Goal: Task Accomplishment & Management: Use online tool/utility

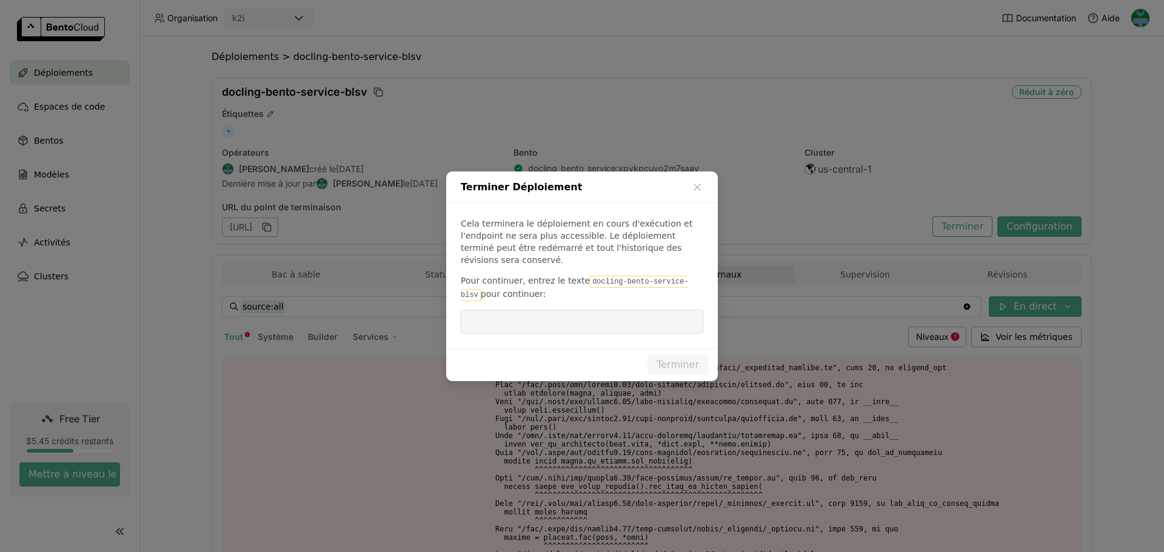
drag, startPoint x: 579, startPoint y: 277, endPoint x: 682, endPoint y: 276, distance: 103.1
click at [682, 276] on code "docling-bento-service-blsv" at bounding box center [575, 288] width 228 height 25
click at [633, 318] on input "dialog" at bounding box center [582, 321] width 228 height 23
paste input "docling-bento-service-blsv"
type input "docling-bento-service-blsv"
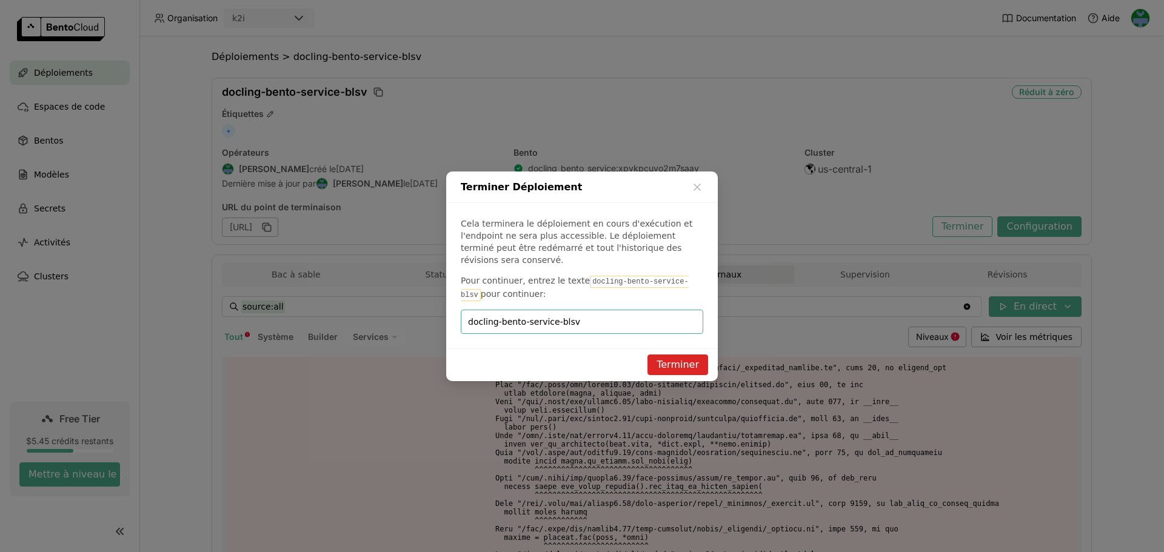
click at [683, 359] on button "Terminer" at bounding box center [678, 365] width 61 height 21
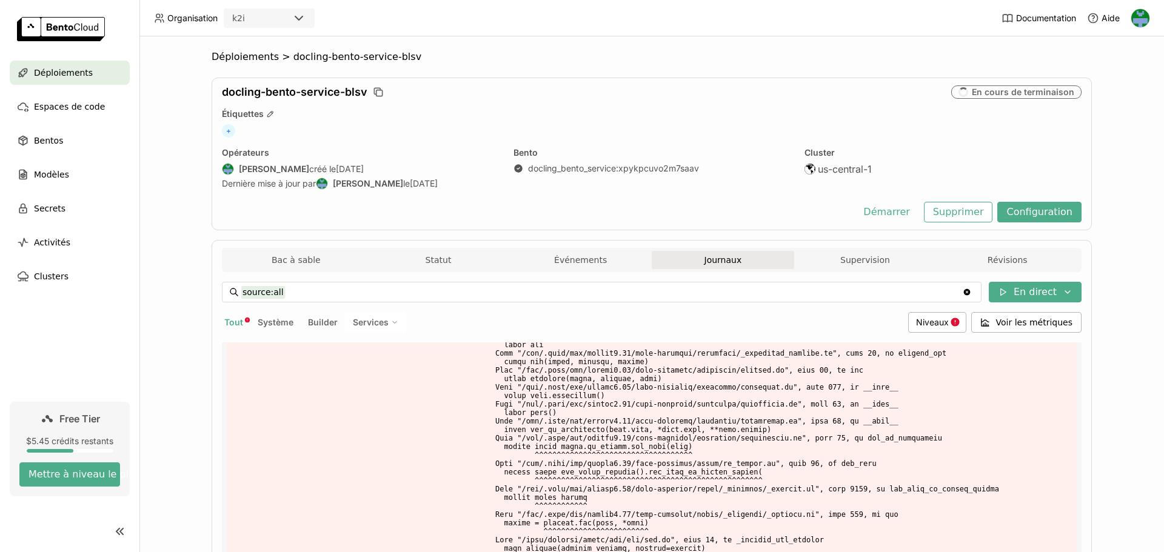
drag, startPoint x: 48, startPoint y: 135, endPoint x: 267, endPoint y: 8, distance: 253.8
click at [48, 135] on span "Bentos" at bounding box center [48, 140] width 29 height 15
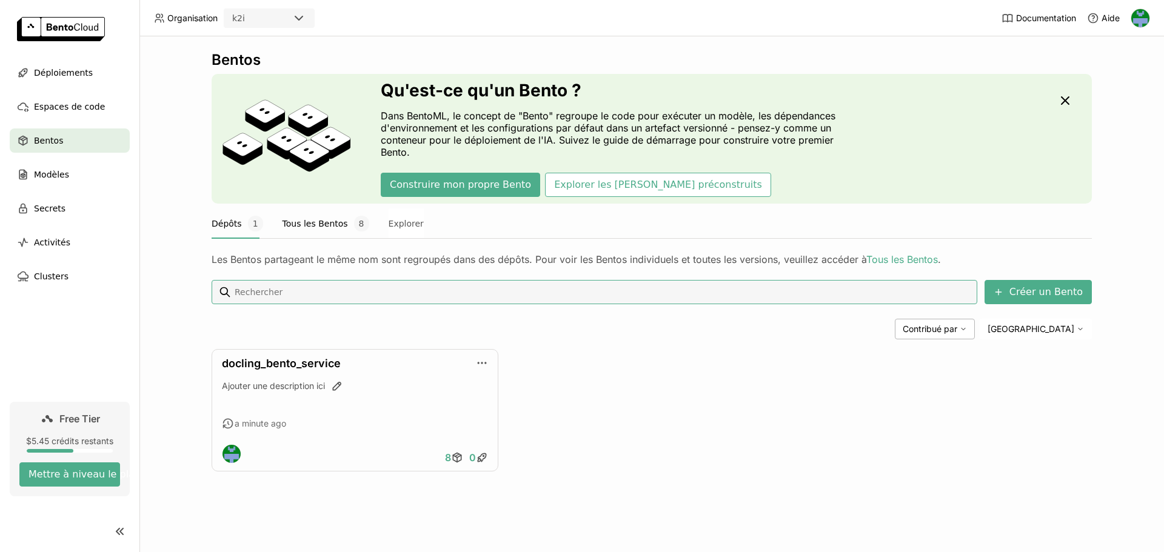
click at [325, 224] on button "Tous les Bentos 8" at bounding box center [326, 224] width 87 height 30
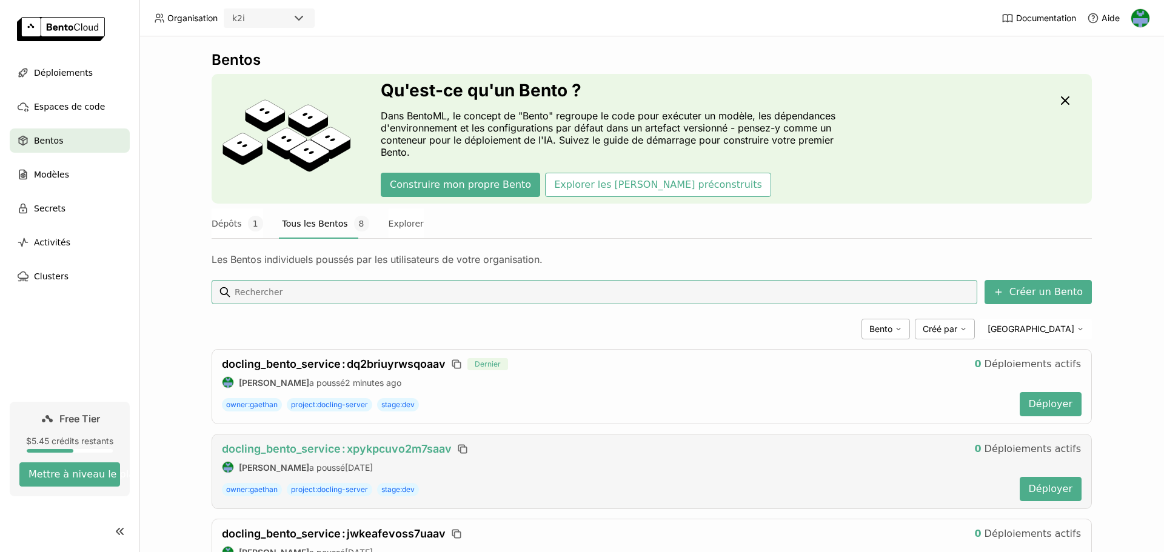
click at [366, 443] on span "docling_bento_service : xpykpcuvo2m7saav" at bounding box center [337, 449] width 230 height 13
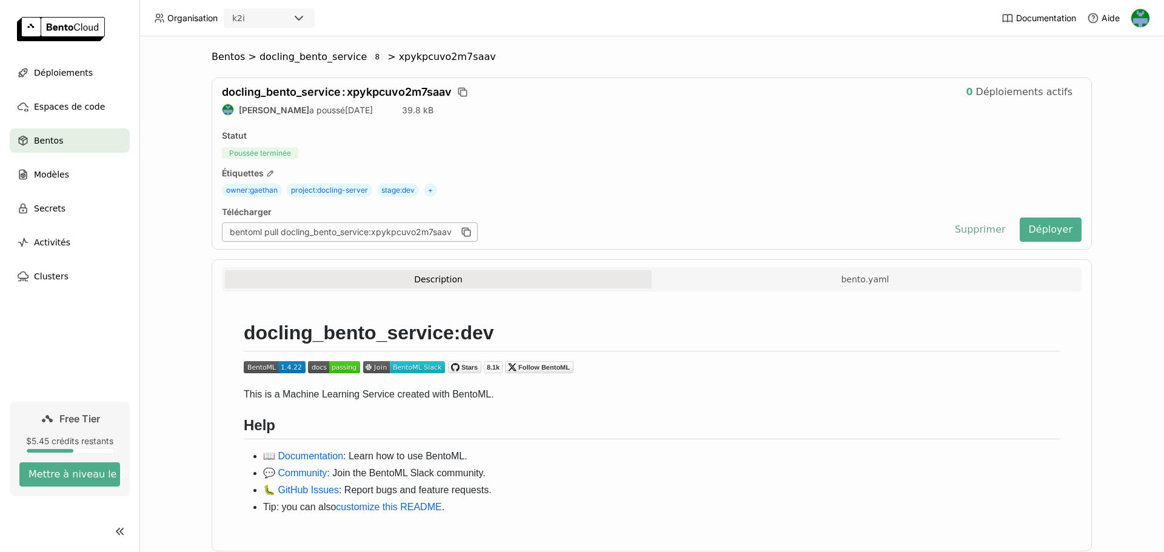
click at [985, 230] on button "Supprimer" at bounding box center [980, 230] width 69 height 24
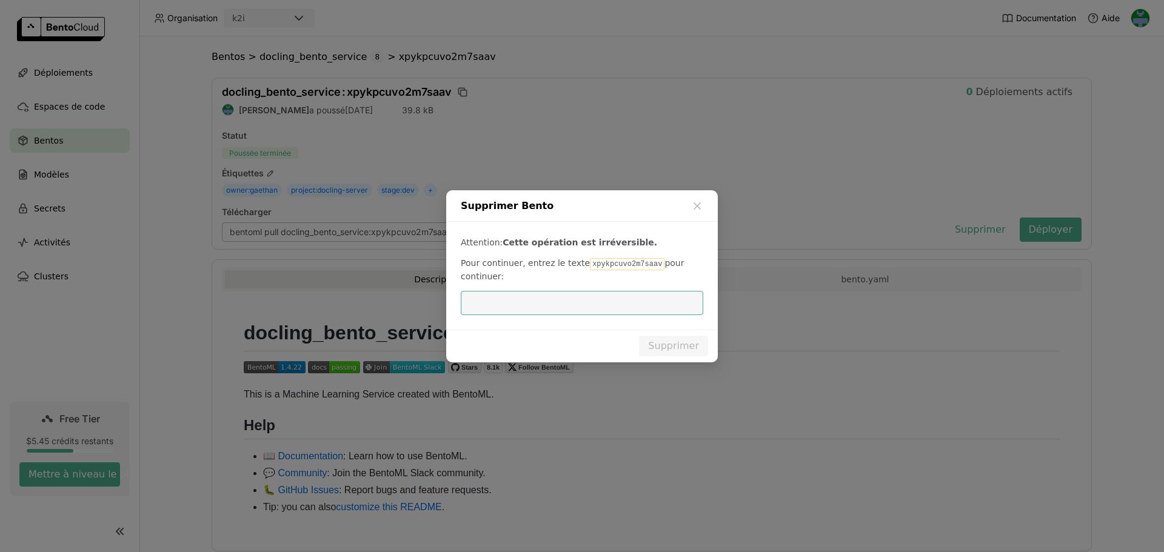
click at [590, 263] on code "xpykpcuvo2m7saav" at bounding box center [627, 264] width 75 height 12
click at [563, 308] on input "dialog" at bounding box center [582, 303] width 228 height 23
paste input "xpykpcuvo2m7saav"
type input "xpykpcuvo2m7saav"
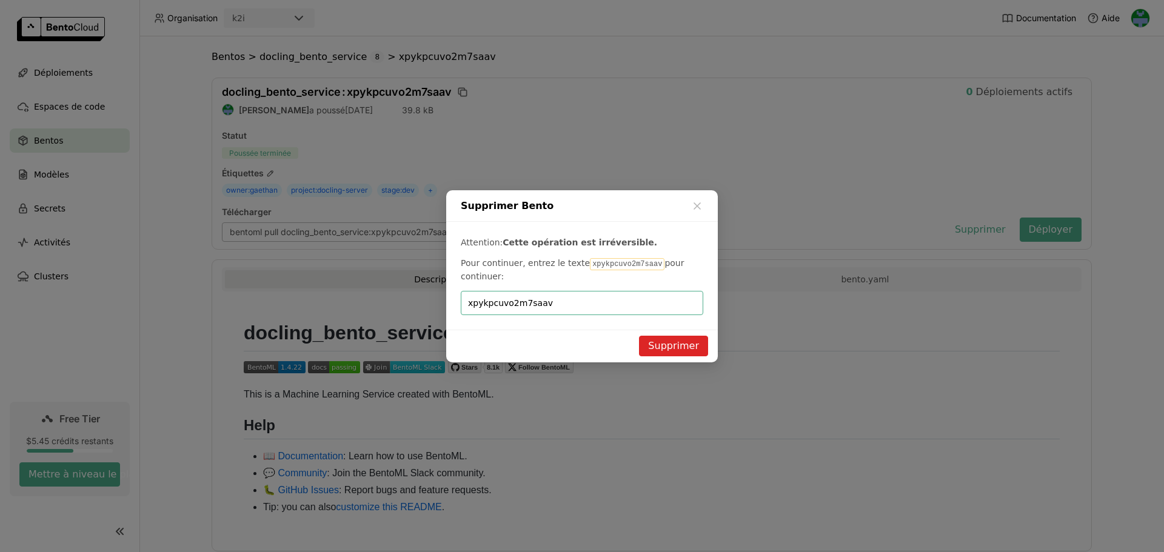
click at [679, 342] on button "Supprimer" at bounding box center [673, 346] width 69 height 21
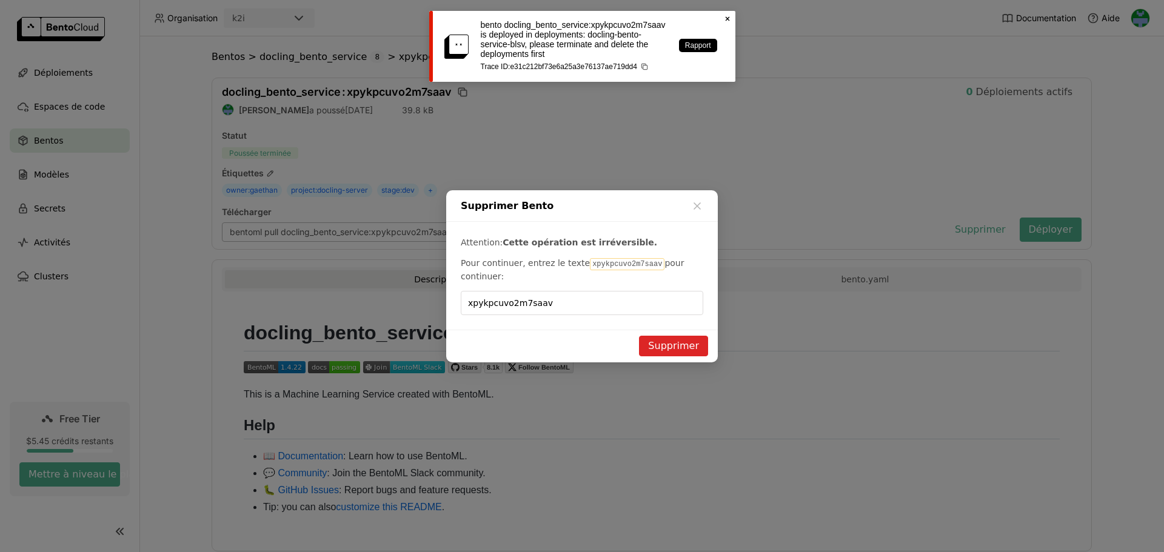
click at [728, 16] on icon "Close" at bounding box center [728, 19] width 10 height 10
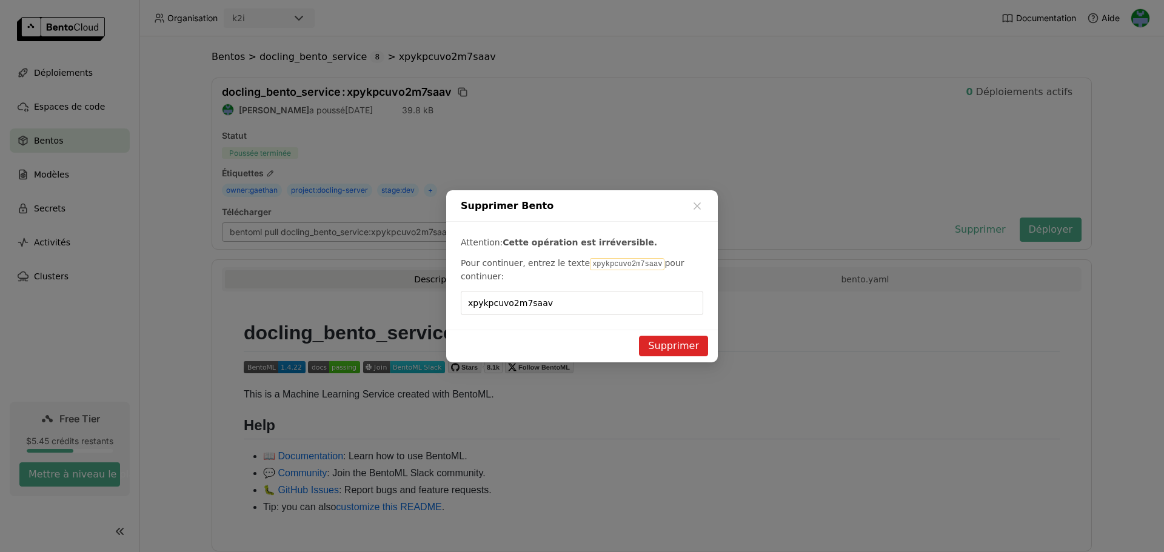
click at [287, 56] on div "Supprimer Bento Attention: Cette opération est irréversible. Pour continuer, en…" at bounding box center [582, 276] width 1164 height 552
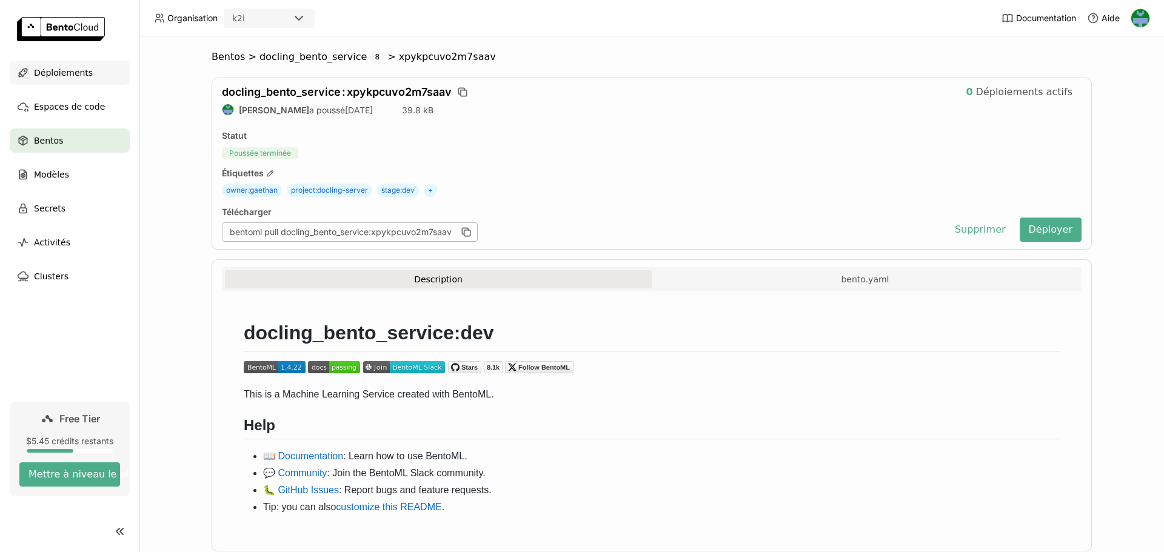
click at [62, 73] on span "Déploiements" at bounding box center [63, 72] width 59 height 15
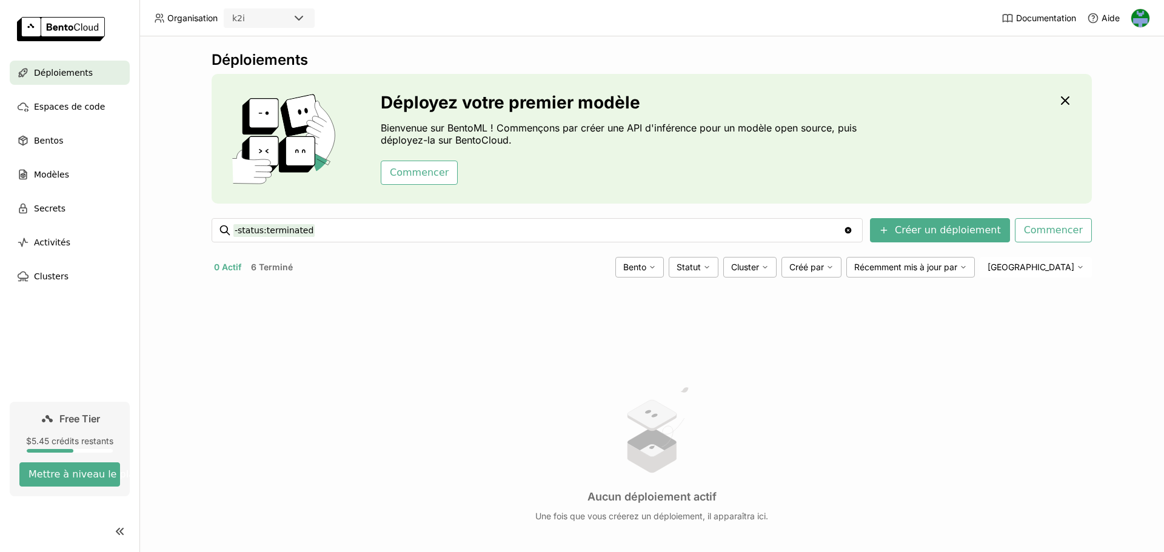
click at [267, 266] on button "6 Terminé" at bounding box center [272, 268] width 47 height 16
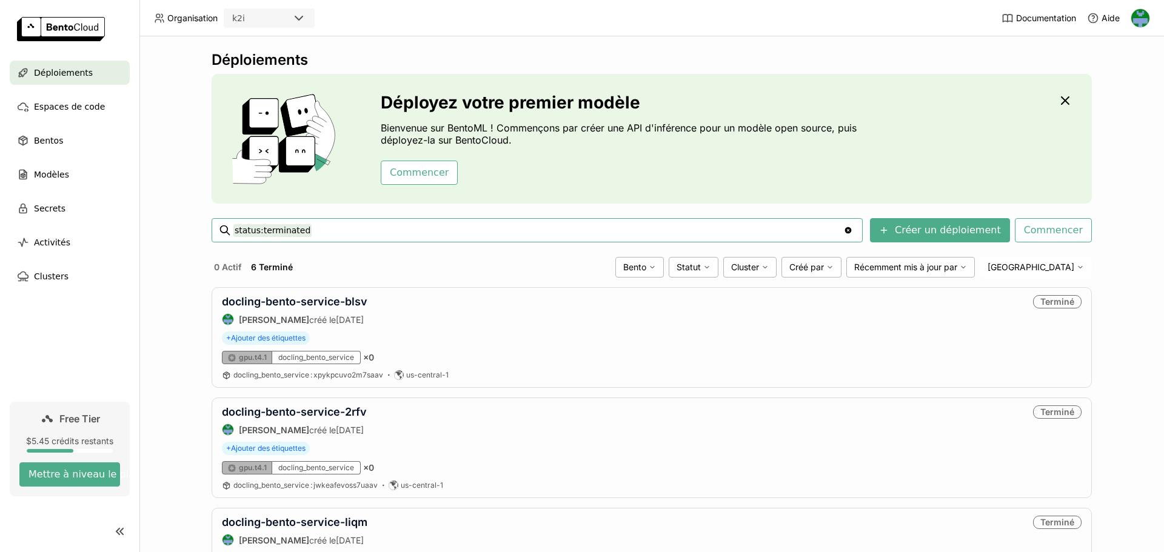
scroll to position [420, 0]
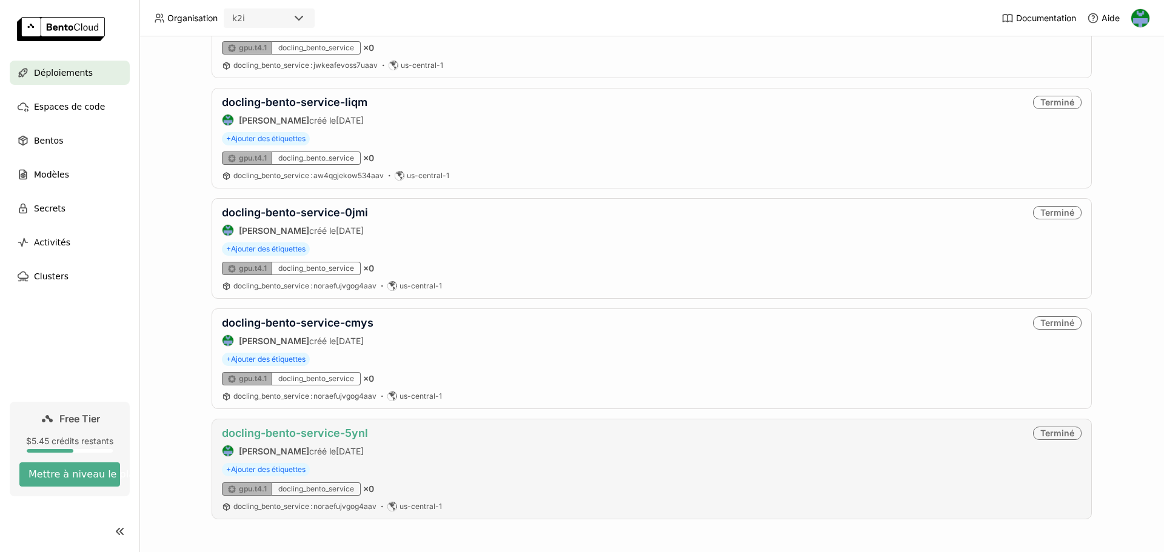
click at [290, 433] on link "docling-bento-service-5ynl" at bounding box center [295, 433] width 146 height 13
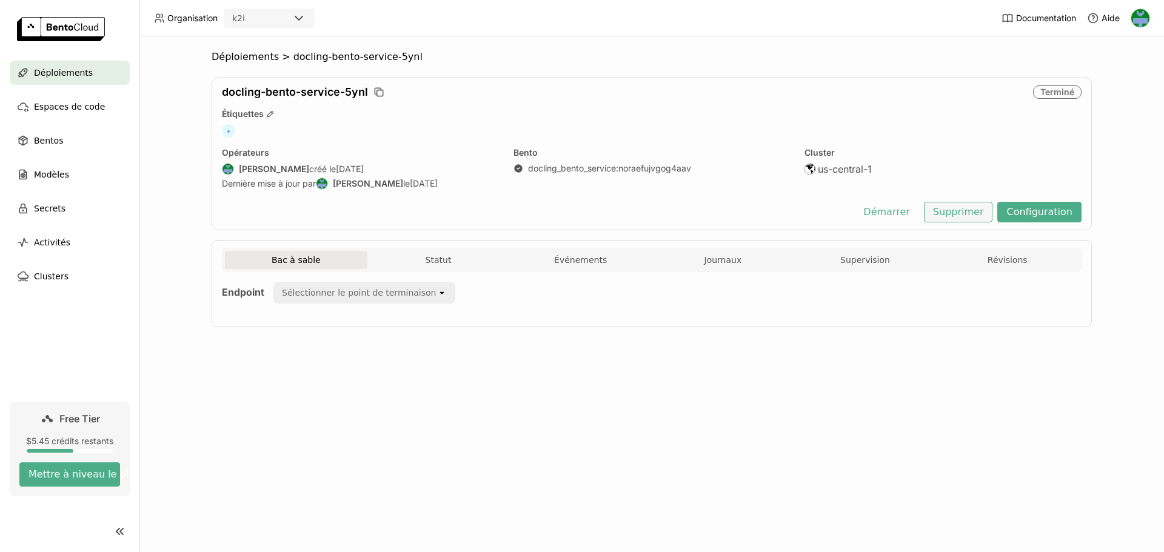
click at [978, 210] on button "Supprimer" at bounding box center [958, 212] width 69 height 21
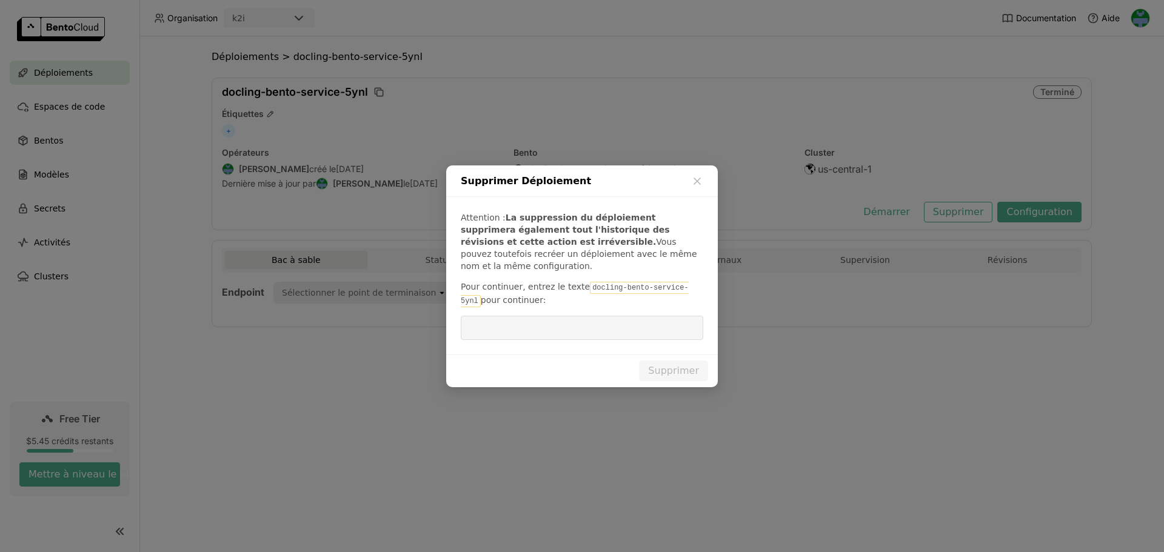
drag, startPoint x: 673, startPoint y: 284, endPoint x: 585, endPoint y: 309, distance: 91.5
click at [683, 284] on code "docling-bento-service-5ynl" at bounding box center [575, 294] width 228 height 25
click at [582, 317] on input "dialog" at bounding box center [582, 328] width 228 height 23
paste input "docling-bento-service-5ynl"
type input "docling-bento-service-5ynl"
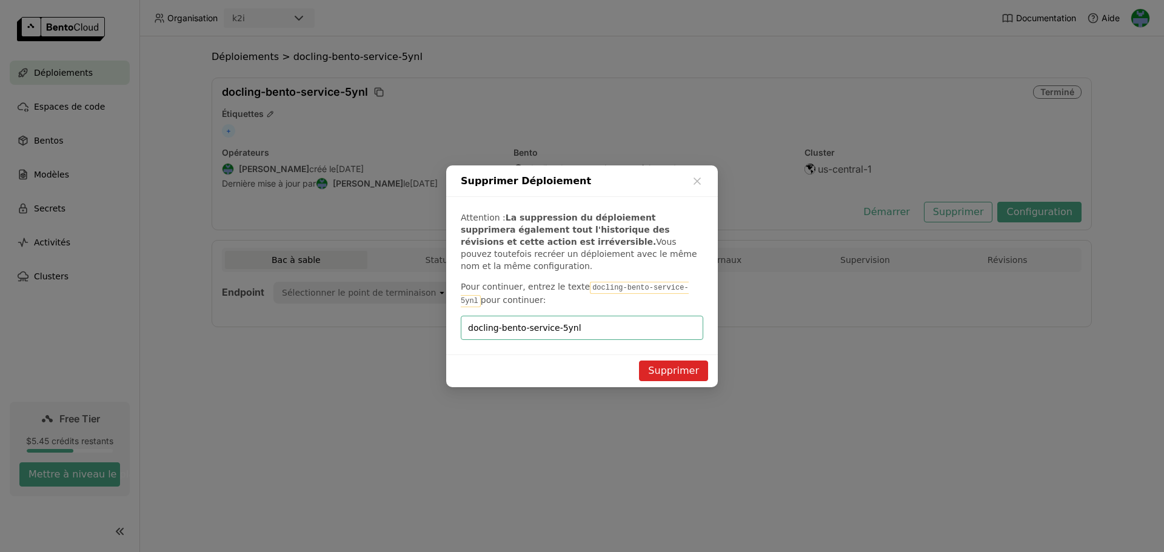
click at [683, 364] on button "Supprimer" at bounding box center [673, 371] width 69 height 21
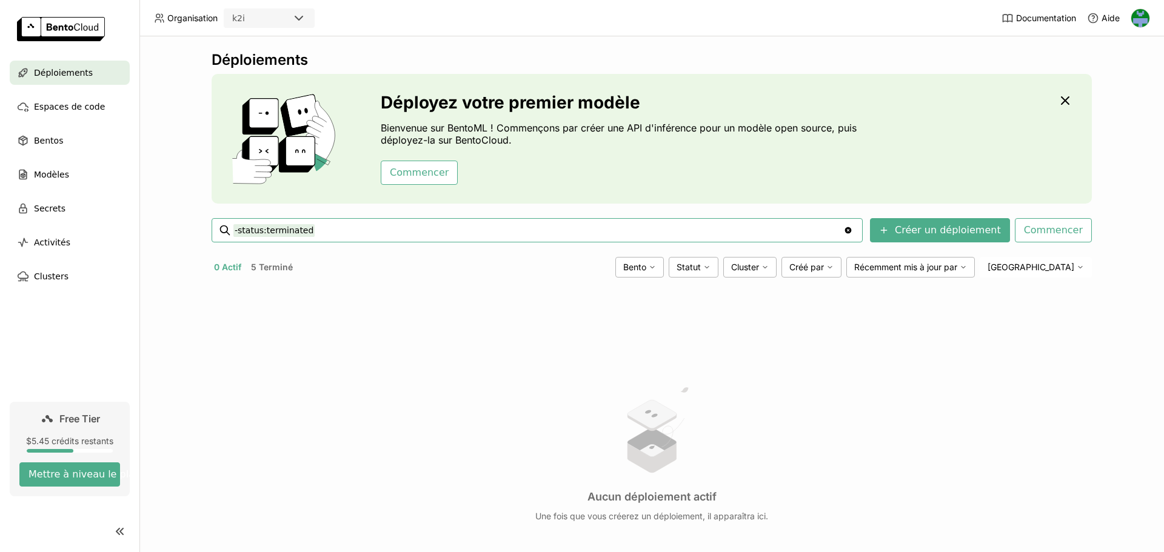
click at [270, 267] on button "5 Terminé" at bounding box center [272, 268] width 47 height 16
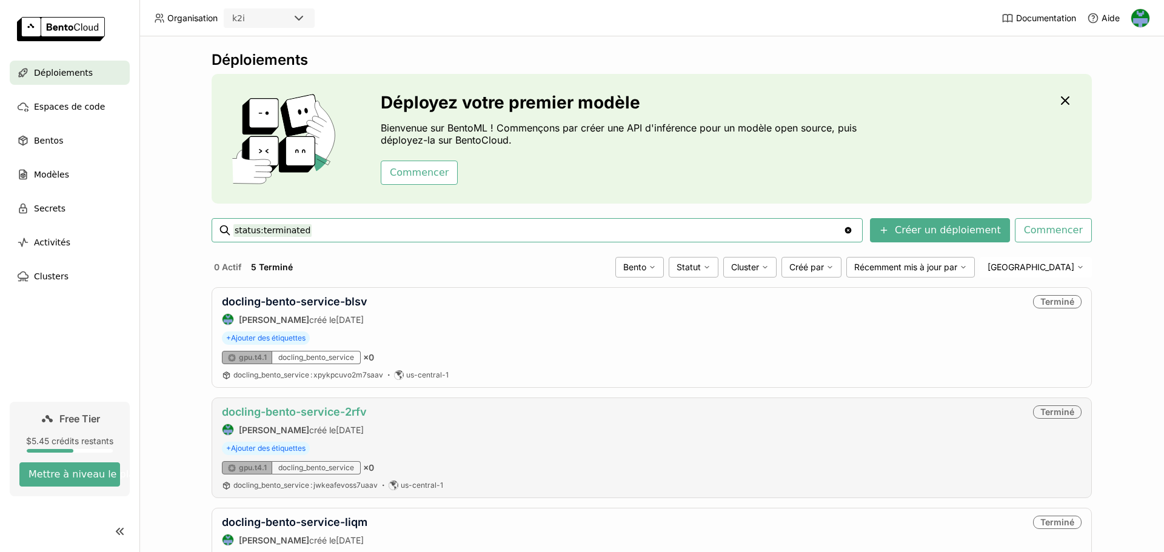
click at [298, 411] on link "docling-bento-service-2rfv" at bounding box center [294, 412] width 145 height 13
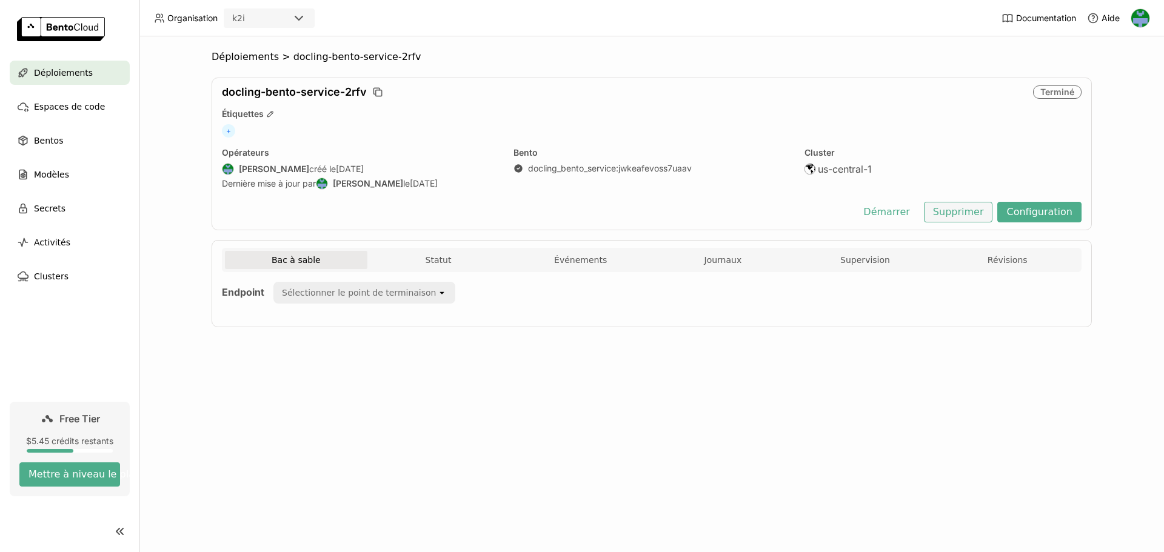
click at [956, 211] on button "Supprimer" at bounding box center [958, 212] width 69 height 21
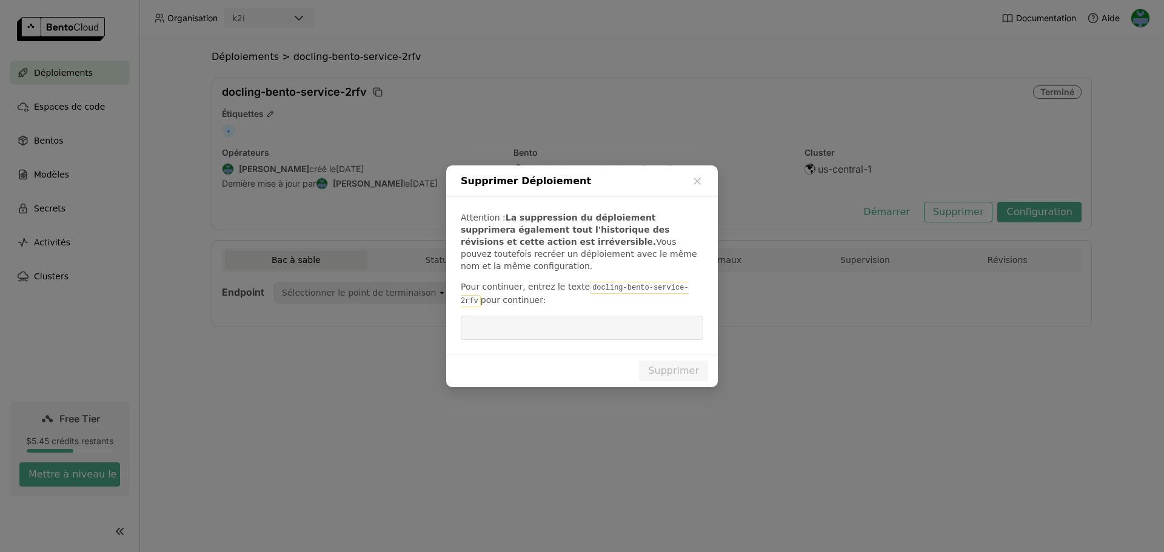
drag, startPoint x: 580, startPoint y: 280, endPoint x: 597, endPoint y: 318, distance: 41.3
click at [683, 283] on code "docling-bento-service-2rfv" at bounding box center [575, 294] width 228 height 25
click at [588, 318] on input "dialog" at bounding box center [582, 328] width 228 height 23
click at [674, 370] on button "Supprimer" at bounding box center [673, 371] width 69 height 21
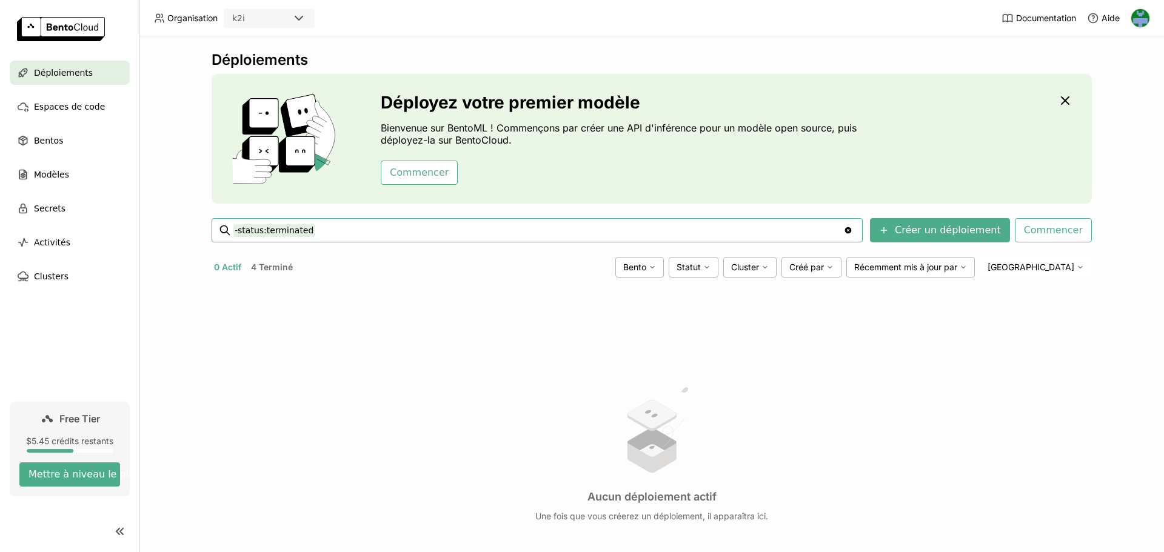
click at [278, 267] on button "4 Terminé" at bounding box center [272, 268] width 47 height 16
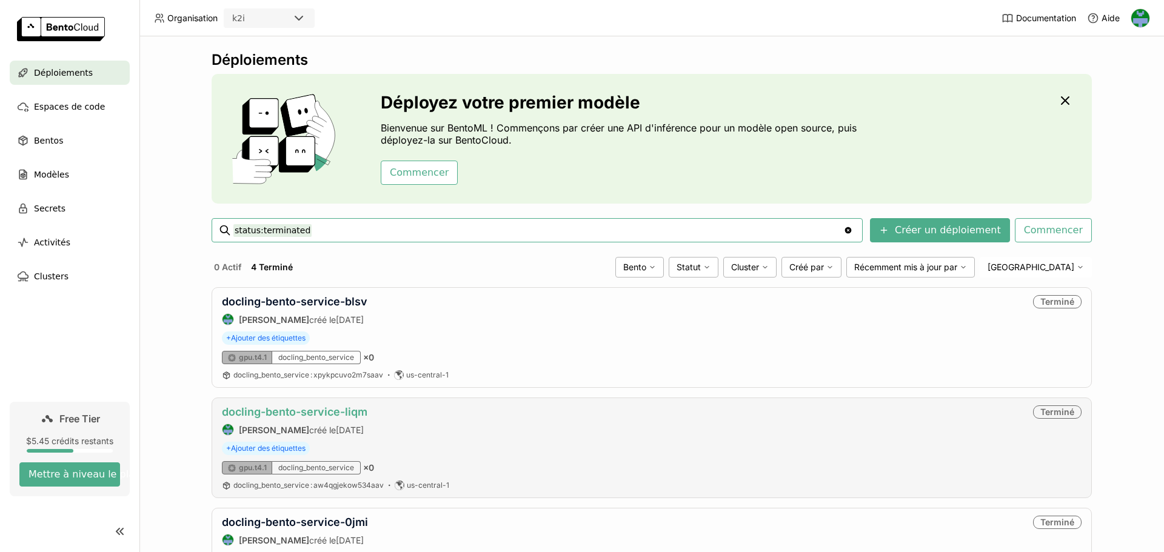
click at [322, 411] on link "docling-bento-service-liqm" at bounding box center [295, 412] width 146 height 13
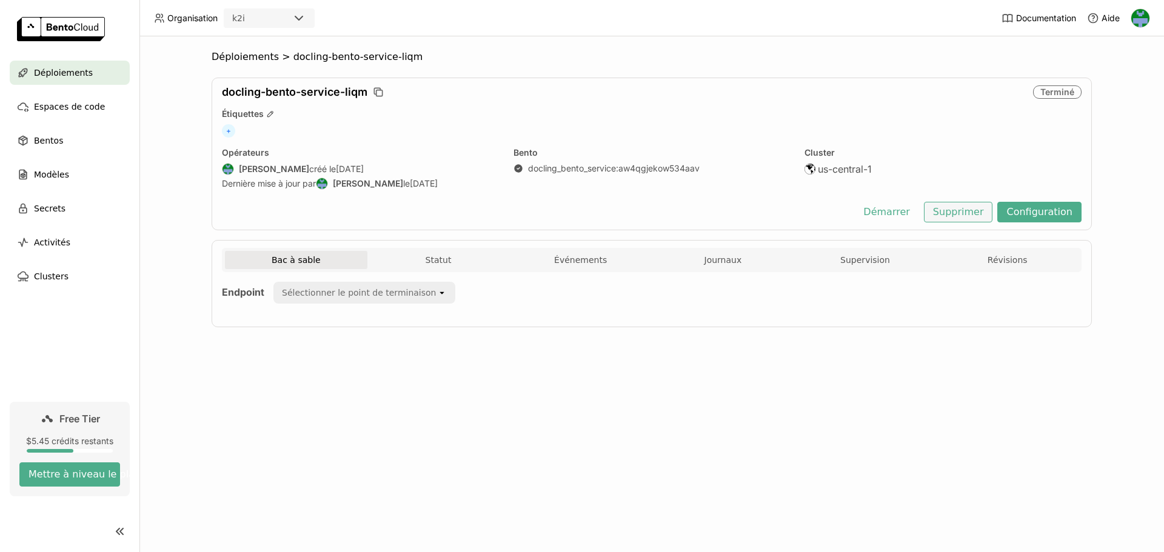
click at [962, 211] on button "Supprimer" at bounding box center [958, 212] width 69 height 21
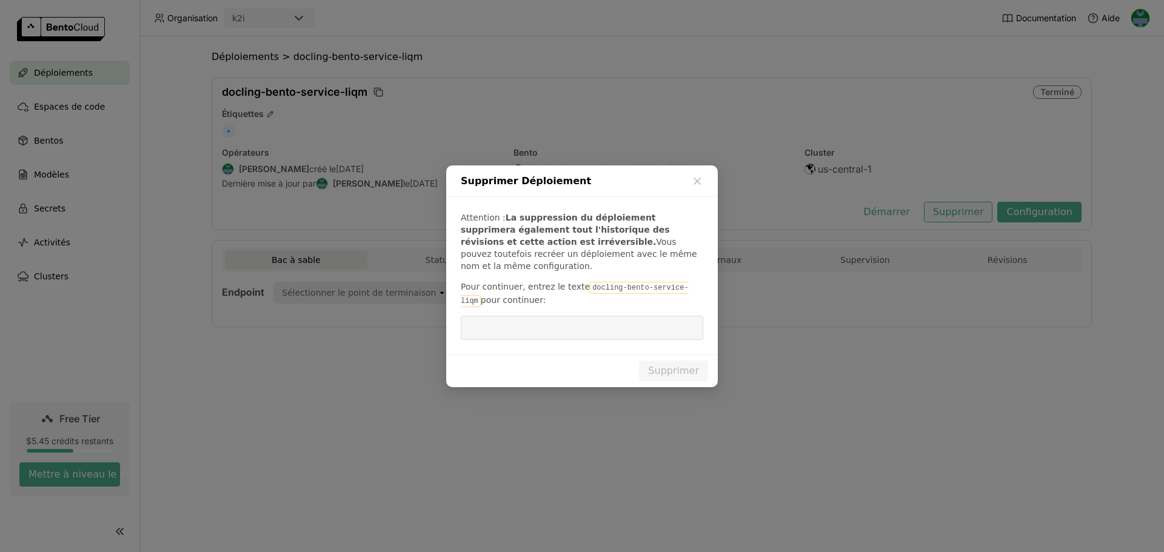
click at [683, 284] on code "docling-bento-service-liqm" at bounding box center [575, 294] width 228 height 25
click at [614, 325] on input "dialog" at bounding box center [582, 328] width 228 height 23
click at [665, 367] on button "Supprimer" at bounding box center [673, 371] width 69 height 21
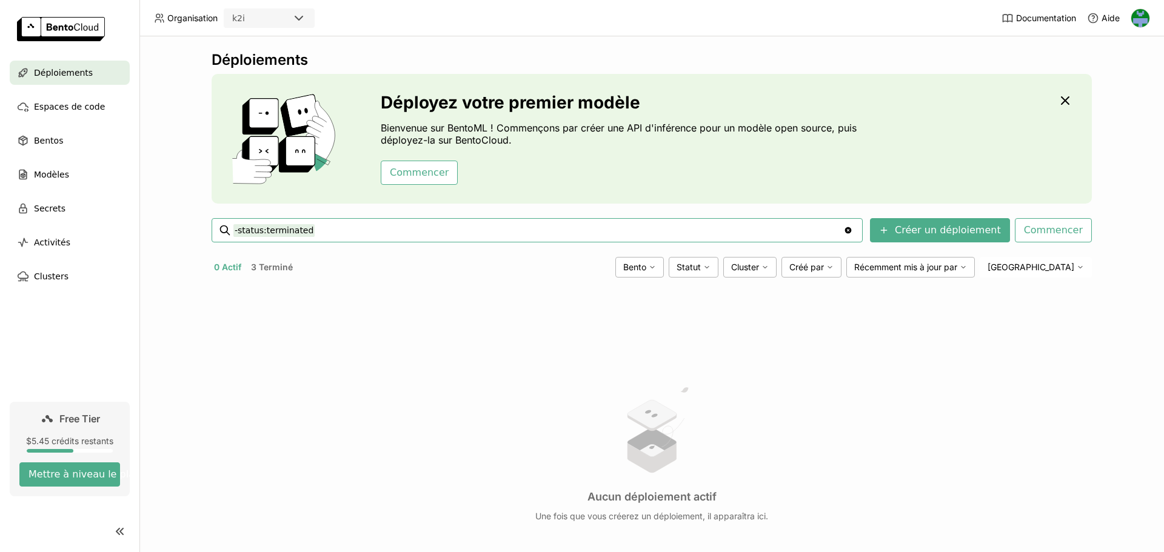
click at [276, 266] on button "3 Terminé" at bounding box center [272, 268] width 47 height 16
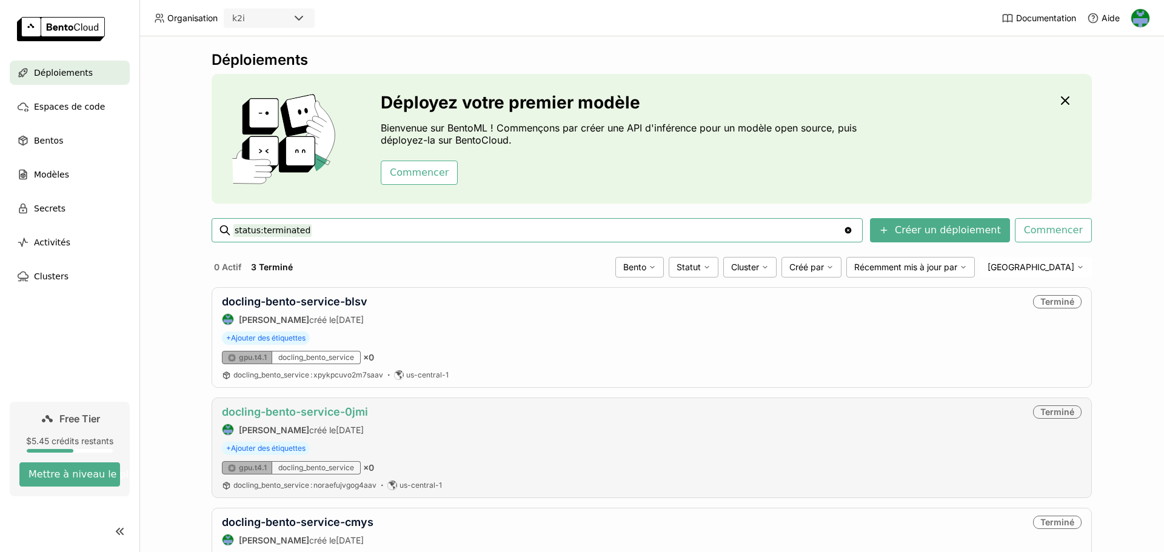
click at [310, 411] on link "docling-bento-service-0jmi" at bounding box center [295, 412] width 146 height 13
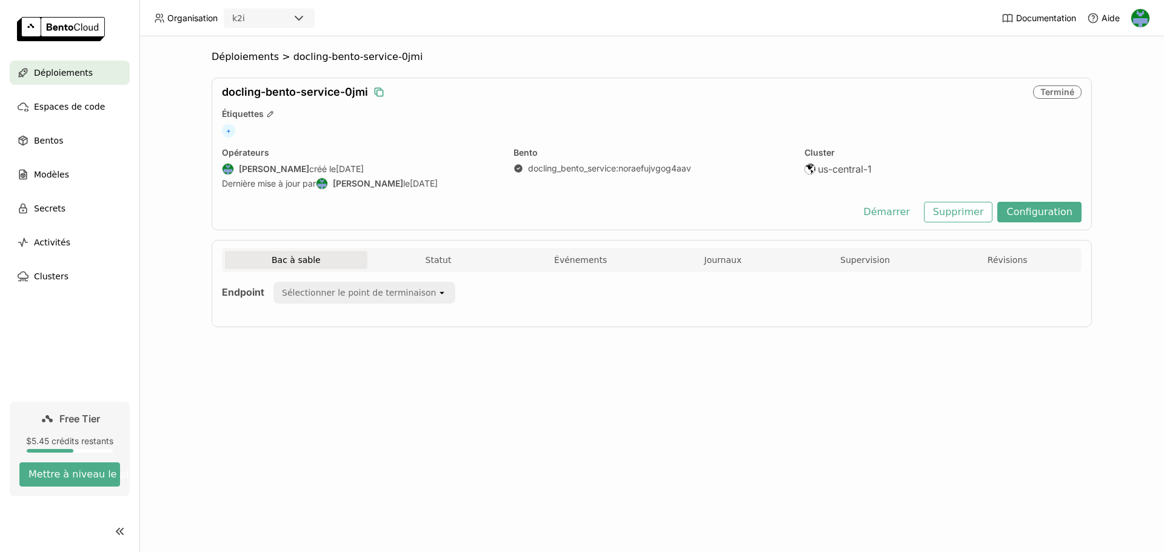
click at [381, 90] on icon "button" at bounding box center [378, 91] width 6 height 6
click at [968, 210] on button "Supprimer" at bounding box center [958, 212] width 69 height 21
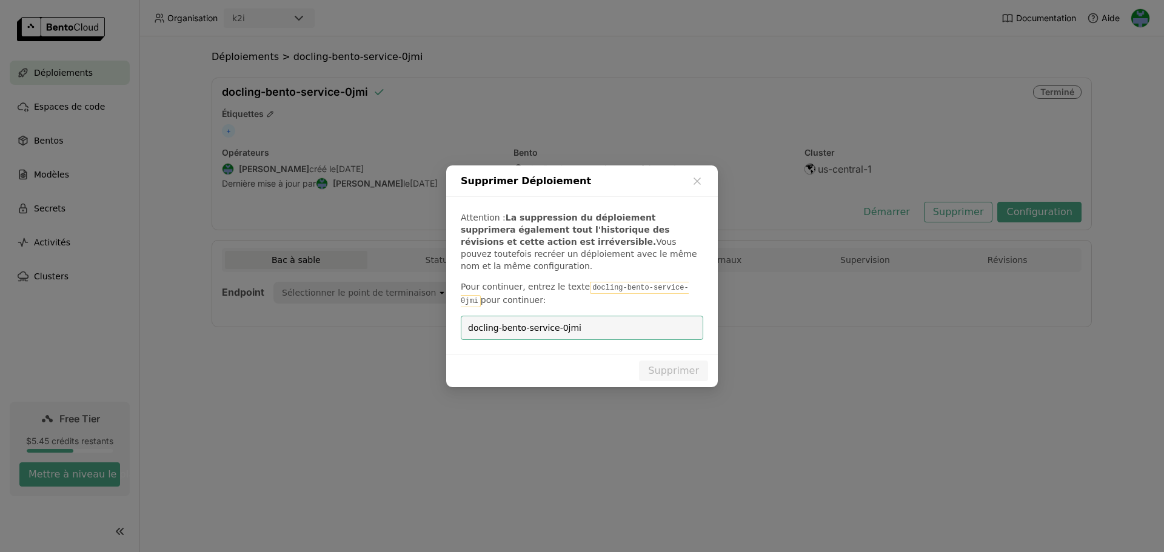
type input "docling-bento-service-0jmi"
click at [674, 363] on button "Supprimer" at bounding box center [673, 371] width 69 height 21
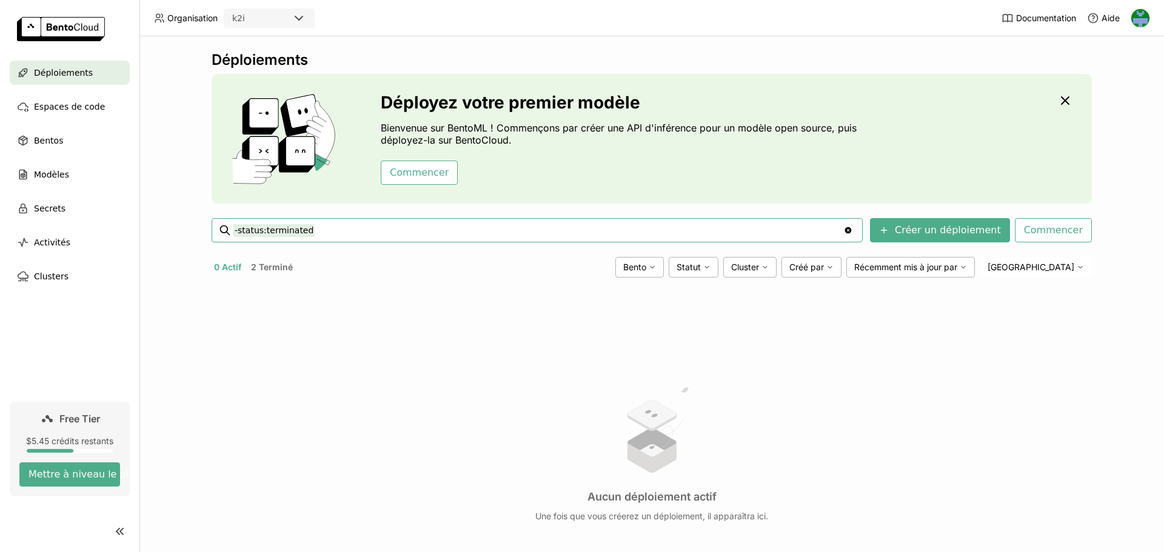
click at [262, 260] on button "2 Terminé" at bounding box center [272, 268] width 47 height 16
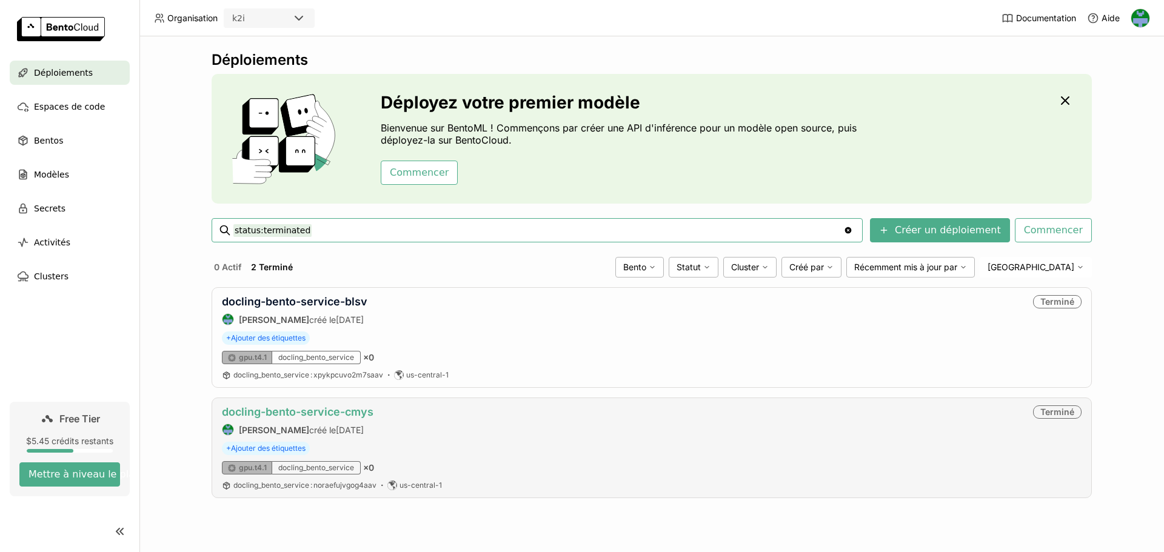
click at [323, 413] on link "docling-bento-service-cmys" at bounding box center [298, 412] width 152 height 13
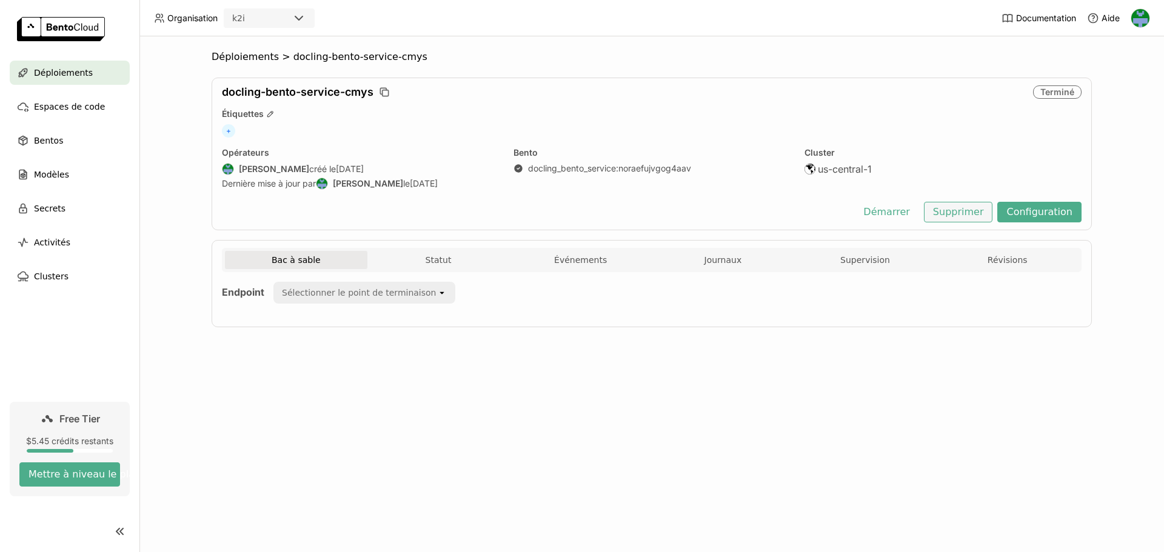
click at [386, 92] on icon "button" at bounding box center [384, 92] width 12 height 12
click at [974, 213] on button "Supprimer" at bounding box center [958, 212] width 69 height 21
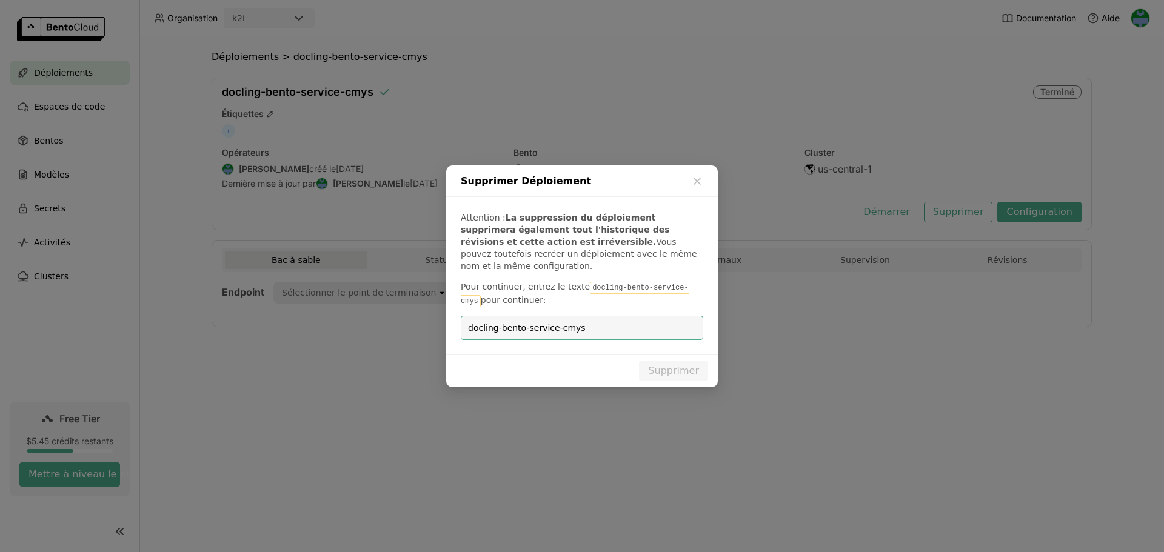
click at [679, 363] on button "Supprimer" at bounding box center [673, 371] width 69 height 21
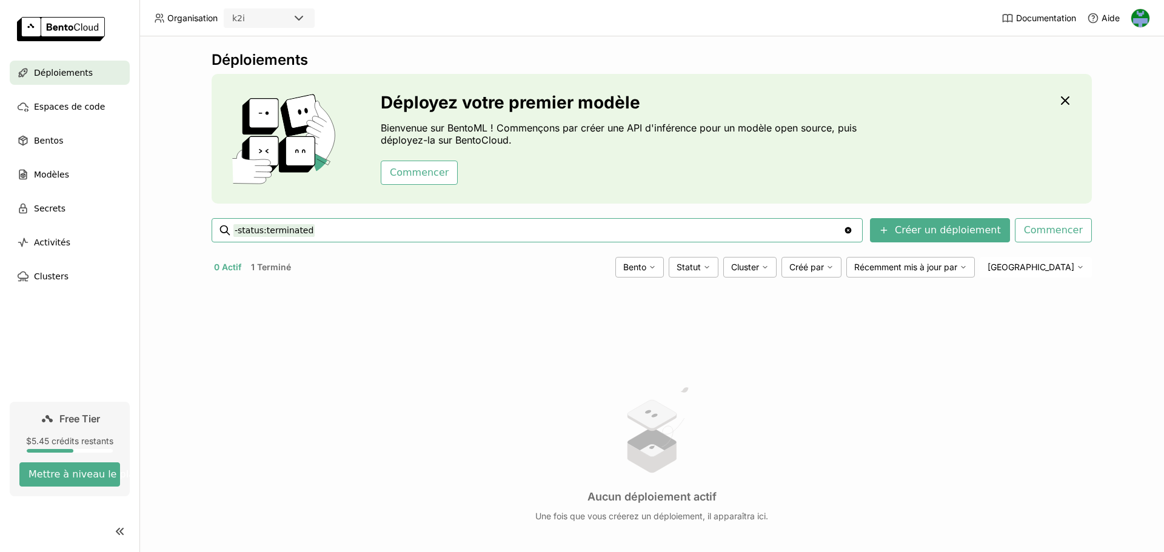
click at [286, 266] on button "1 Terminé" at bounding box center [271, 268] width 45 height 16
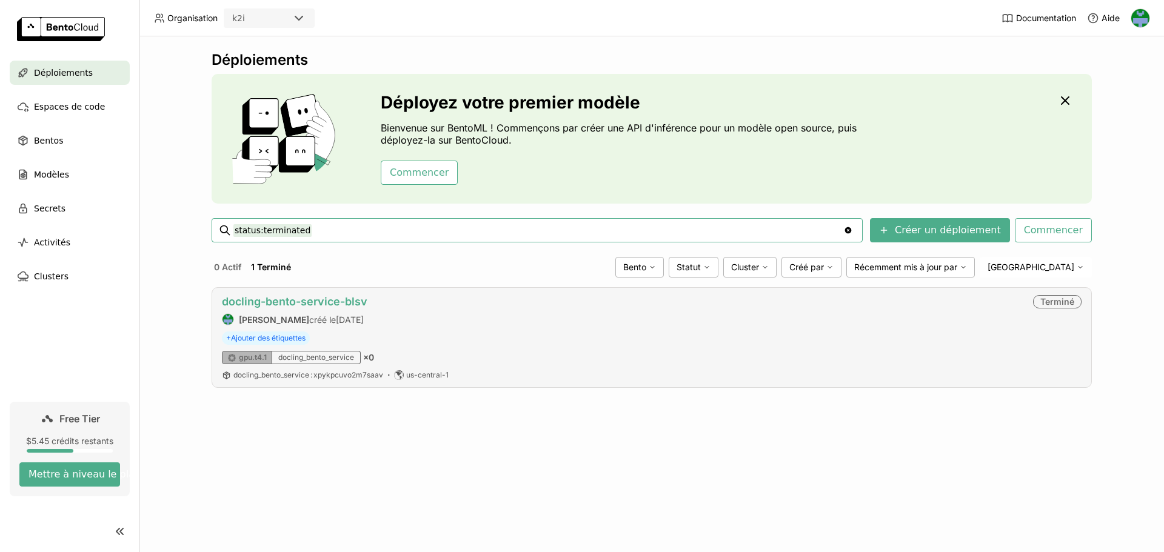
click at [321, 298] on link "docling-bento-service-blsv" at bounding box center [295, 301] width 146 height 13
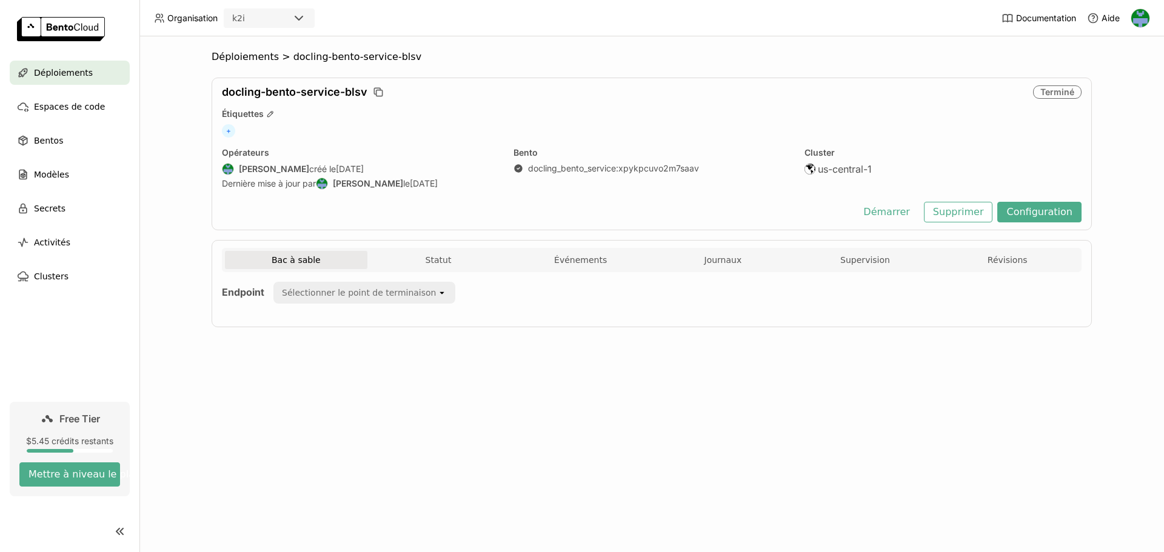
click at [380, 92] on icon "button" at bounding box center [378, 92] width 12 height 12
click at [970, 210] on button "Supprimer" at bounding box center [958, 212] width 69 height 21
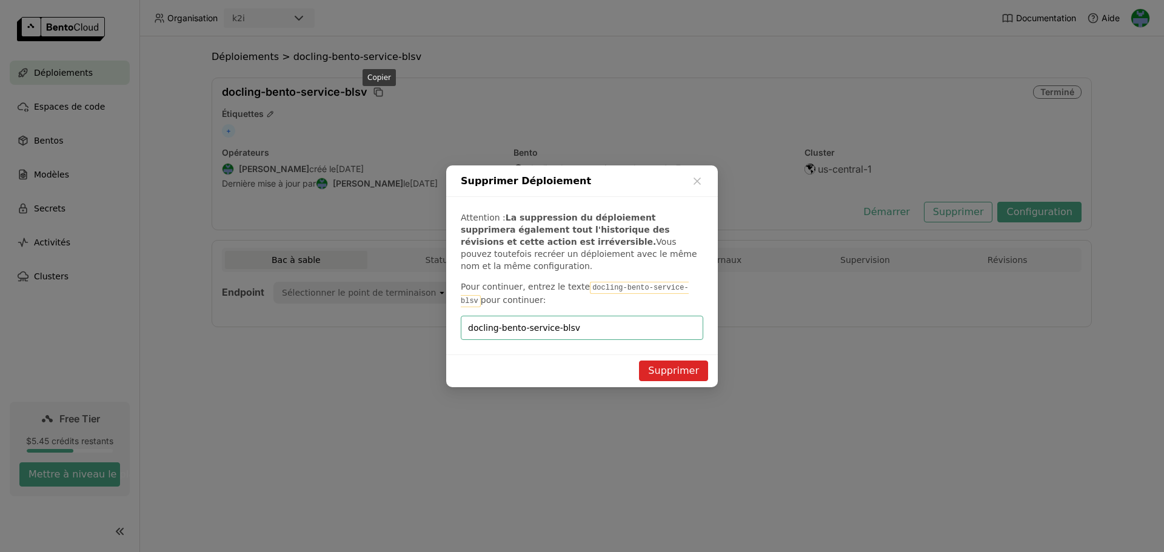
click at [677, 361] on button "Supprimer" at bounding box center [673, 371] width 69 height 21
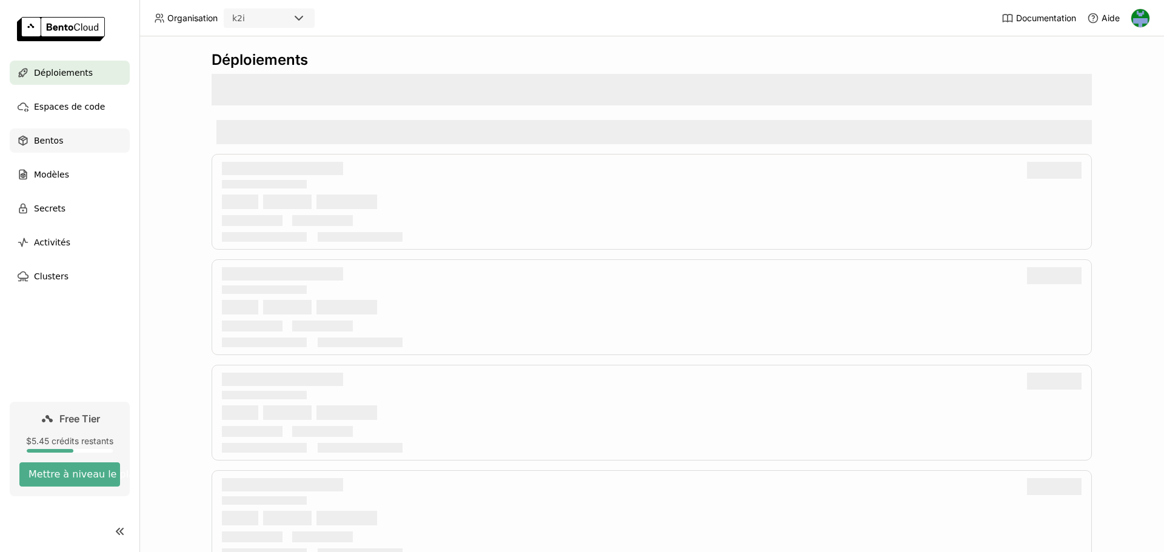
click at [49, 139] on span "Bentos" at bounding box center [48, 140] width 29 height 15
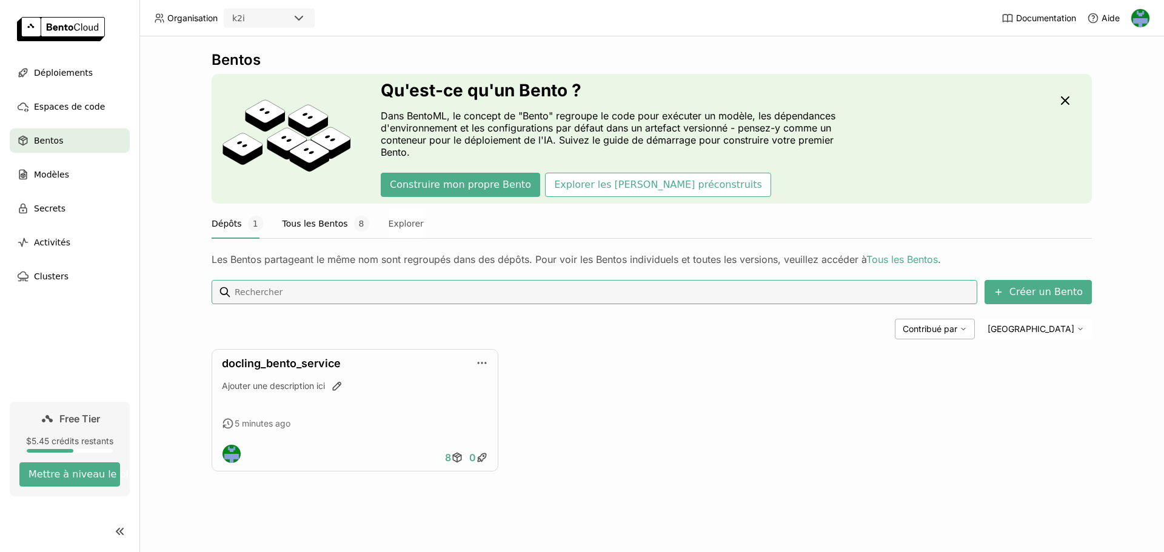
click at [298, 228] on button "Tous les Bentos 8" at bounding box center [326, 224] width 87 height 30
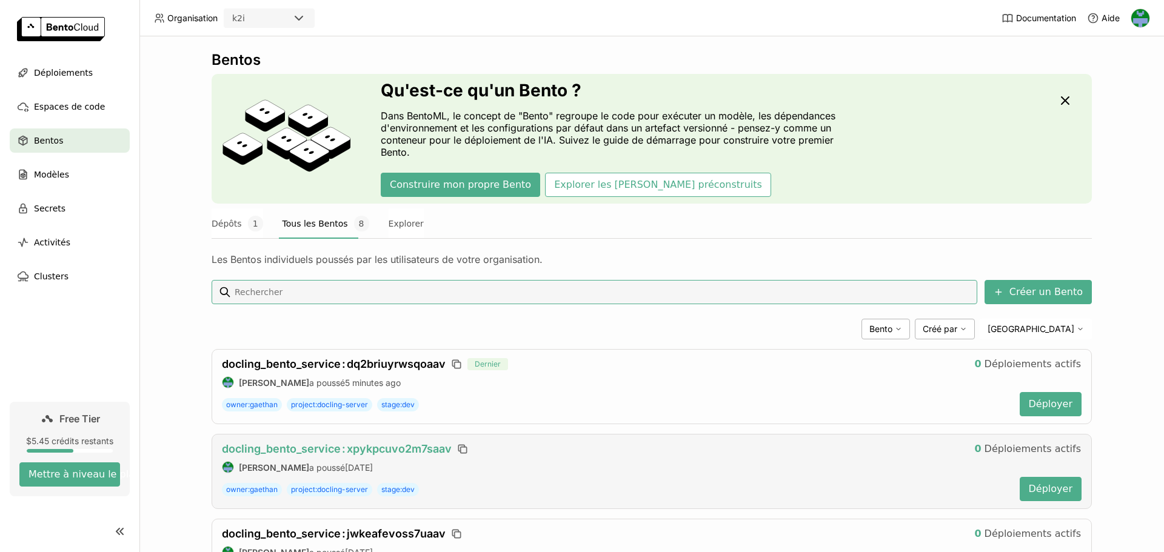
click at [371, 443] on span "docling_bento_service : xpykpcuvo2m7saav" at bounding box center [337, 449] width 230 height 13
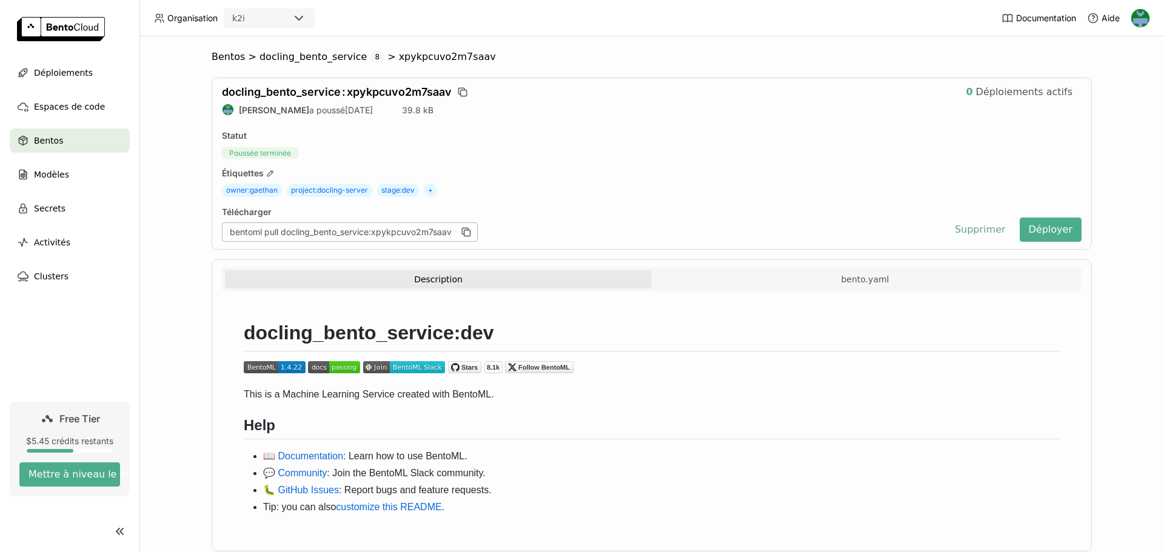
click at [988, 230] on button "Supprimer" at bounding box center [980, 230] width 69 height 24
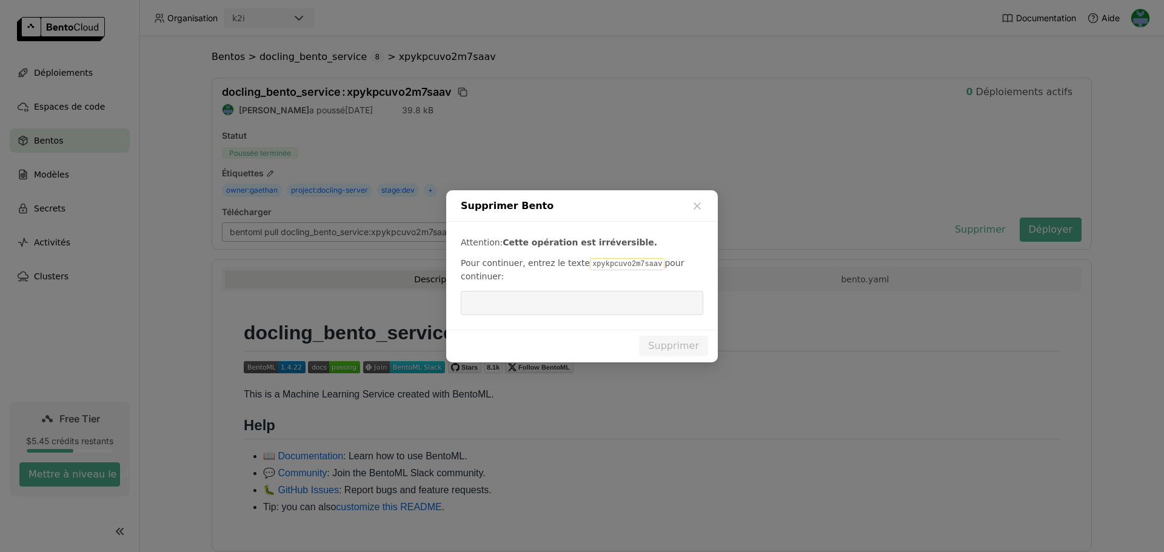
drag, startPoint x: 579, startPoint y: 263, endPoint x: 655, endPoint y: 263, distance: 76.4
click at [655, 263] on p "Pour continuer, entrez le texte xpykpcuvo2m7saav pour continuer:" at bounding box center [582, 269] width 243 height 25
click at [640, 265] on code "xpykpcuvo2m7saav" at bounding box center [627, 264] width 75 height 12
click at [609, 263] on code "xpykpcuvo2m7saav" at bounding box center [627, 264] width 75 height 12
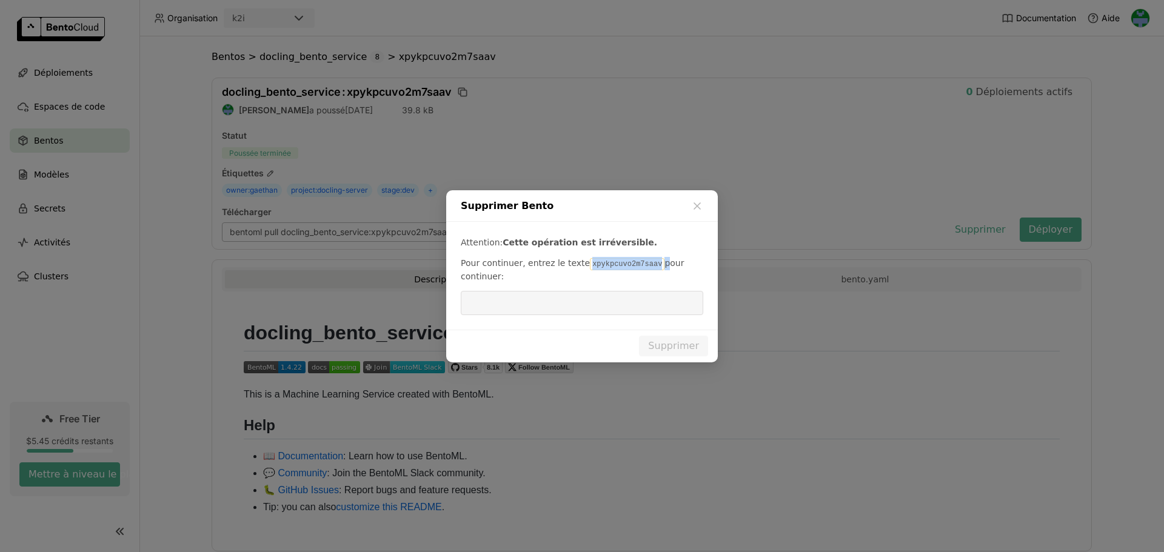
click at [566, 313] on input "dialog" at bounding box center [582, 303] width 228 height 23
paste input "xpykpcuvo2m7saav"
type input "xpykpcuvo2m7saav"
click at [676, 344] on button "Supprimer" at bounding box center [673, 346] width 69 height 21
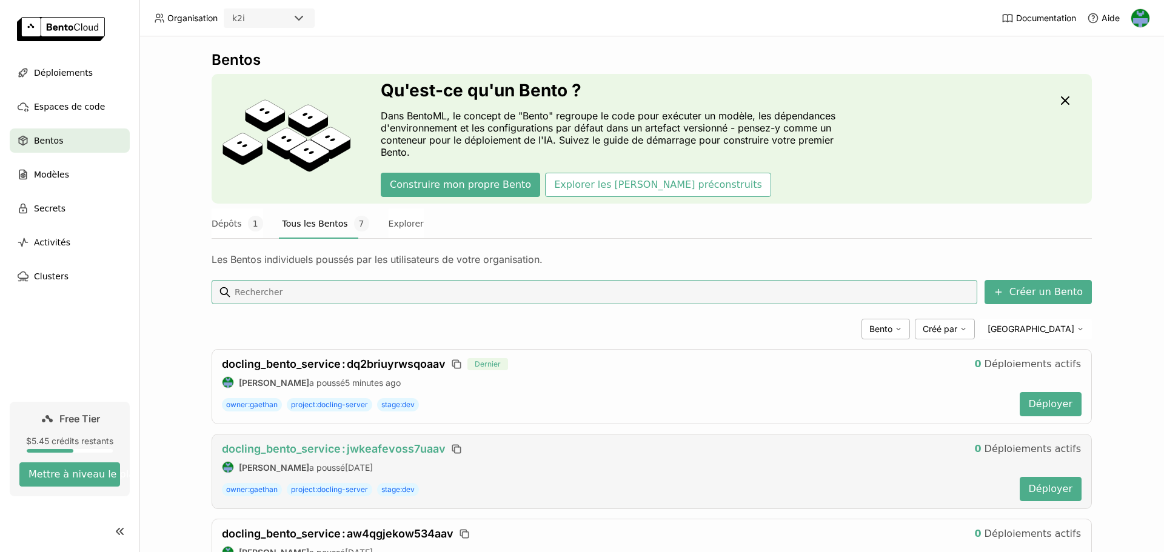
click at [358, 447] on span "docling_bento_service : jwkeafevoss7uaav" at bounding box center [334, 449] width 224 height 13
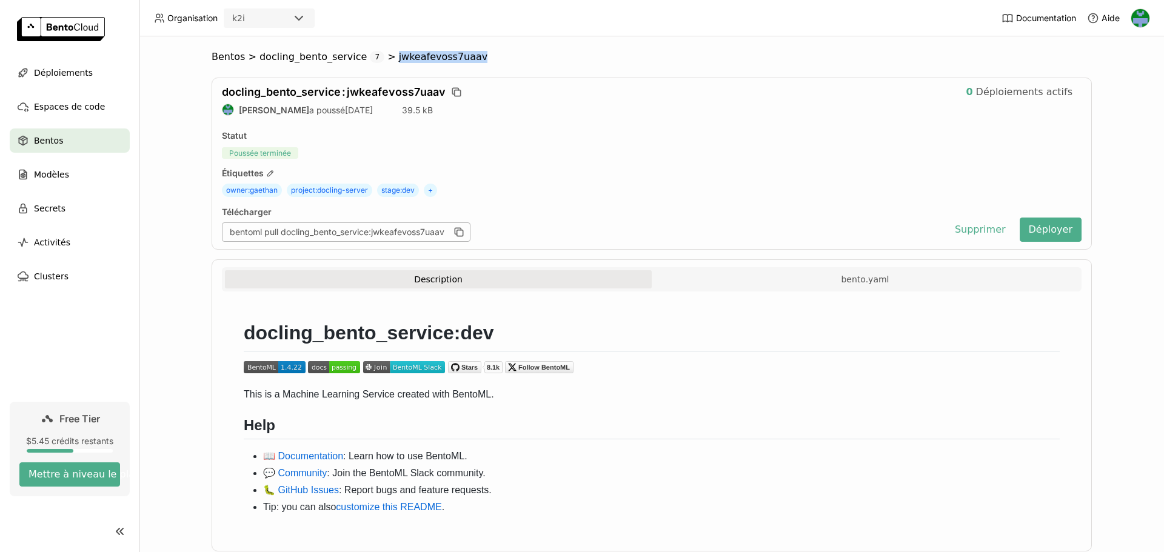
drag, startPoint x: 374, startPoint y: 59, endPoint x: 463, endPoint y: 59, distance: 89.1
click at [463, 59] on ol "Bentos > docling_bento_service 7 > jwkeafevoss7uaav" at bounding box center [652, 57] width 881 height 12
click at [984, 229] on button "Supprimer" at bounding box center [980, 230] width 69 height 24
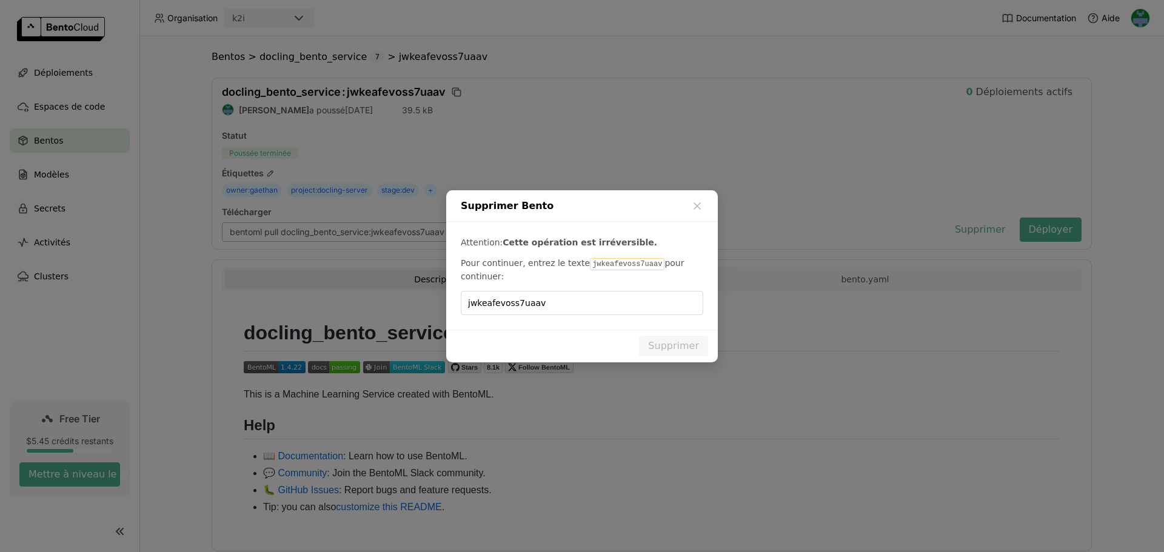
click at [562, 302] on input "jwkeafevoss7uaav" at bounding box center [582, 303] width 228 height 23
drag, startPoint x: 579, startPoint y: 264, endPoint x: 643, endPoint y: 263, distance: 63.7
click at [643, 263] on code "jwkeafevoss7uaav" at bounding box center [627, 264] width 75 height 12
copy code "jwkeafevoss7uaav"
click at [563, 305] on input "jwkeafevoss7uaav" at bounding box center [582, 303] width 228 height 23
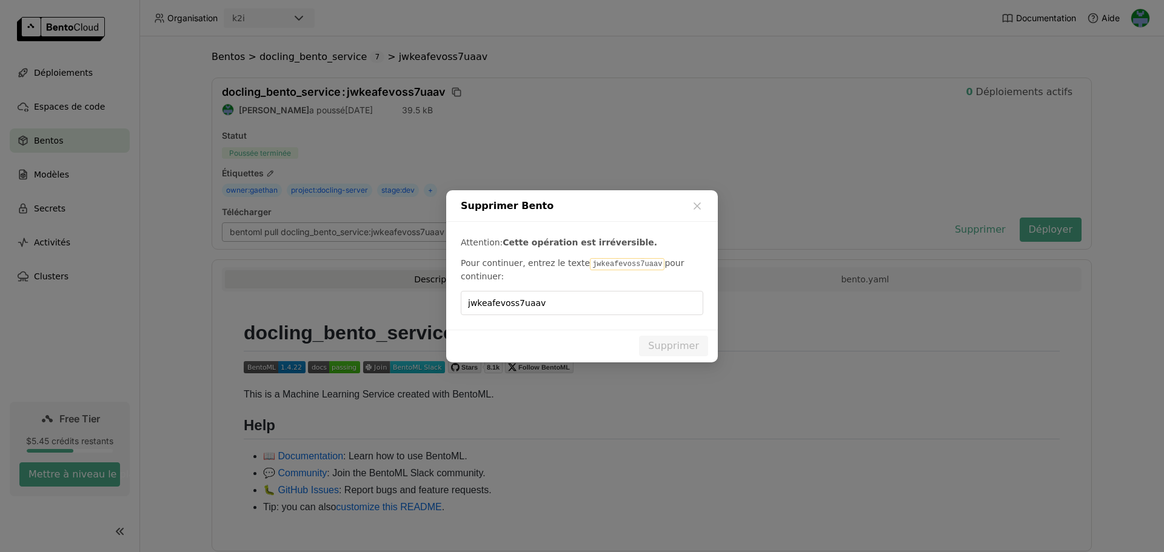
paste input "dialog"
type input "jwkeafevoss7uaav"
click at [669, 339] on button "Supprimer" at bounding box center [673, 346] width 69 height 21
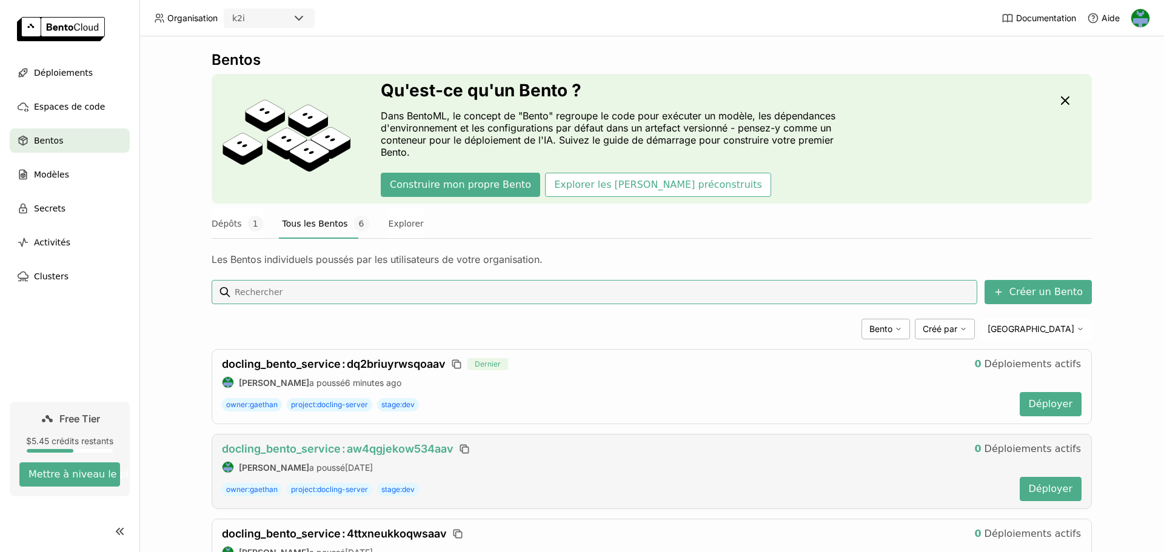
click at [377, 450] on span "docling_bento_service : aw4qgjekow534aav" at bounding box center [338, 449] width 232 height 13
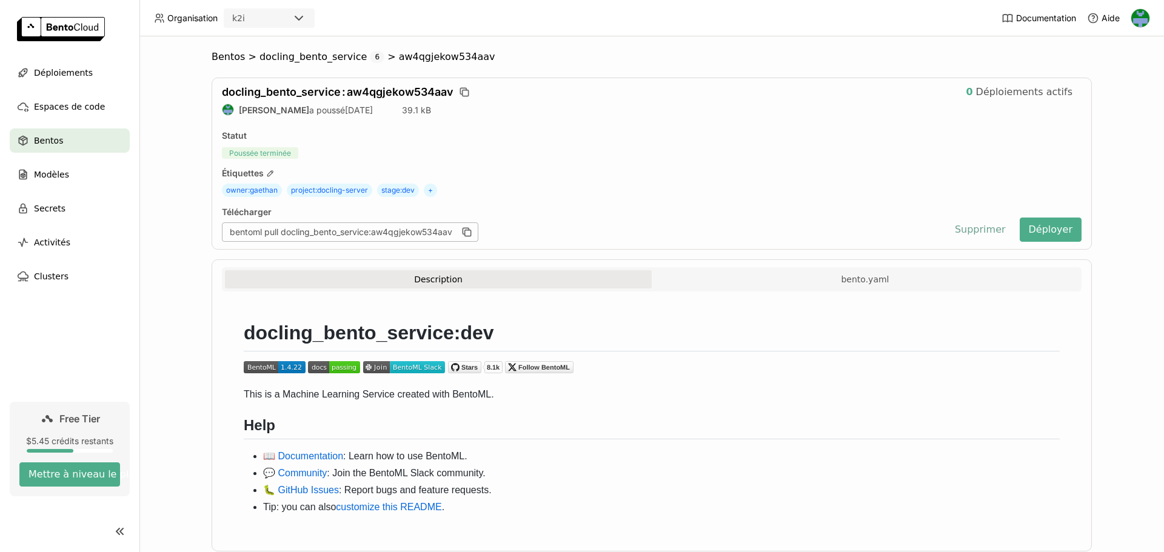
click at [974, 230] on button "Supprimer" at bounding box center [980, 230] width 69 height 24
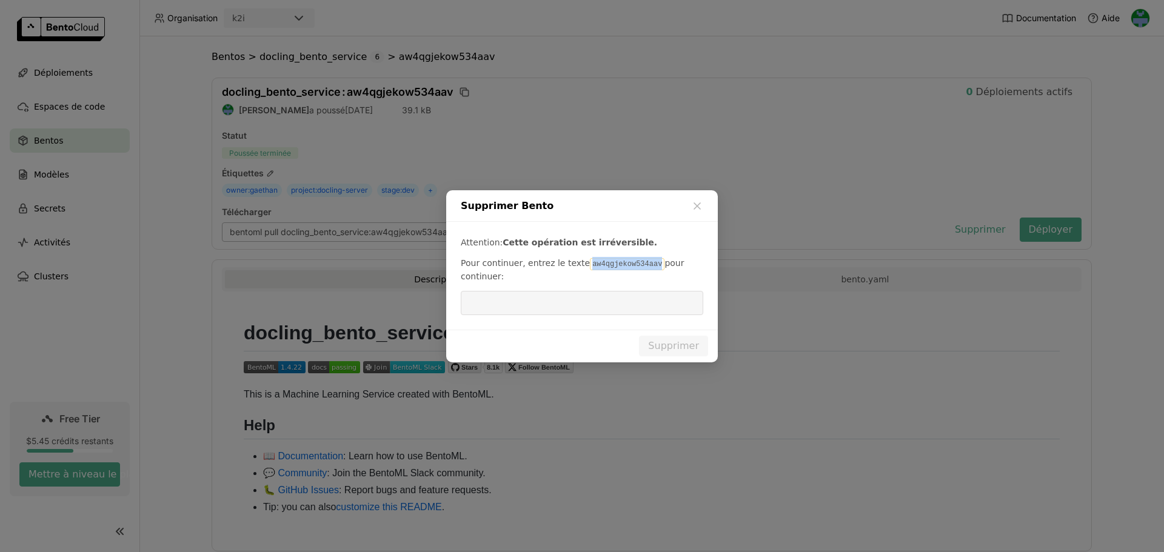
drag, startPoint x: 579, startPoint y: 266, endPoint x: 643, endPoint y: 266, distance: 64.3
click at [643, 266] on code "aw4qgjekow534aav" at bounding box center [627, 264] width 75 height 12
copy code "aw4qgjekow534aav"
click at [620, 308] on input "dialog" at bounding box center [582, 303] width 228 height 23
paste input "aw4qgjekow534aav"
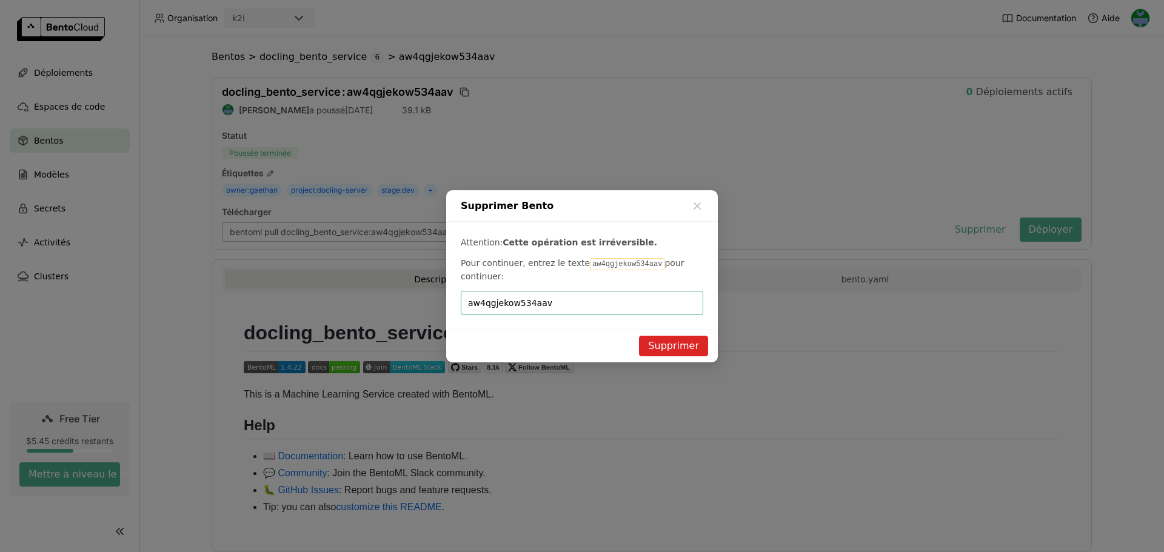
type input "aw4qgjekow534aav"
click at [665, 347] on button "Supprimer" at bounding box center [673, 346] width 69 height 21
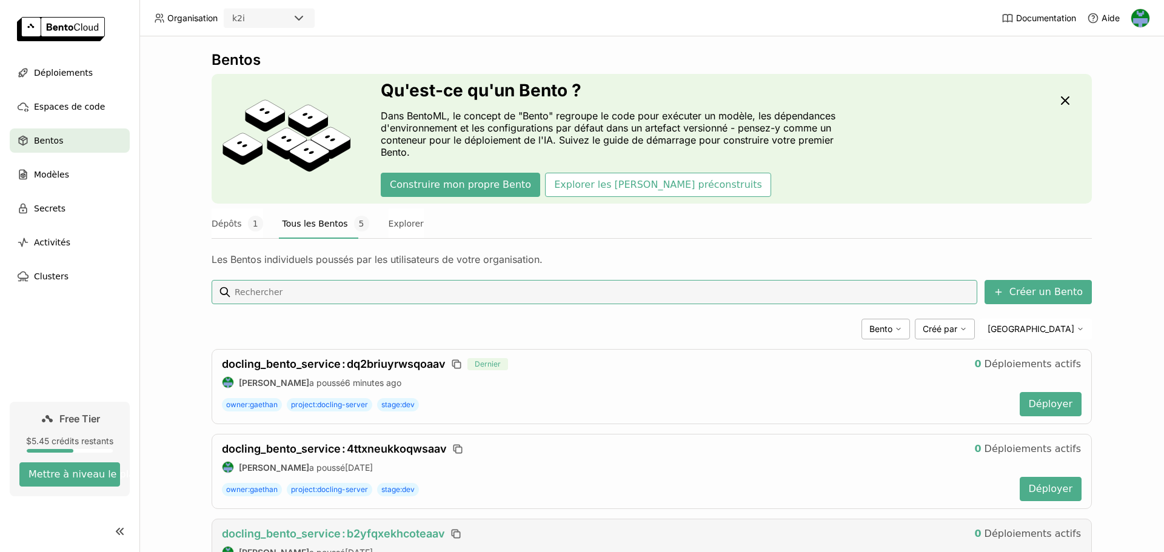
scroll to position [243, 0]
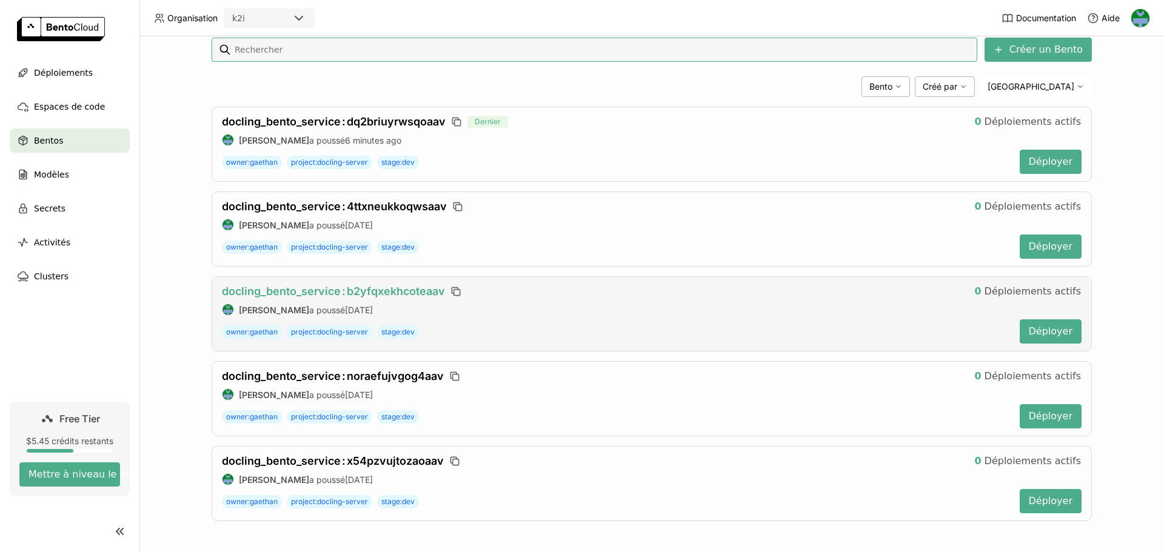
click at [329, 287] on span "docling_bento_service : b2yfqxekhcoteaav" at bounding box center [333, 291] width 223 height 13
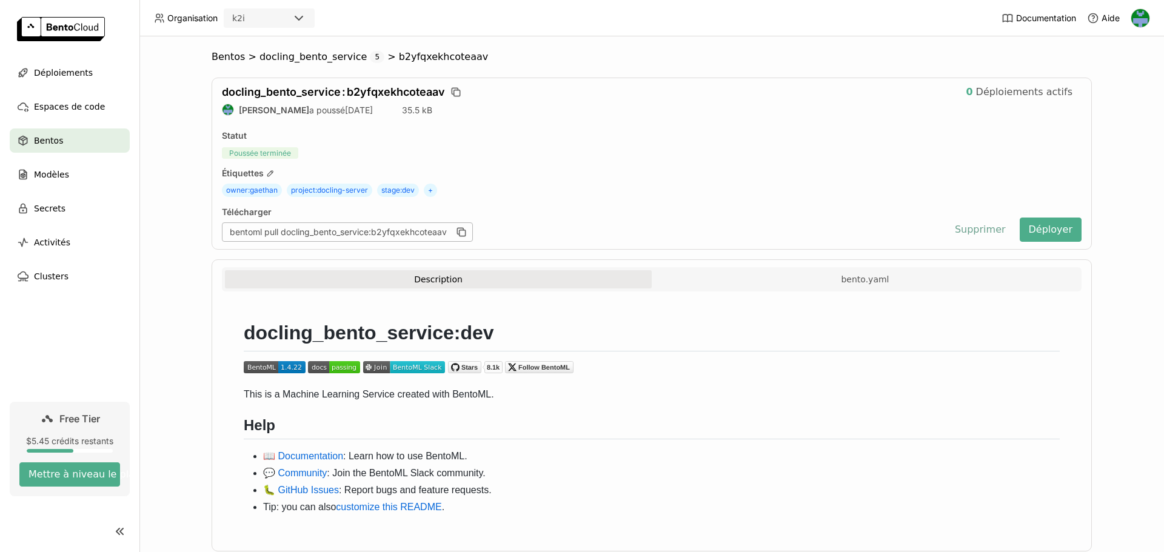
click at [993, 227] on button "Supprimer" at bounding box center [980, 230] width 69 height 24
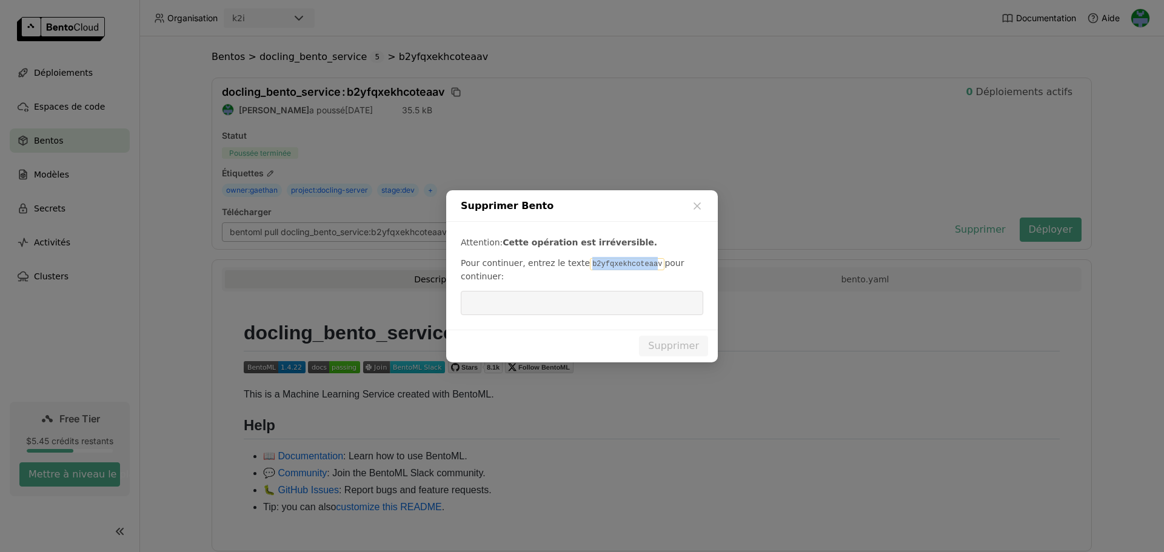
drag, startPoint x: 629, startPoint y: 263, endPoint x: 643, endPoint y: 263, distance: 13.9
click at [643, 263] on code "b2yfqxekhcoteaav" at bounding box center [627, 264] width 75 height 12
copy code "b2yfqxekhcoteaav"
click at [581, 305] on input "dialog" at bounding box center [582, 303] width 228 height 23
paste input "b2yfqxekhcoteaav"
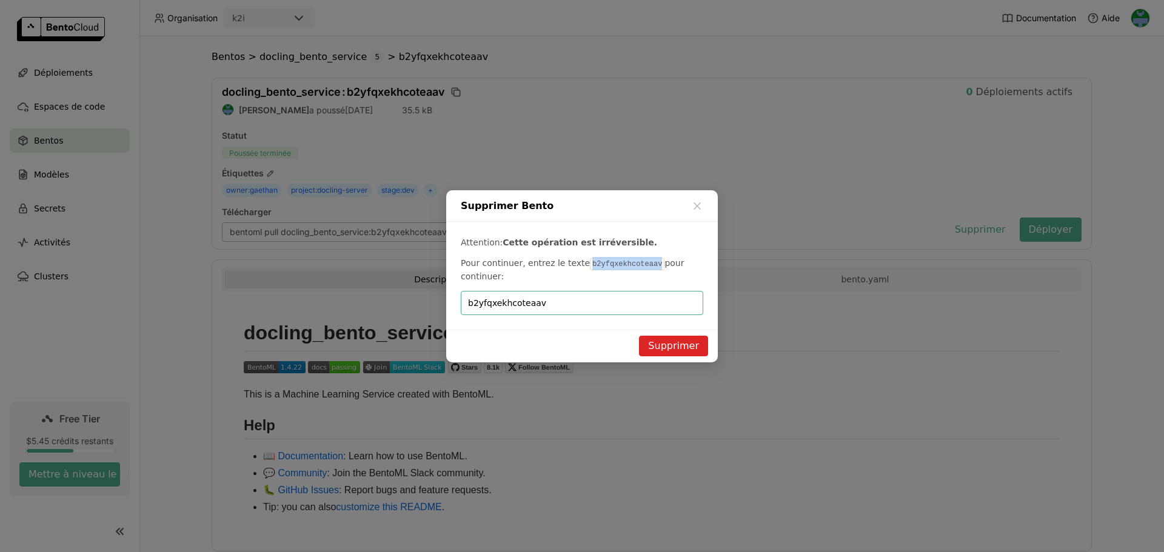
type input "b2yfqxekhcoteaav"
click at [676, 348] on button "Supprimer" at bounding box center [673, 346] width 69 height 21
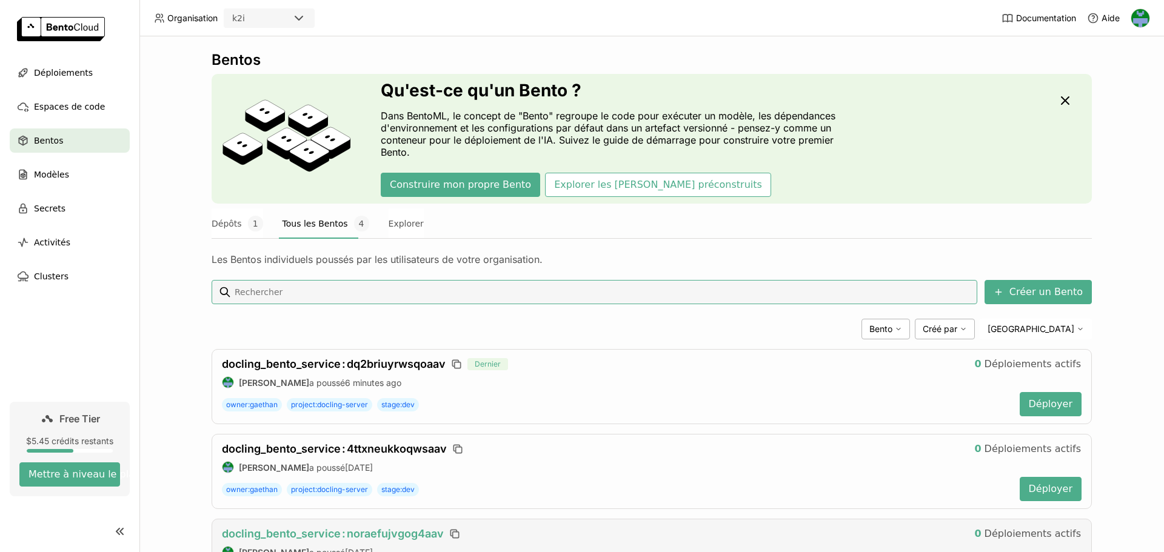
click at [403, 528] on span "docling_bento_service : noraefujvgog4aav" at bounding box center [333, 534] width 222 height 13
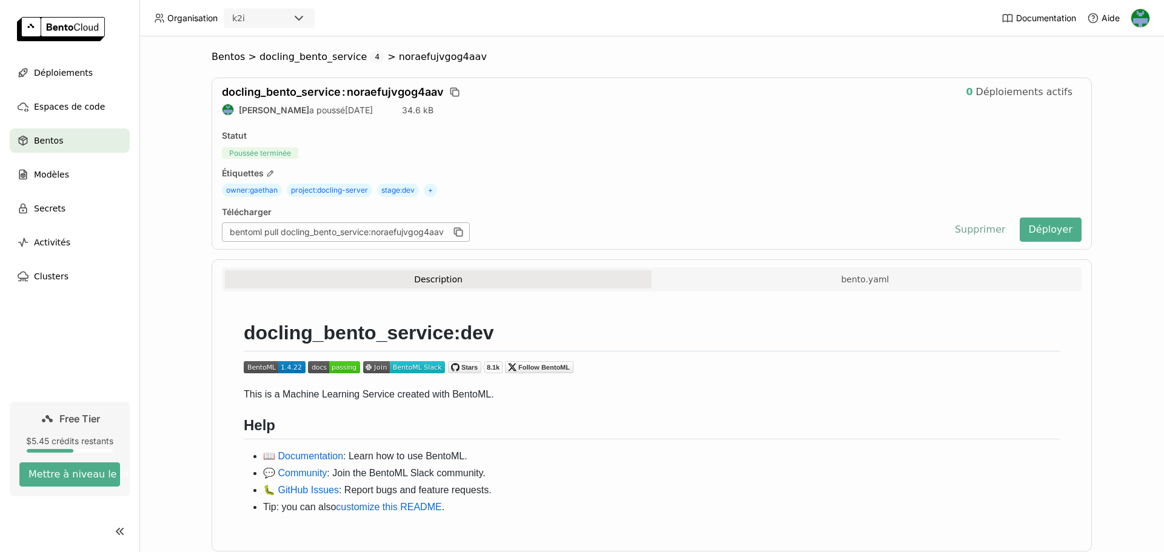
click at [973, 228] on button "Supprimer" at bounding box center [980, 230] width 69 height 24
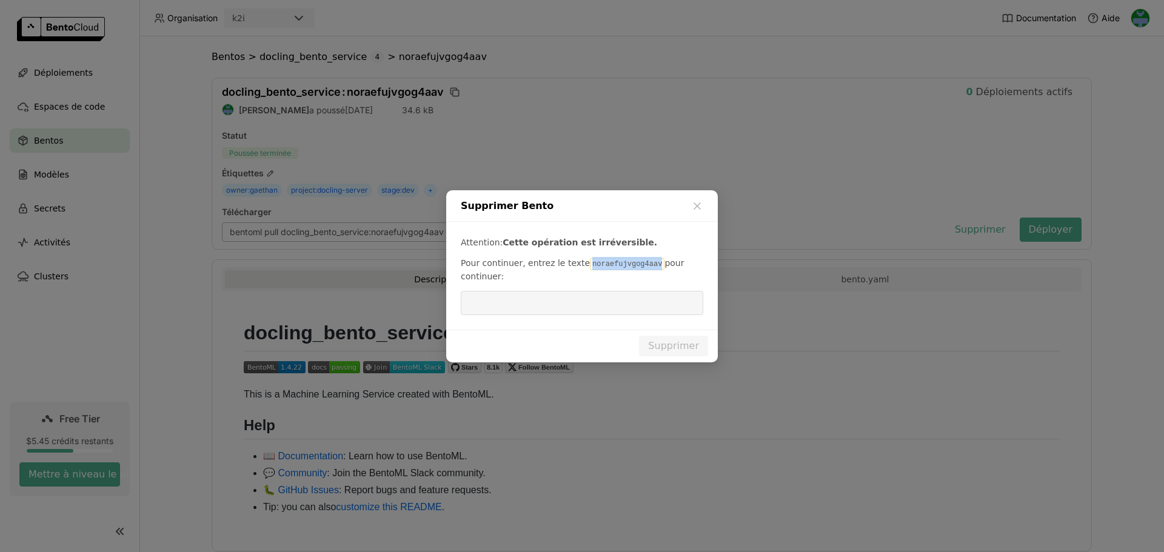
drag, startPoint x: 578, startPoint y: 261, endPoint x: 643, endPoint y: 266, distance: 65.1
click at [643, 266] on code "noraefujvgog4aav" at bounding box center [627, 264] width 75 height 12
copy code "noraefujvgog4aav"
click at [619, 308] on input "dialog" at bounding box center [582, 303] width 228 height 23
paste input "noraefujvgog4aav"
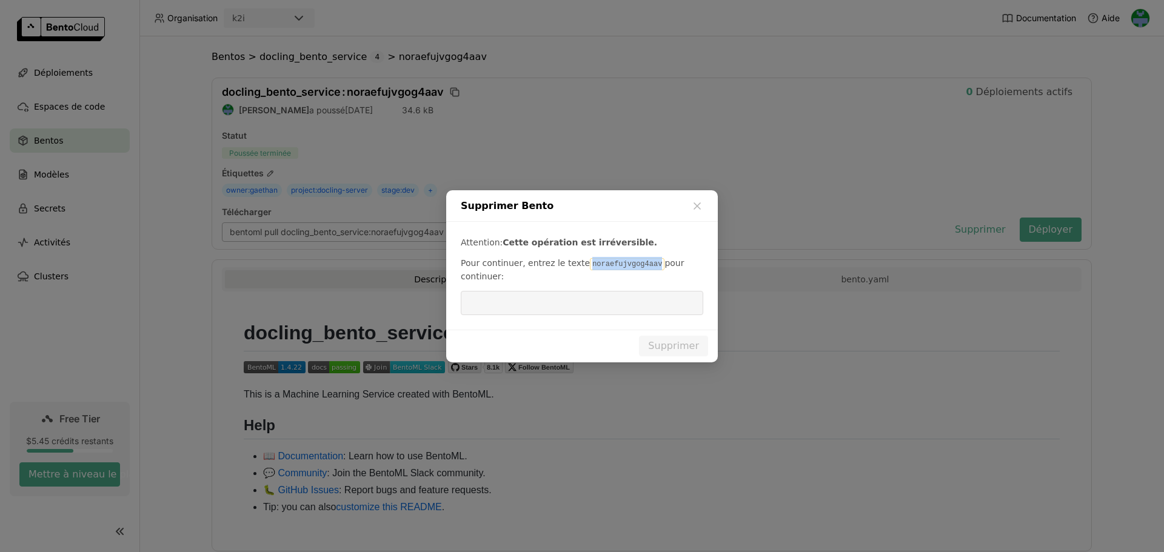
type input "noraefujvgog4aav"
click at [665, 353] on button "Supprimer" at bounding box center [673, 346] width 69 height 21
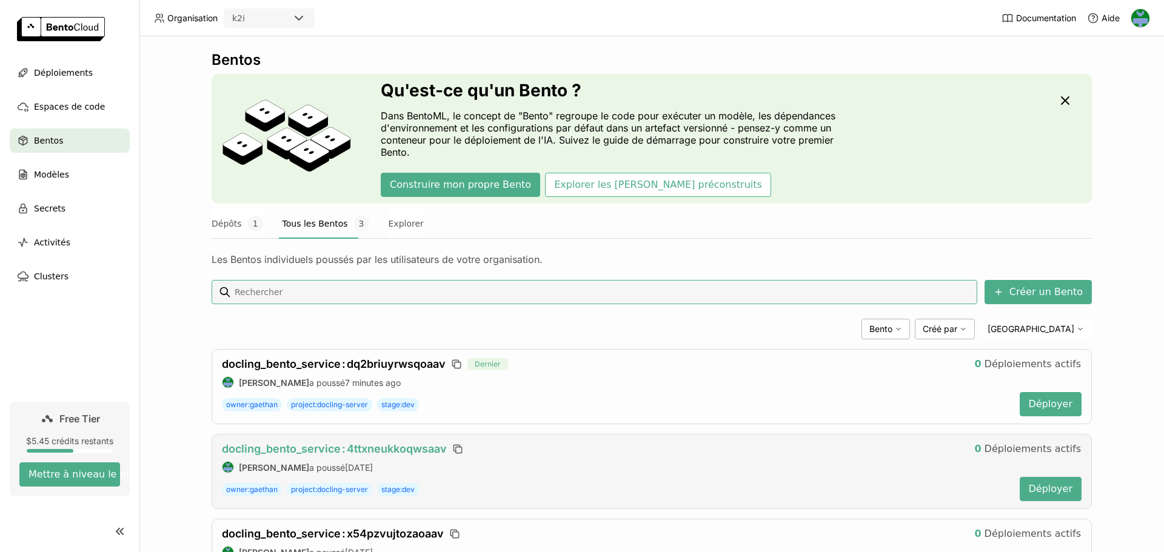
click at [384, 451] on span "docling_bento_service : 4ttxneukkoqwsaav" at bounding box center [334, 449] width 225 height 13
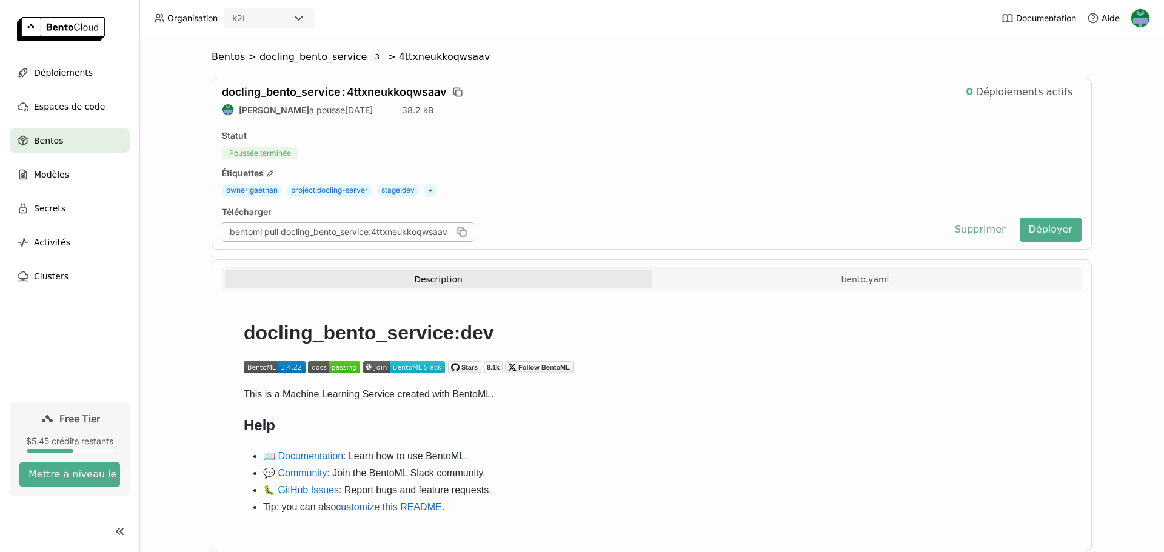
click at [981, 231] on button "Supprimer" at bounding box center [980, 230] width 69 height 24
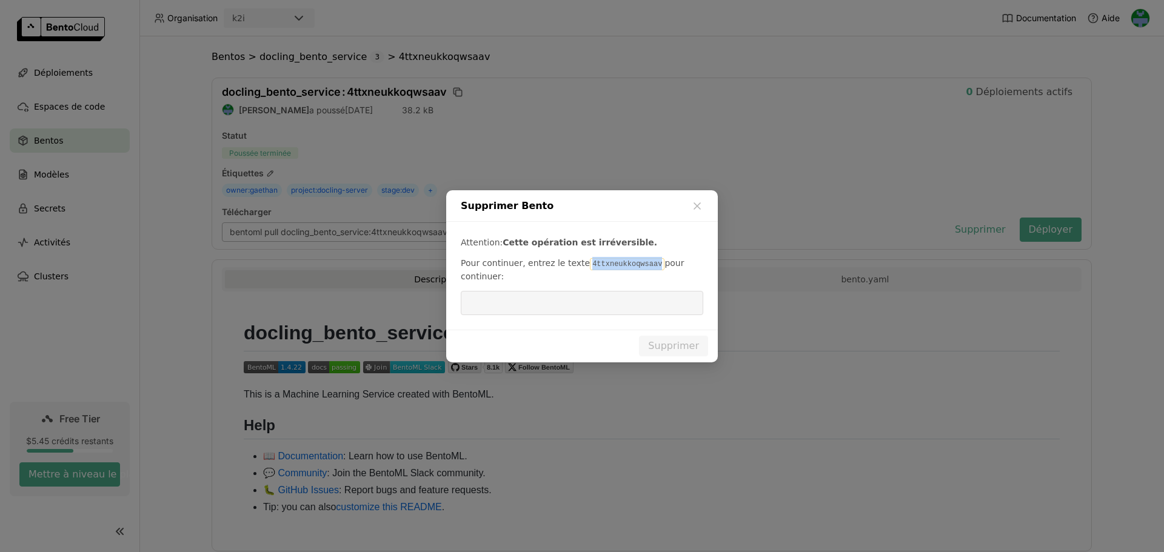
drag, startPoint x: 589, startPoint y: 262, endPoint x: 642, endPoint y: 267, distance: 53.0
click at [642, 267] on code "4ttxneukkoqwsaav" at bounding box center [627, 264] width 75 height 12
copy code "4ttxneukkoqwsaav"
click at [591, 309] on input "dialog" at bounding box center [582, 303] width 228 height 23
click at [666, 349] on button "Supprimer" at bounding box center [673, 346] width 69 height 21
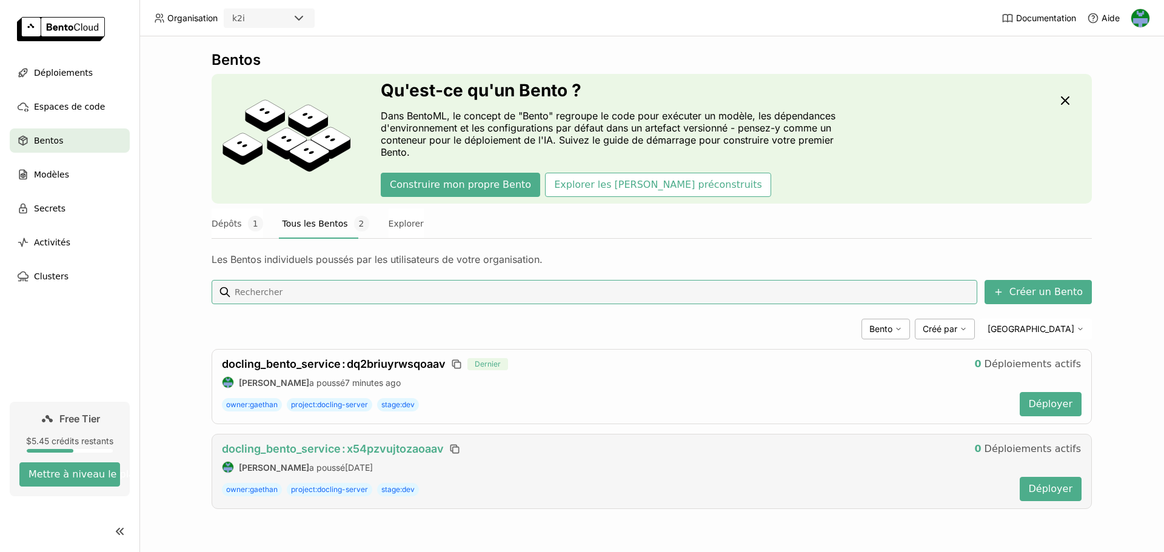
click at [418, 447] on span "docling_bento_service : x54pzvujtozaoaav" at bounding box center [333, 449] width 222 height 13
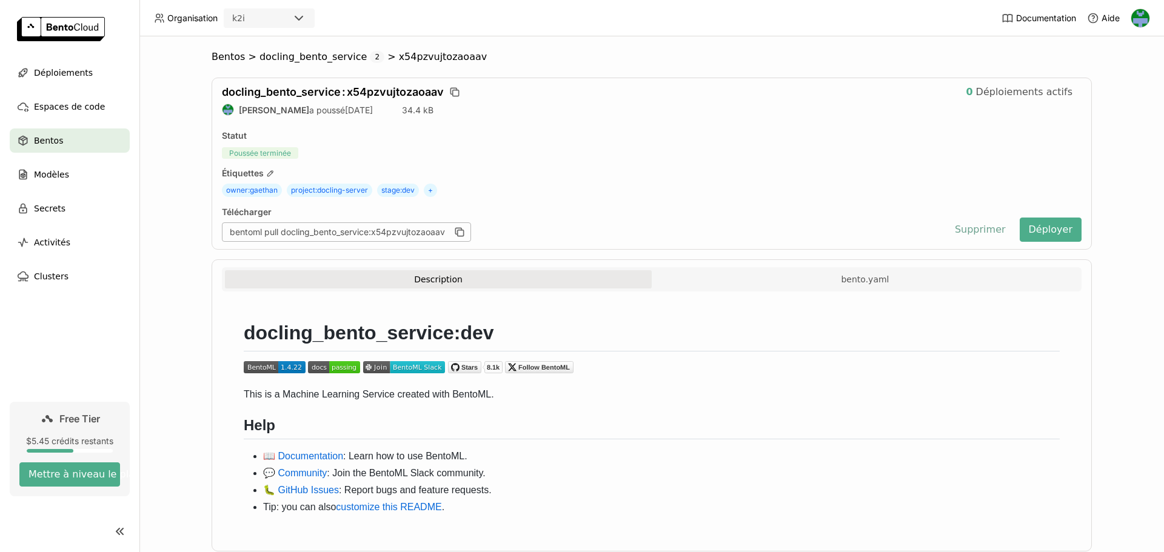
click at [973, 227] on button "Supprimer" at bounding box center [980, 230] width 69 height 24
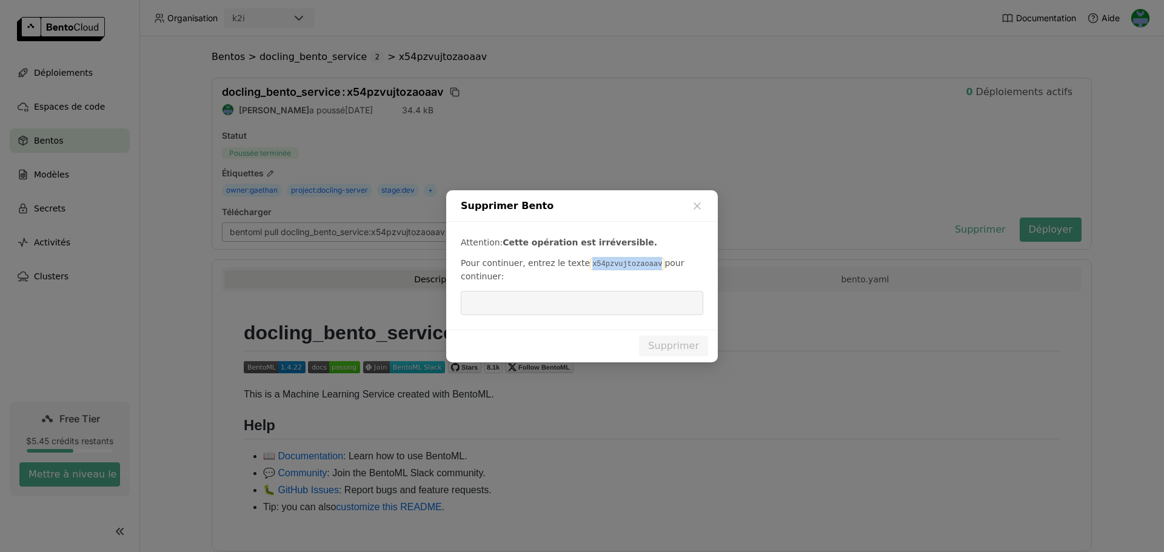
drag, startPoint x: 579, startPoint y: 264, endPoint x: 645, endPoint y: 266, distance: 65.5
click at [645, 264] on p "Pour continuer, entrez le texte x54pzvujtozaoaav pour continuer:" at bounding box center [582, 269] width 243 height 25
copy code "x54pzvujtozaoaav"
click at [609, 301] on input "dialog" at bounding box center [582, 303] width 228 height 23
paste input "x54pzvujtozaoaav"
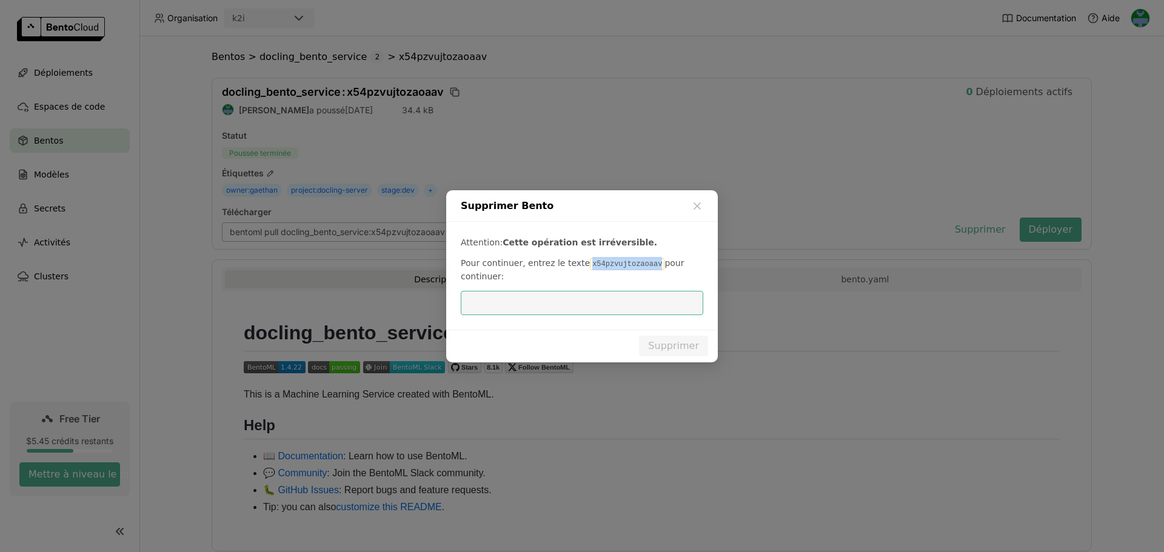
type input "x54pzvujtozaoaav"
click at [665, 347] on button "Supprimer" at bounding box center [673, 346] width 69 height 21
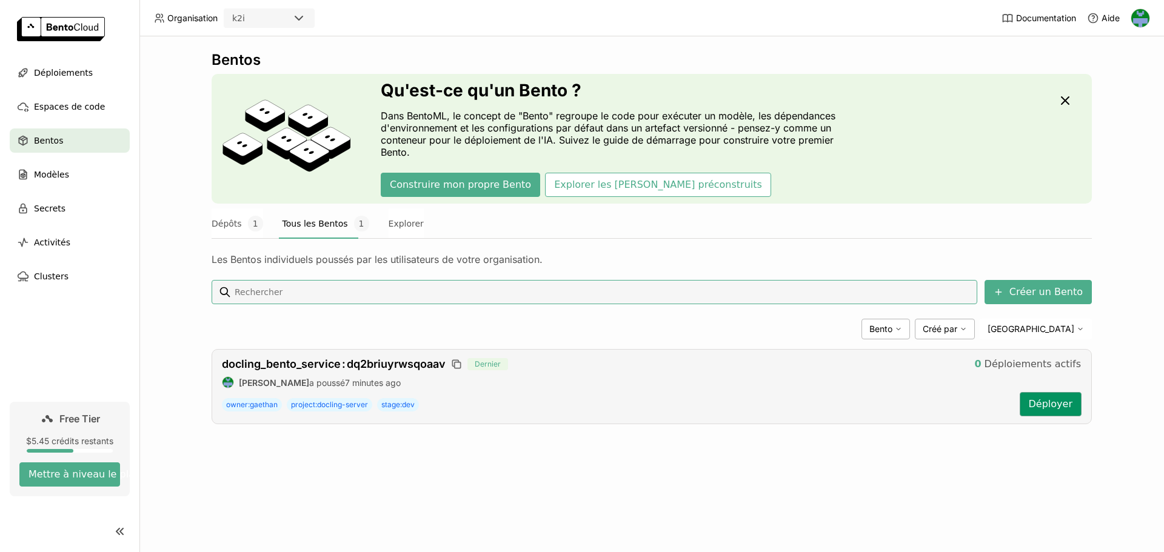
click at [1058, 403] on button "Déployer" at bounding box center [1051, 404] width 62 height 24
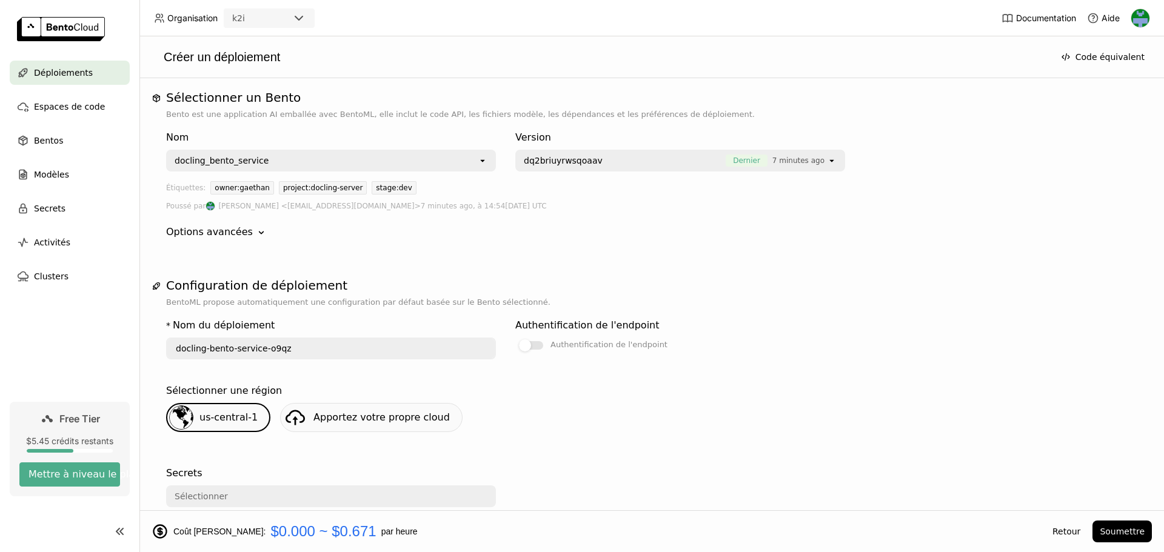
scroll to position [243, 0]
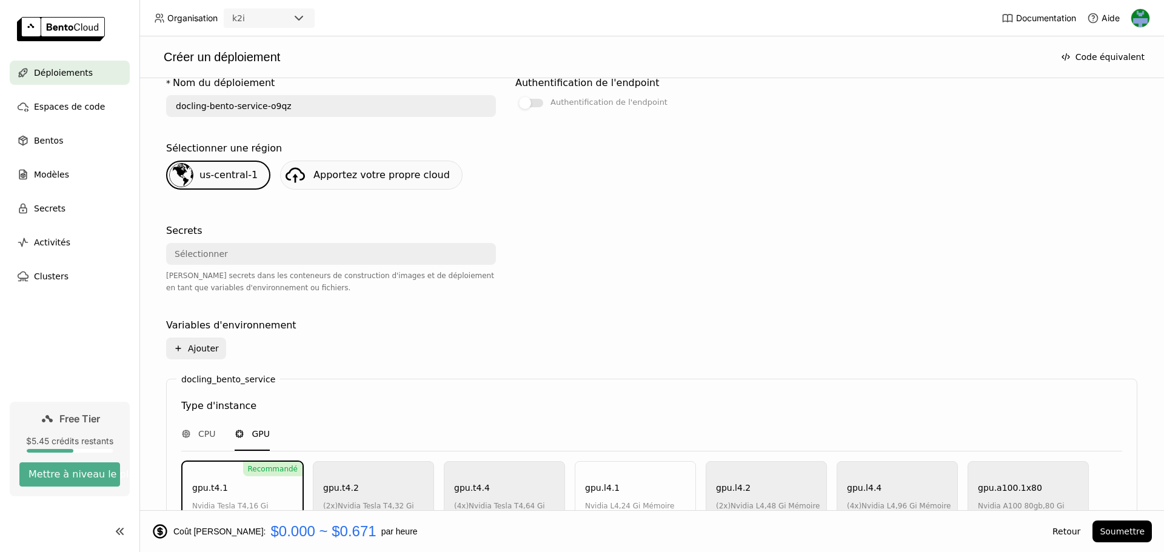
drag, startPoint x: 275, startPoint y: 258, endPoint x: 241, endPoint y: 256, distance: 34.0
click at [275, 258] on div "Sélectionner" at bounding box center [327, 253] width 320 height 19
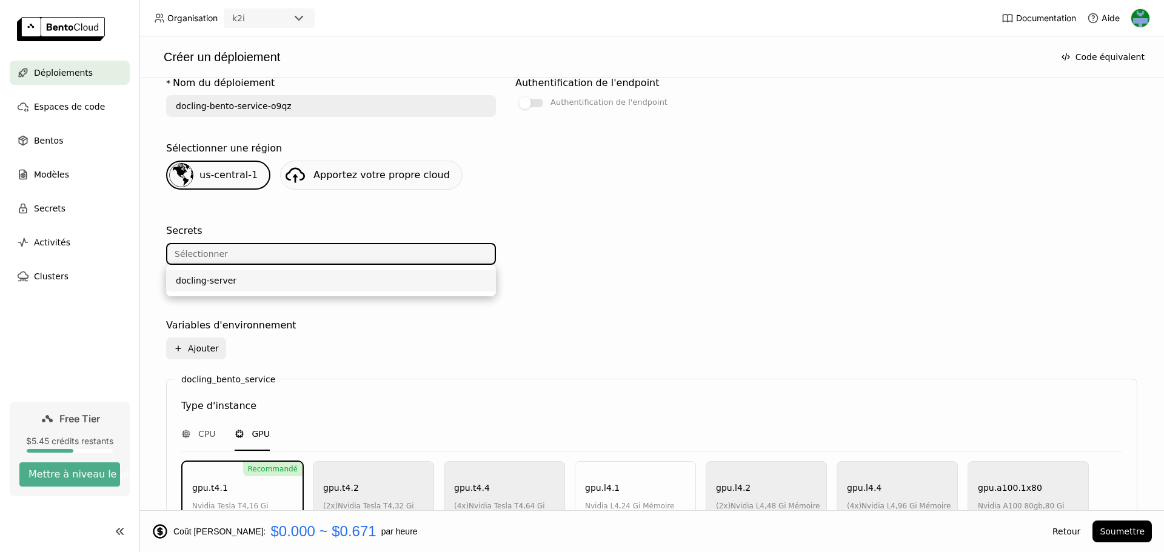
click at [220, 284] on div "docling-server" at bounding box center [331, 281] width 310 height 12
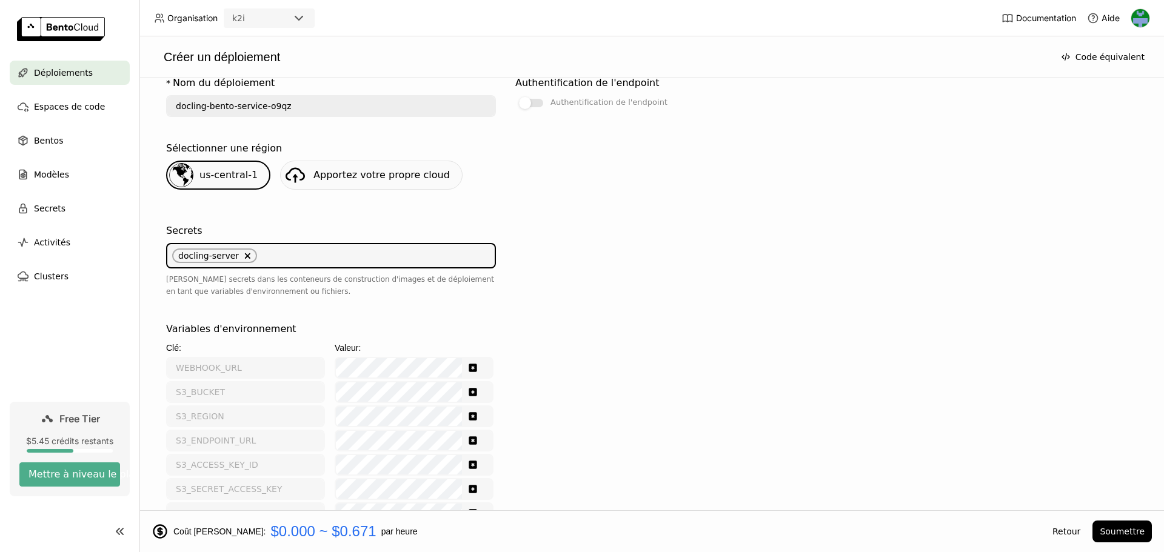
click at [474, 369] on icon "Show password text" at bounding box center [473, 368] width 10 height 10
click at [474, 368] on icon "Show password text" at bounding box center [473, 368] width 10 height 10
click at [51, 206] on span "Secrets" at bounding box center [50, 208] width 32 height 15
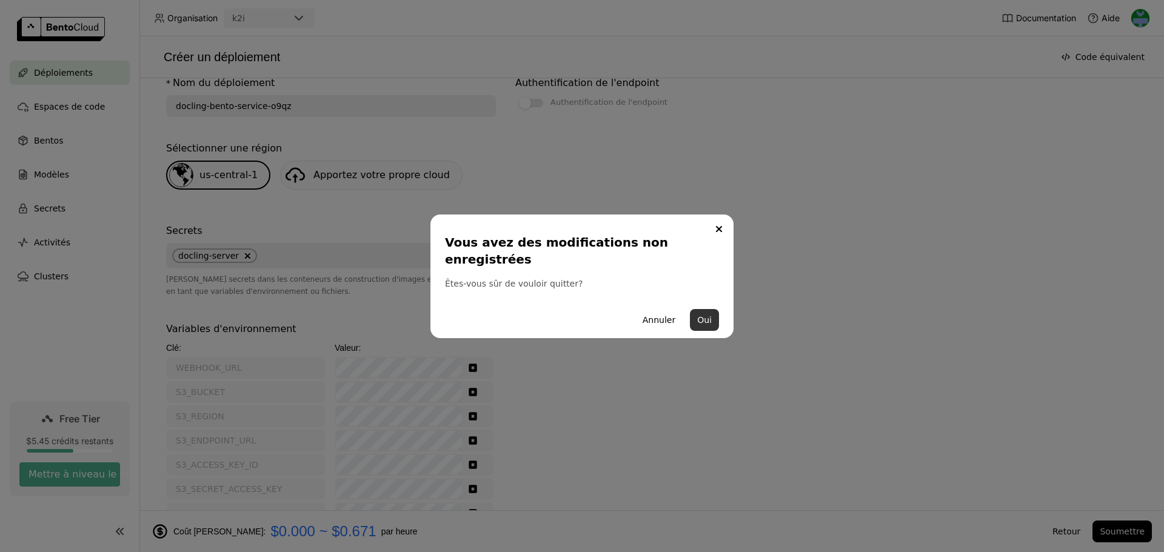
click at [708, 310] on button "Oui" at bounding box center [704, 320] width 29 height 22
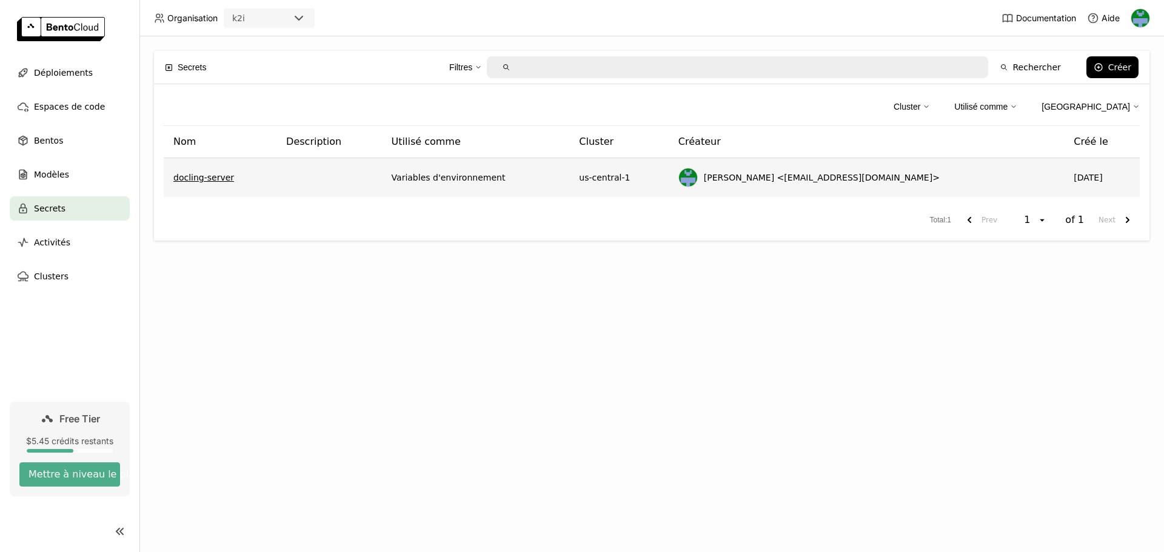
click at [187, 176] on link "docling-server" at bounding box center [203, 178] width 61 height 12
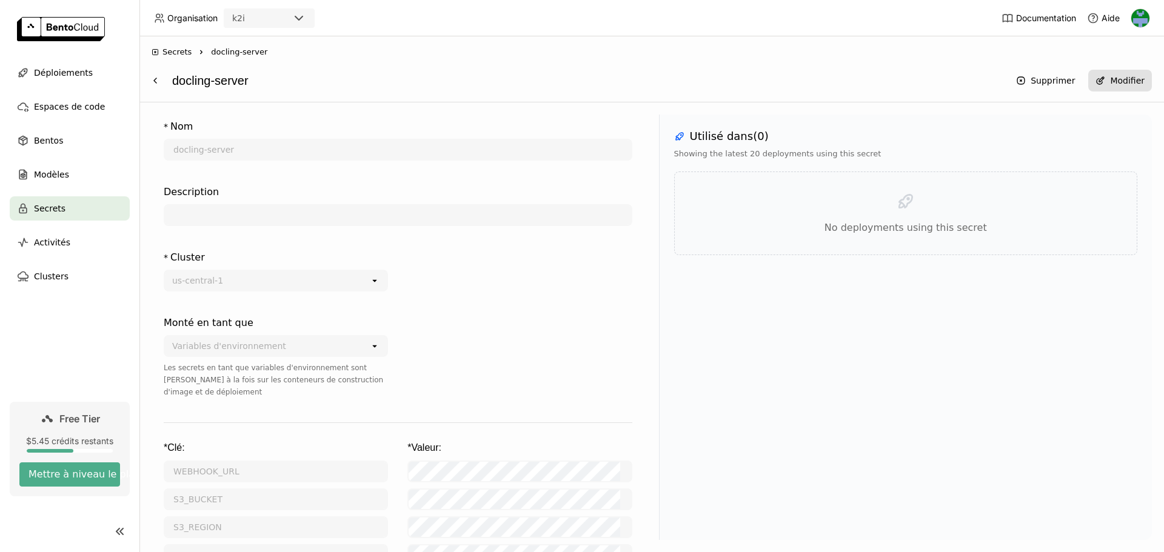
click at [1138, 78] on div "Modifier" at bounding box center [1127, 81] width 35 height 10
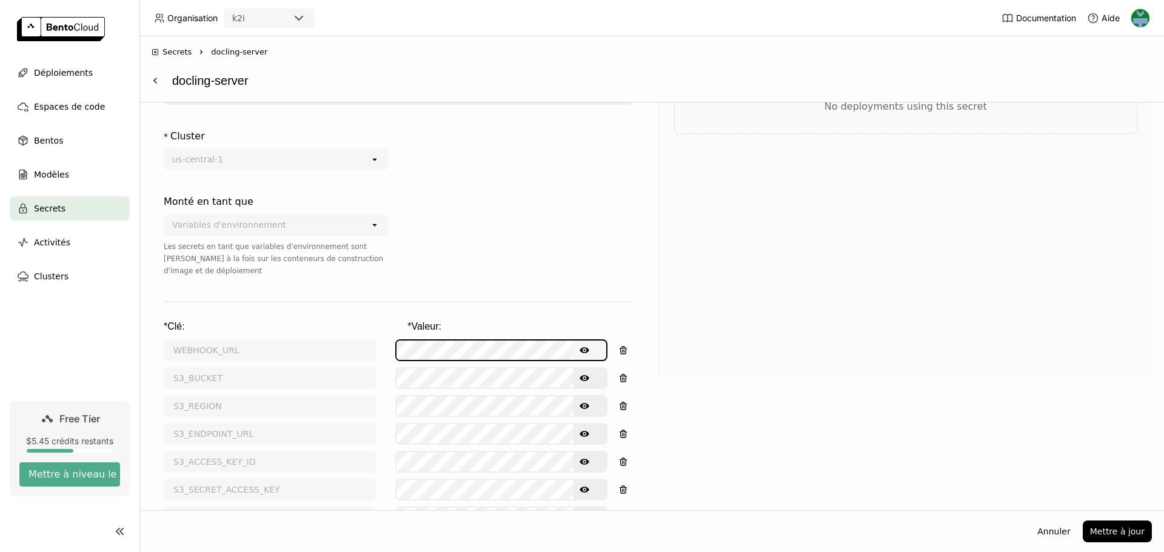
scroll to position [0, 2]
click at [583, 347] on icon "Show password text" at bounding box center [585, 350] width 10 height 6
click at [583, 347] on icon "Hide password text" at bounding box center [585, 350] width 10 height 7
drag, startPoint x: 1130, startPoint y: 531, endPoint x: 934, endPoint y: 404, distance: 233.6
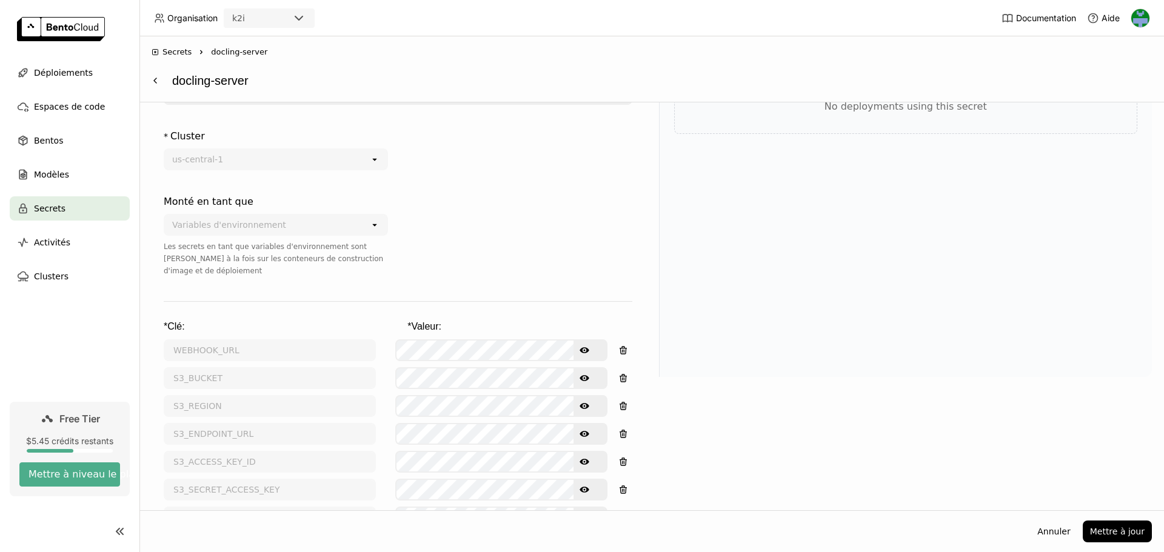
click at [944, 401] on div "Secrets Right docling-server docling-server * Nom docling-server Description * …" at bounding box center [651, 294] width 1025 height 516
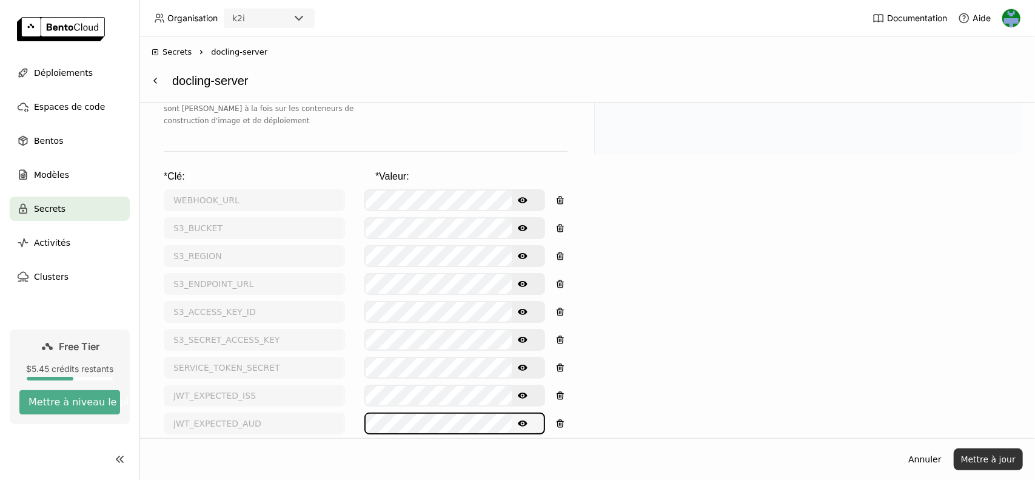
scroll to position [295, 0]
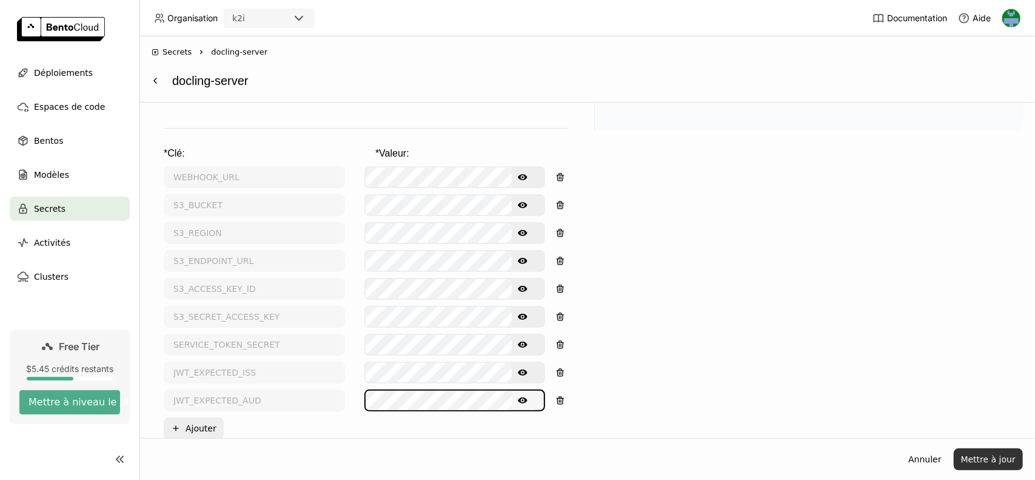
click at [987, 454] on button "Mettre à jour" at bounding box center [988, 459] width 69 height 22
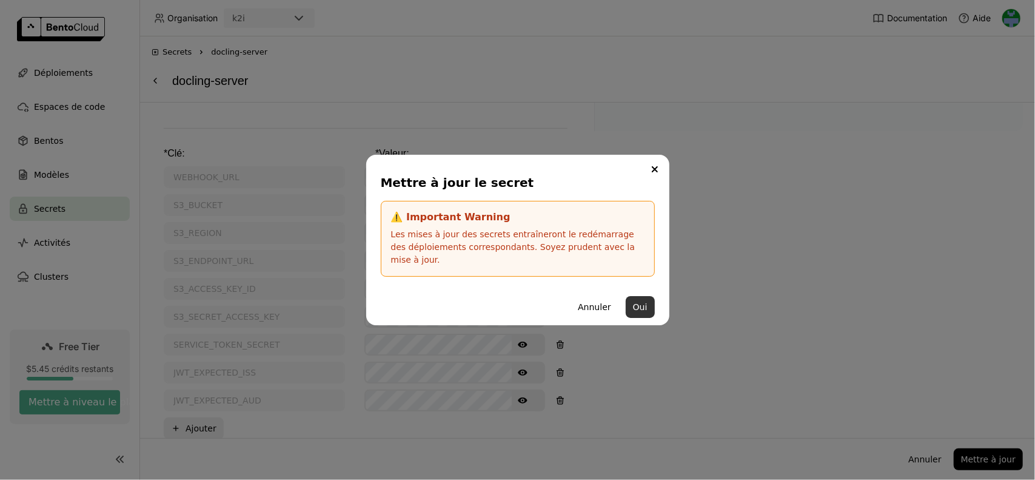
click at [644, 304] on button "Oui" at bounding box center [640, 307] width 29 height 22
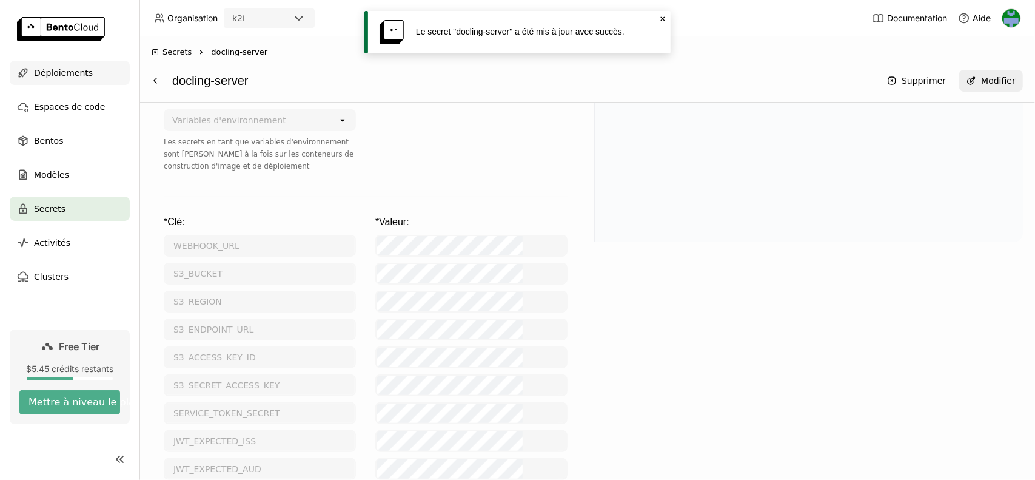
scroll to position [226, 0]
click at [65, 73] on span "Déploiements" at bounding box center [63, 72] width 59 height 15
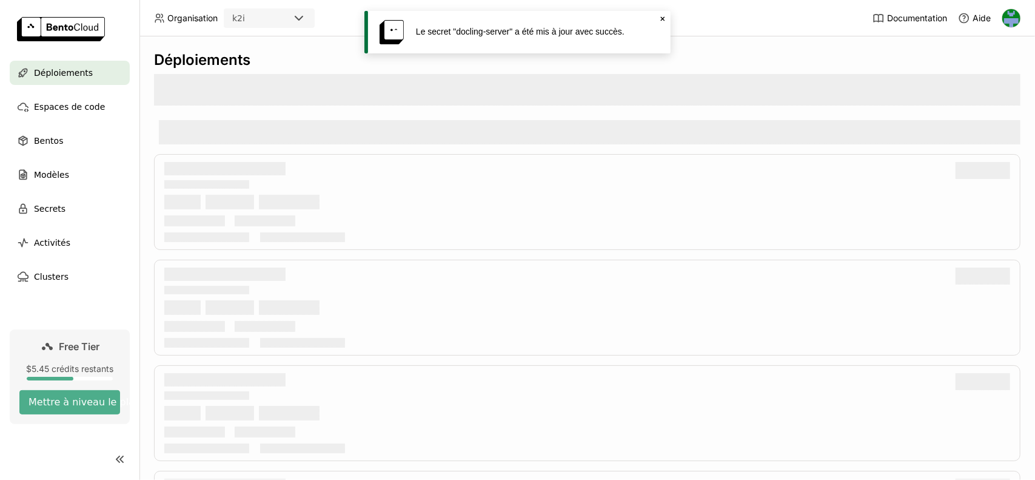
click at [663, 18] on icon "Close" at bounding box center [663, 19] width 10 height 10
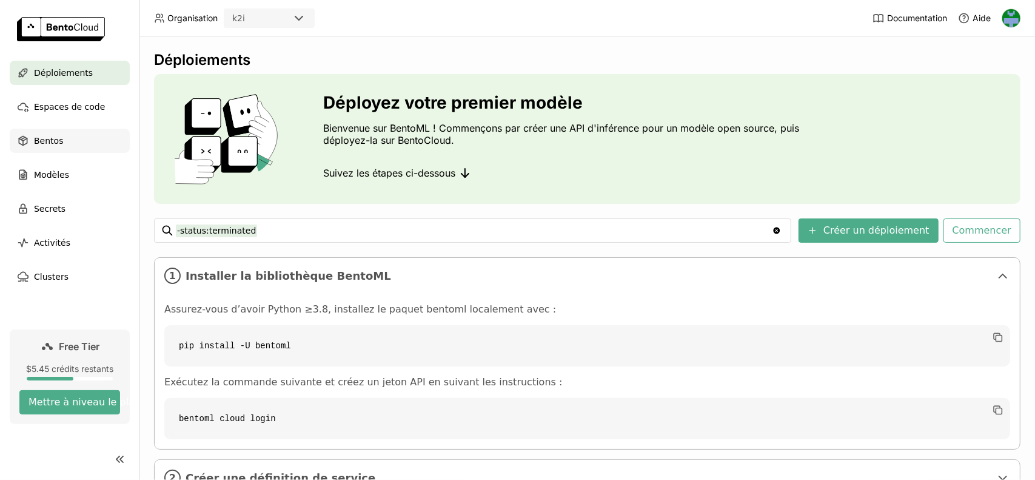
click at [56, 144] on span "Bentos" at bounding box center [48, 140] width 29 height 15
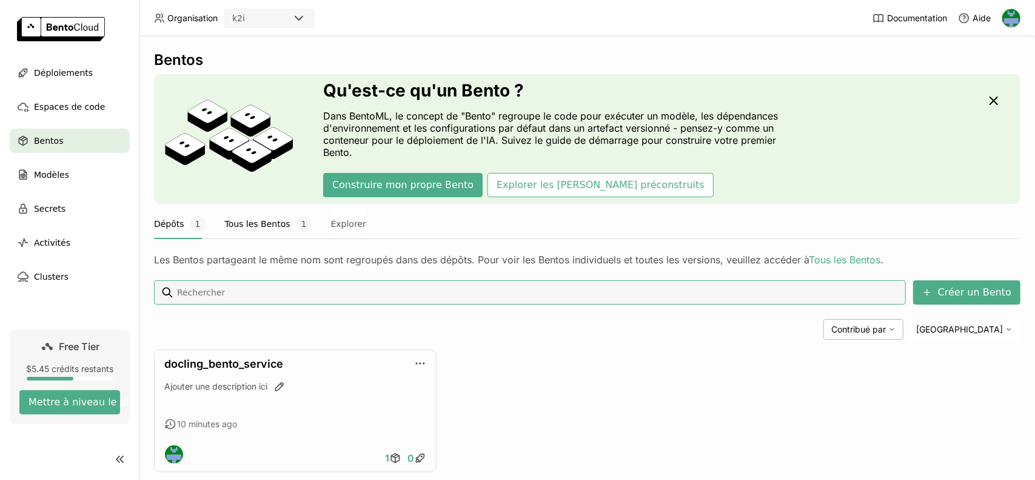
click at [244, 220] on button "Tous les Bentos 1" at bounding box center [268, 224] width 87 height 30
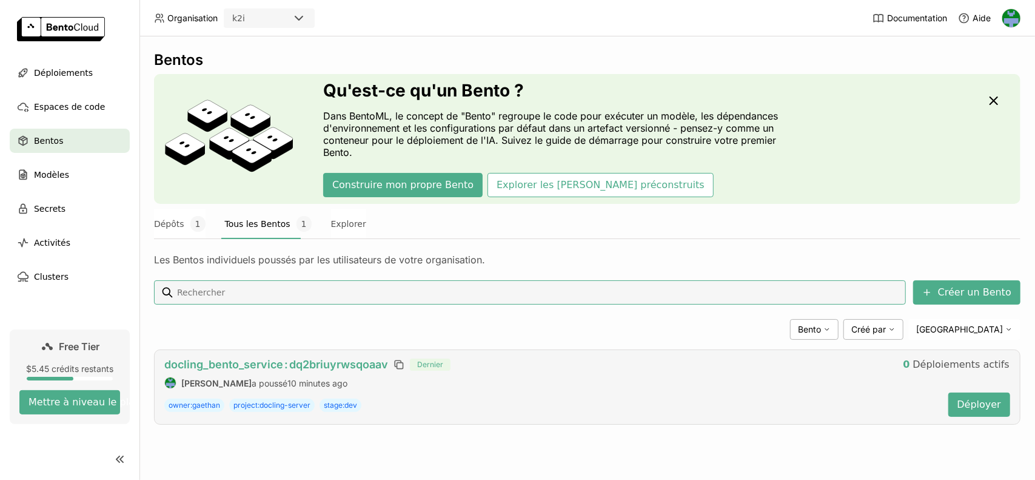
click at [281, 358] on span "docling_bento_service : dq2briuyrwsqoaav" at bounding box center [276, 364] width 224 height 13
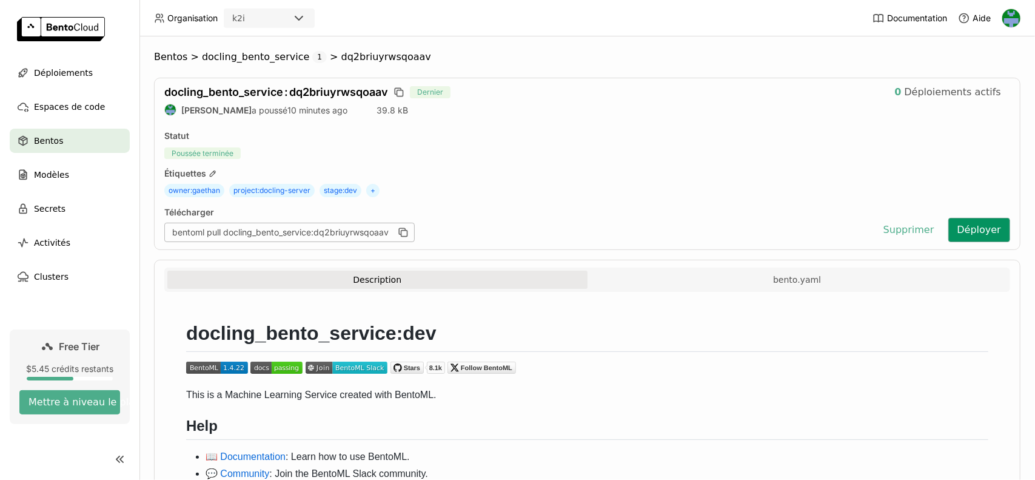
click at [976, 225] on button "Déployer" at bounding box center [979, 230] width 62 height 24
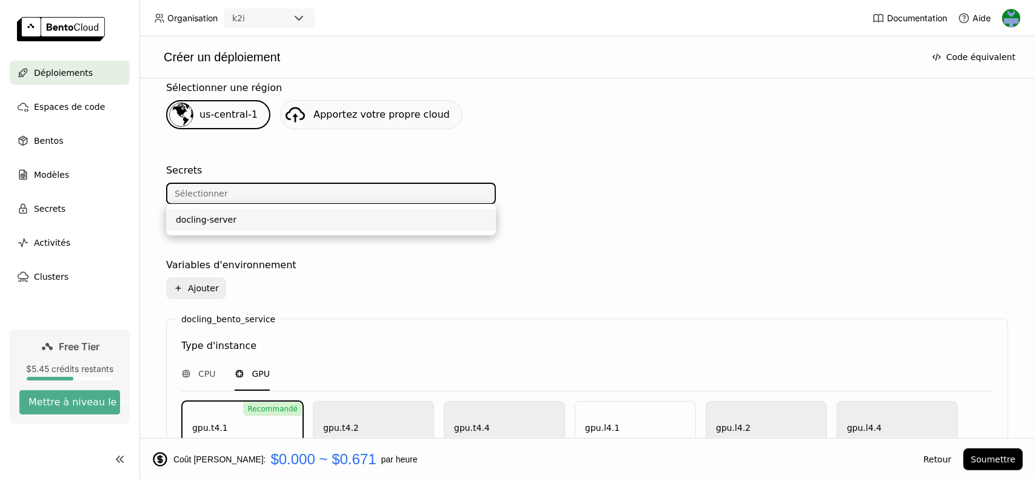
click at [255, 219] on div "docling-server" at bounding box center [331, 219] width 310 height 12
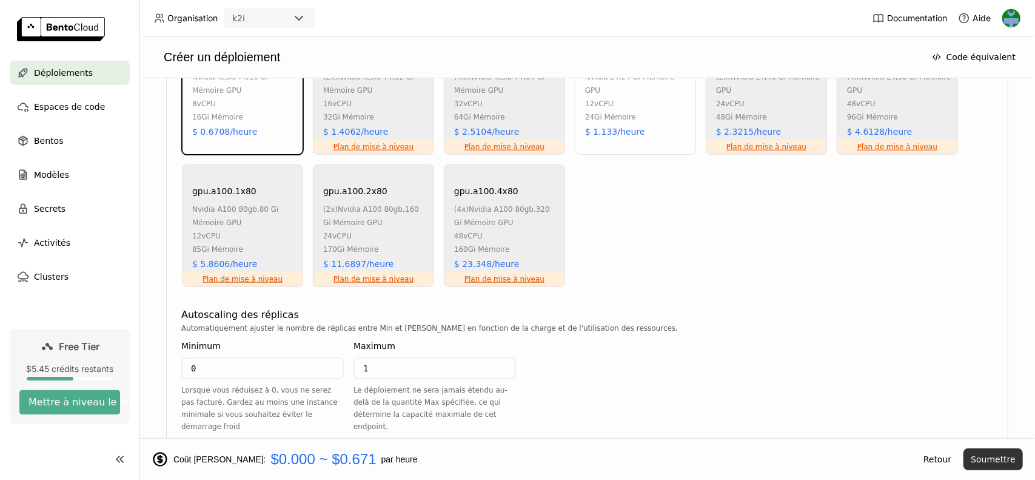
scroll to position [1004, 0]
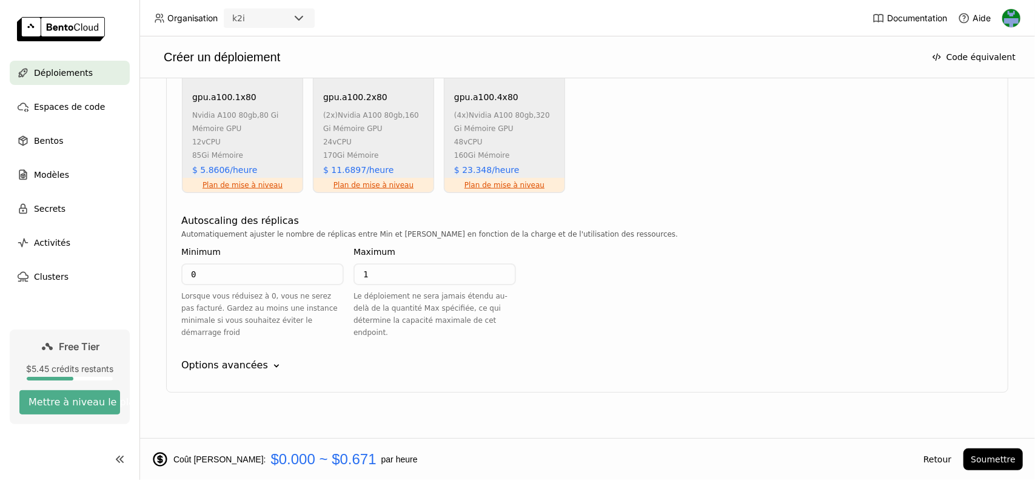
drag, startPoint x: 1003, startPoint y: 463, endPoint x: 804, endPoint y: 335, distance: 236.2
click at [1003, 463] on button "Soumettre" at bounding box center [993, 459] width 59 height 22
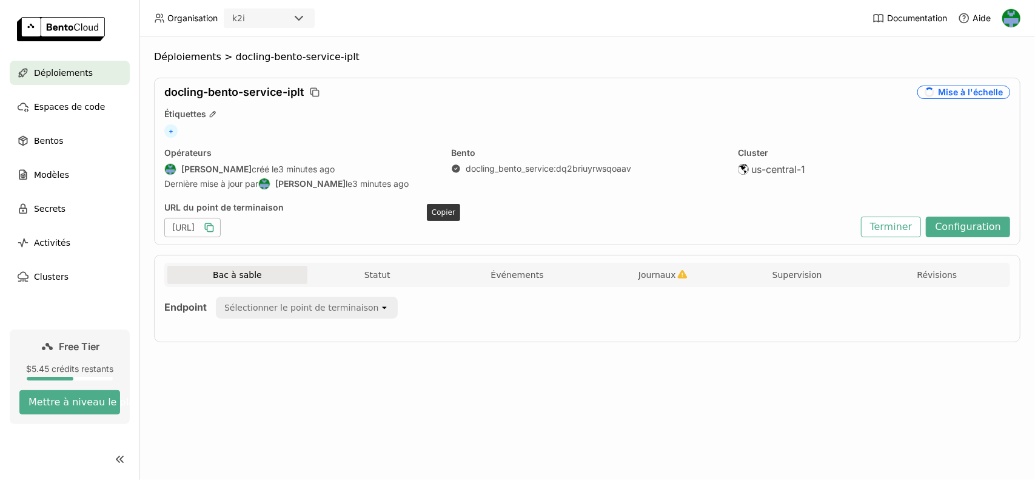
click at [215, 222] on icon "button" at bounding box center [209, 227] width 12 height 12
click at [677, 272] on icon "button" at bounding box center [682, 274] width 10 height 10
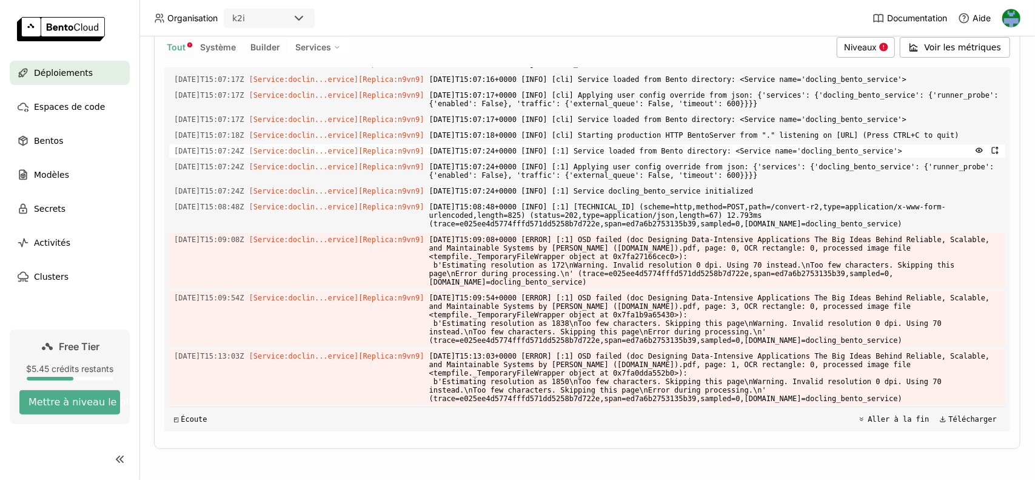
scroll to position [4435, 0]
click at [233, 43] on span "Système" at bounding box center [218, 47] width 36 height 10
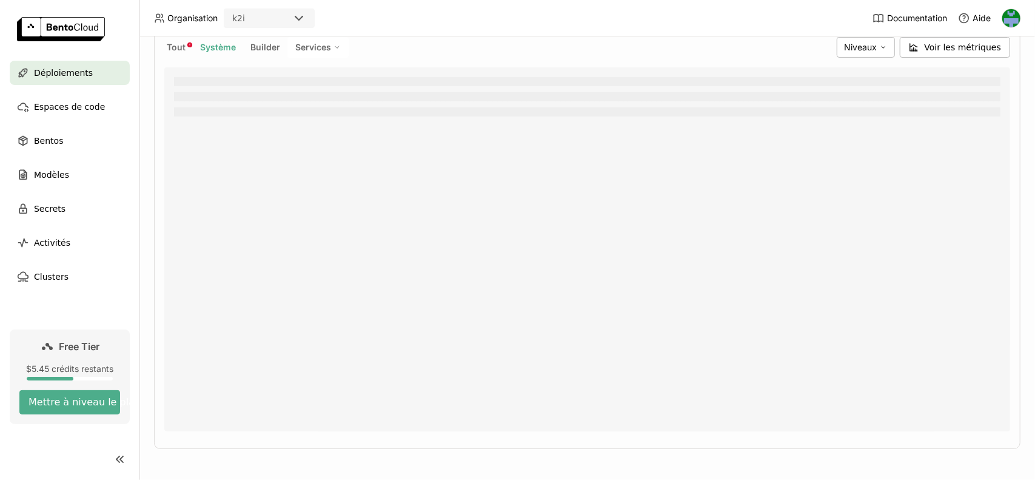
click at [317, 47] on span "Services" at bounding box center [313, 47] width 36 height 11
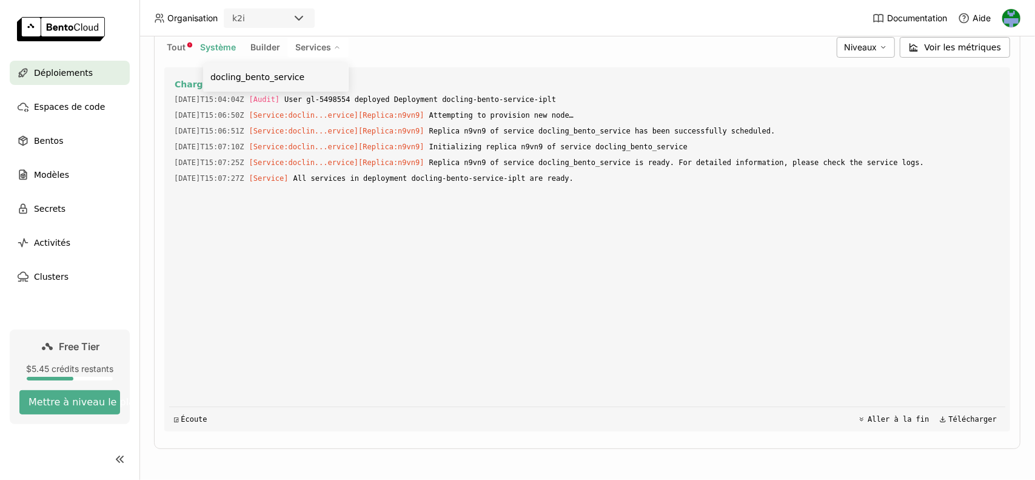
click at [281, 77] on div "docling_bento_service" at bounding box center [275, 77] width 131 height 15
type input "source:service service:docling_bento_service"
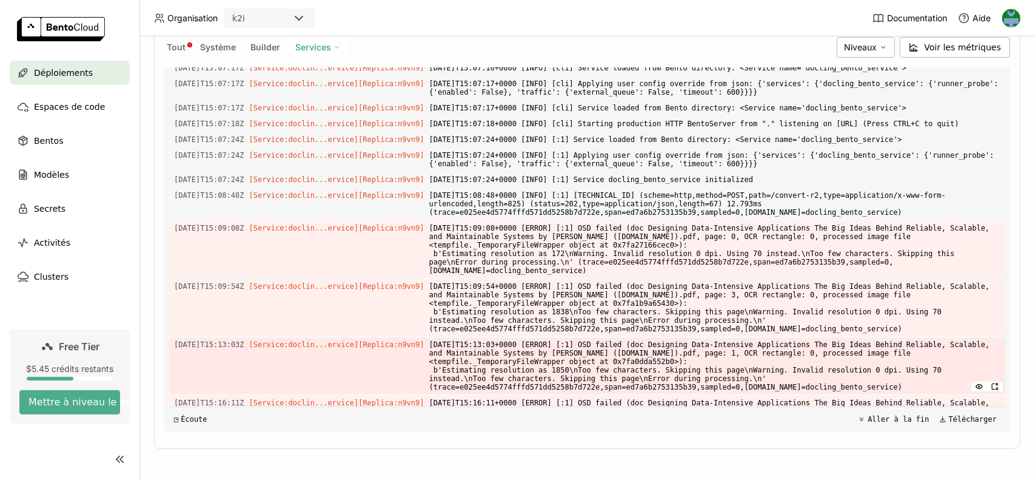
scroll to position [108, 0]
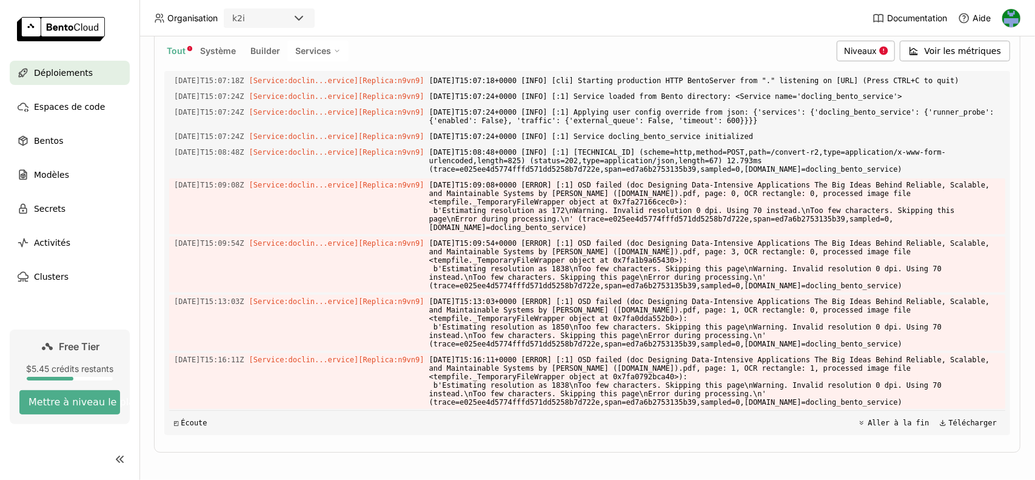
scroll to position [290, 0]
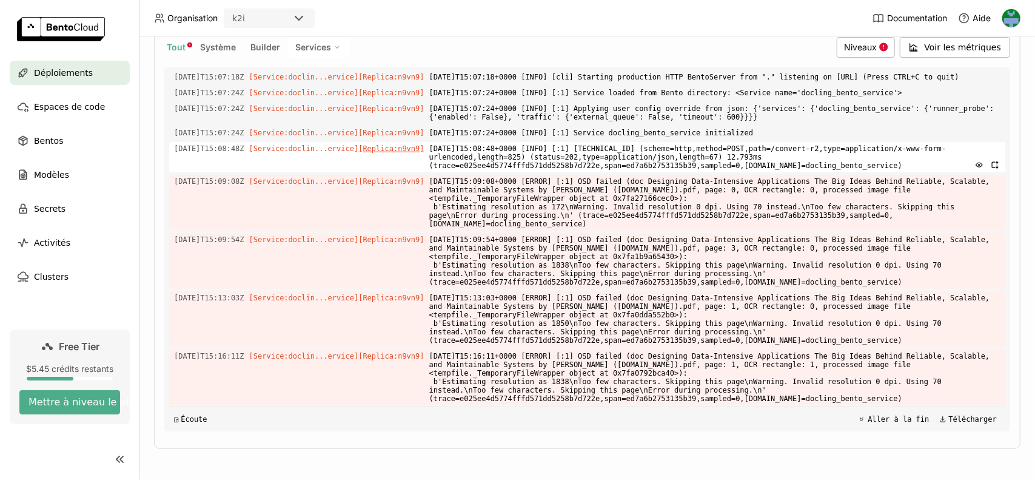
scroll to position [4118, 0]
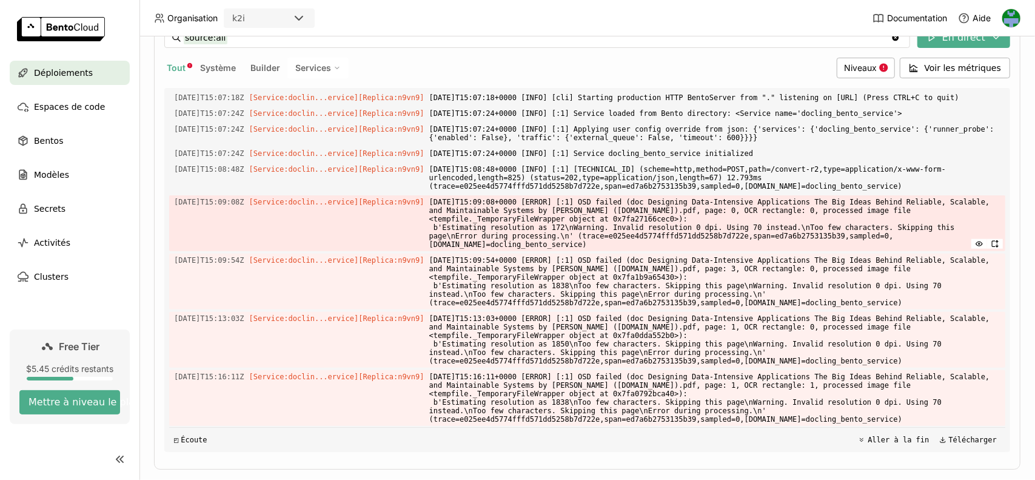
scroll to position [290, 0]
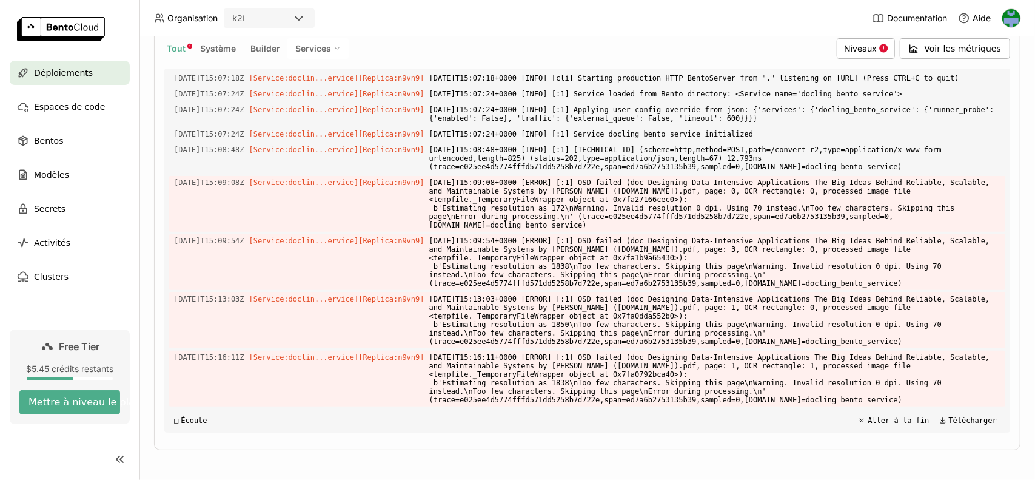
scroll to position [290, 0]
click at [949, 49] on span "Voir les métriques" at bounding box center [963, 47] width 76 height 12
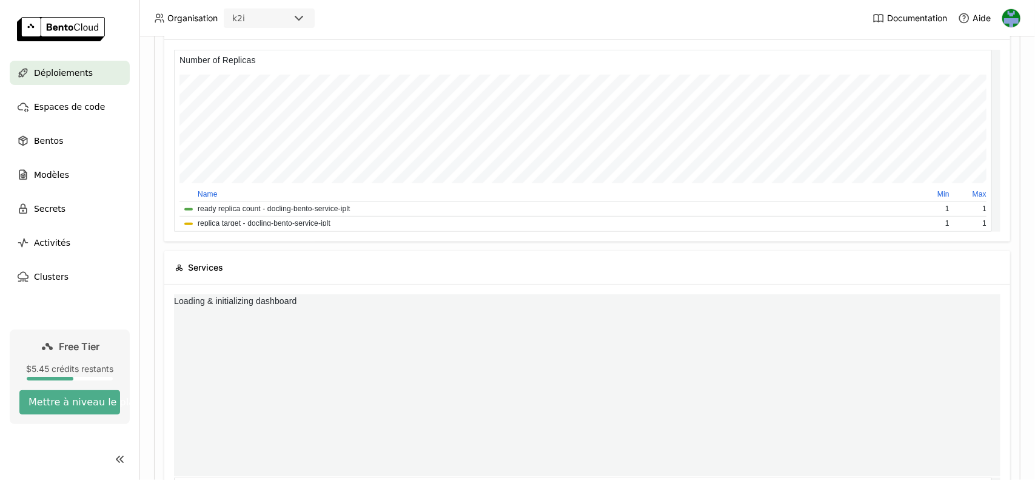
scroll to position [177, 813]
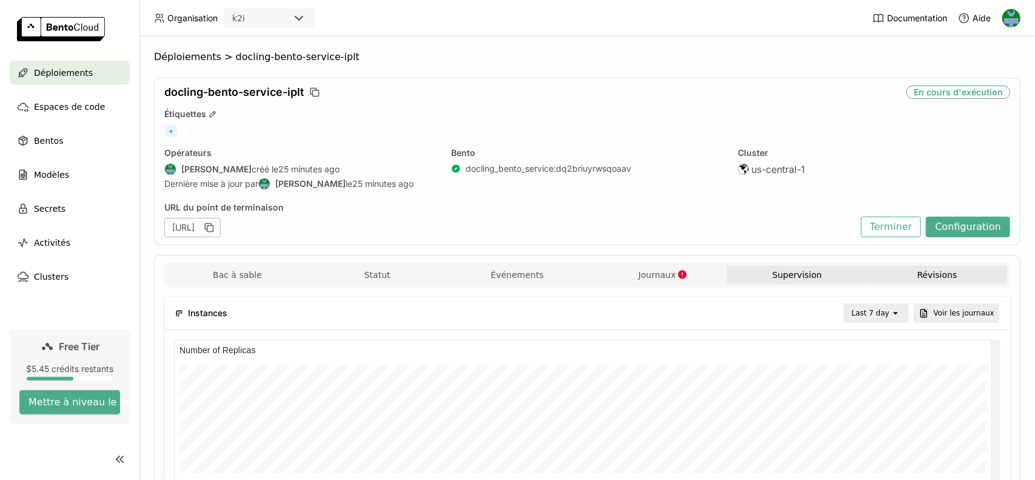
click at [893, 270] on button "Révisions" at bounding box center [937, 275] width 140 height 18
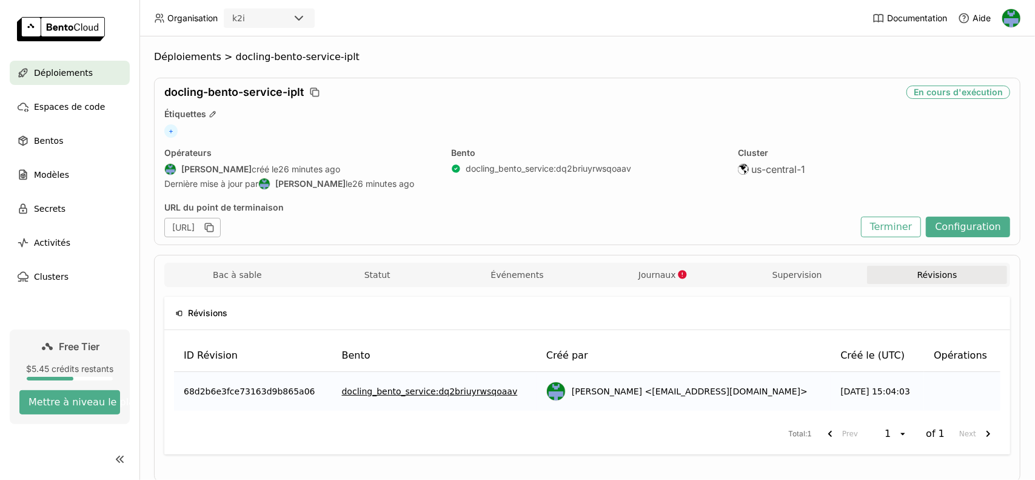
scroll to position [33, 0]
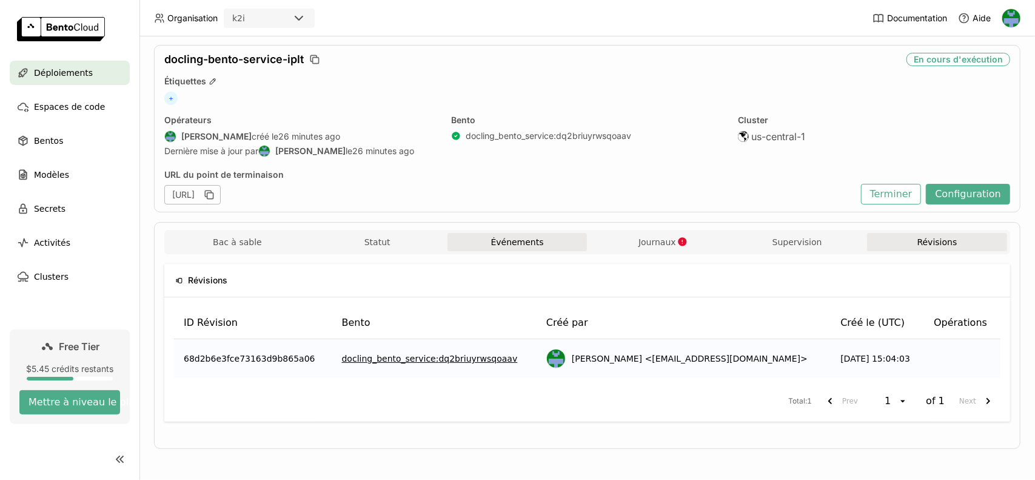
click at [518, 249] on button "Événements" at bounding box center [518, 242] width 140 height 18
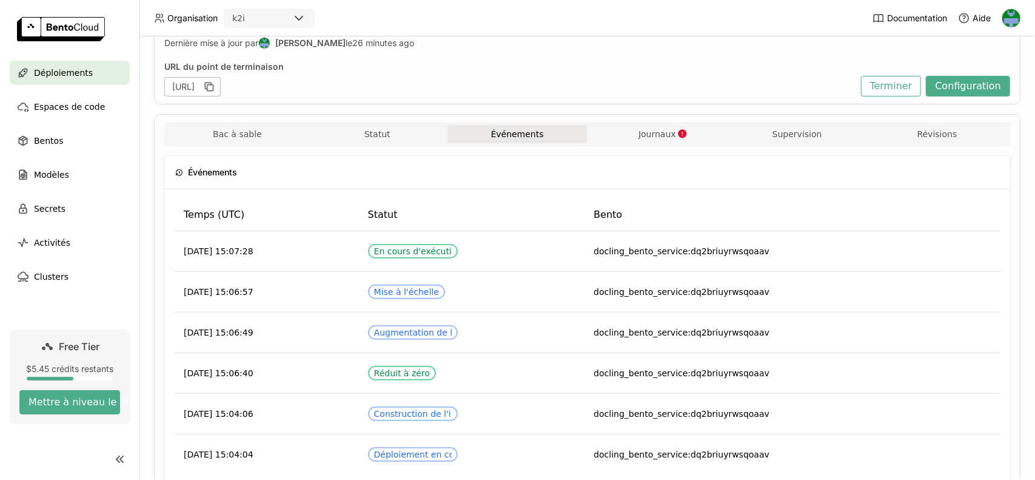
scroll to position [154, 0]
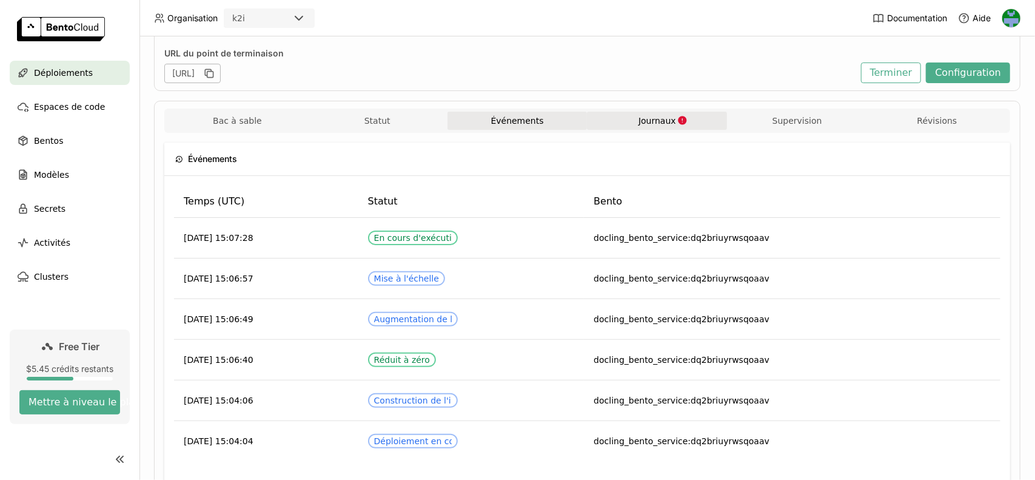
click at [616, 123] on button "Journaux" at bounding box center [657, 121] width 140 height 18
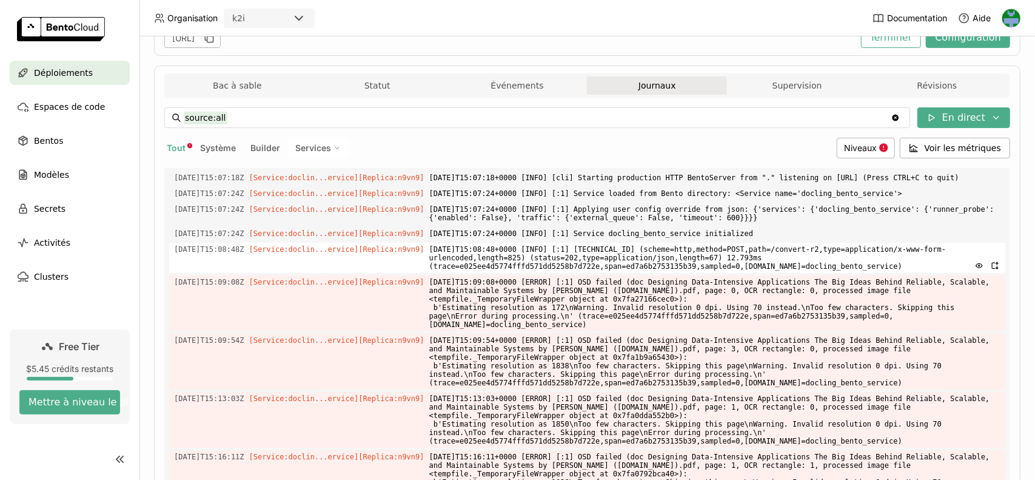
scroll to position [290, 0]
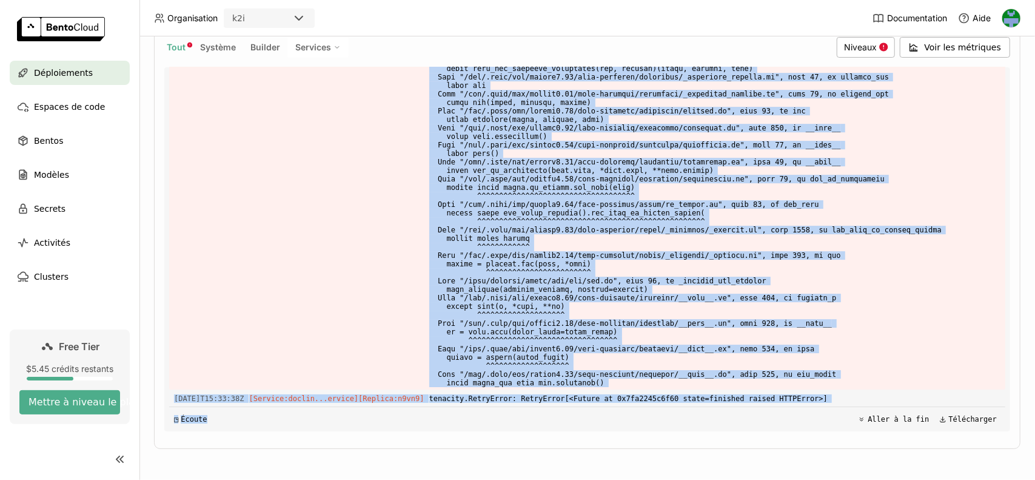
scroll to position [6239, 0]
drag, startPoint x: 418, startPoint y: 247, endPoint x: 790, endPoint y: 454, distance: 424.8
click at [790, 454] on div "Déploiements > docling-bento-service-iplt docling-bento-service-iplt En cours d…" at bounding box center [587, 114] width 867 height 706
copy div "tenacity.RetryError: RetryError[<Future at 0x7fa2245c6f60 state=finished raised…"
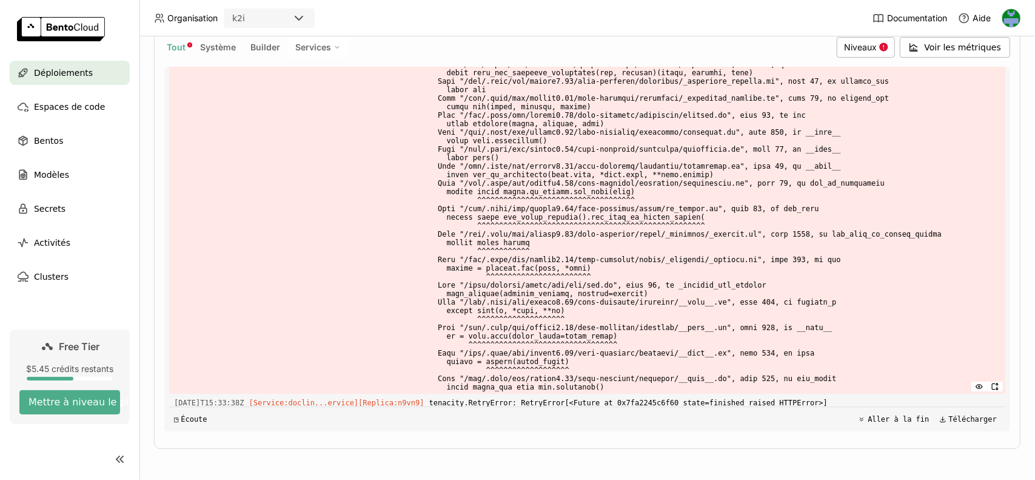
scroll to position [5800, 0]
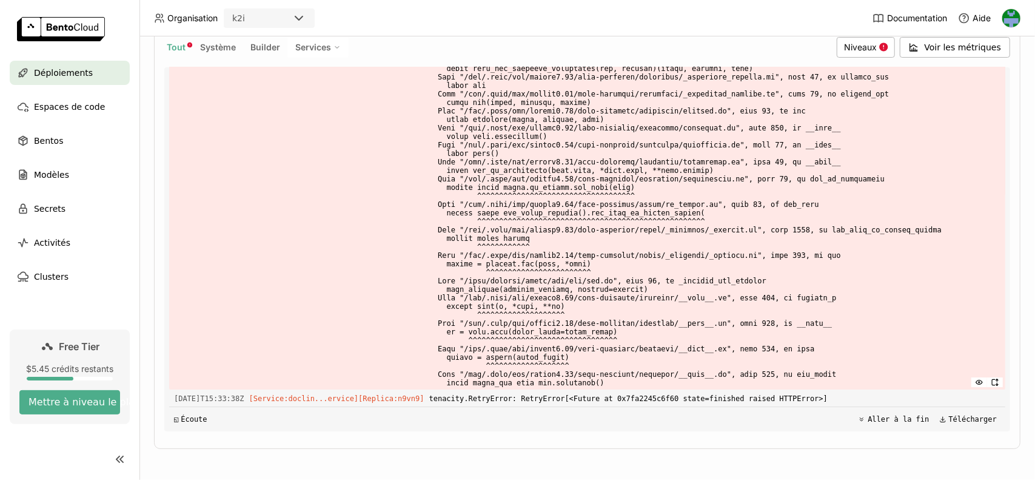
drag, startPoint x: 426, startPoint y: 86, endPoint x: 715, endPoint y: 373, distance: 407.8
click at [715, 373] on div "Charger les journaux plus anciens [DATE]T15:05:13Z [Builder] [ docling_bento_se…" at bounding box center [587, 249] width 836 height 364
copy div "025-09-23T15:08:48+0000 [INFO] [:1] [TECHNICAL_ID] (scheme=http,method=POST,pat…"
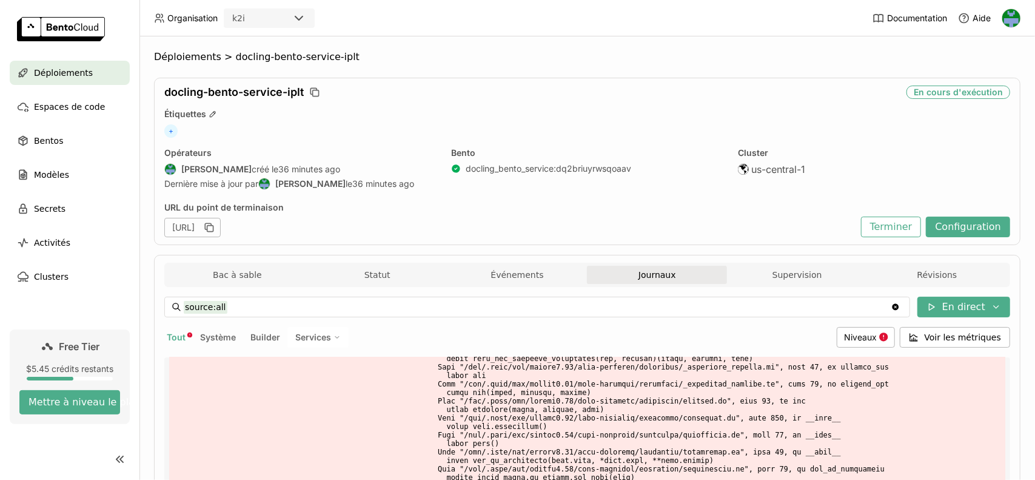
scroll to position [290, 0]
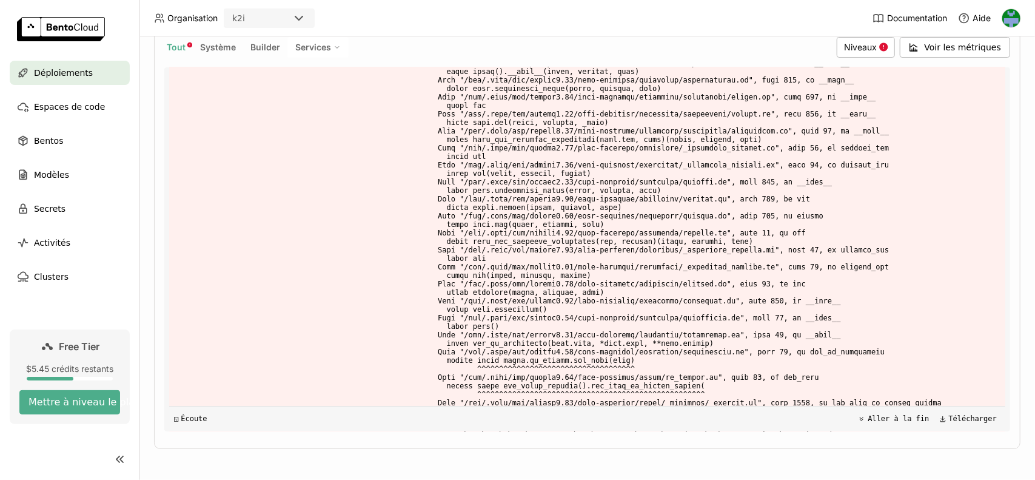
scroll to position [4419, 0]
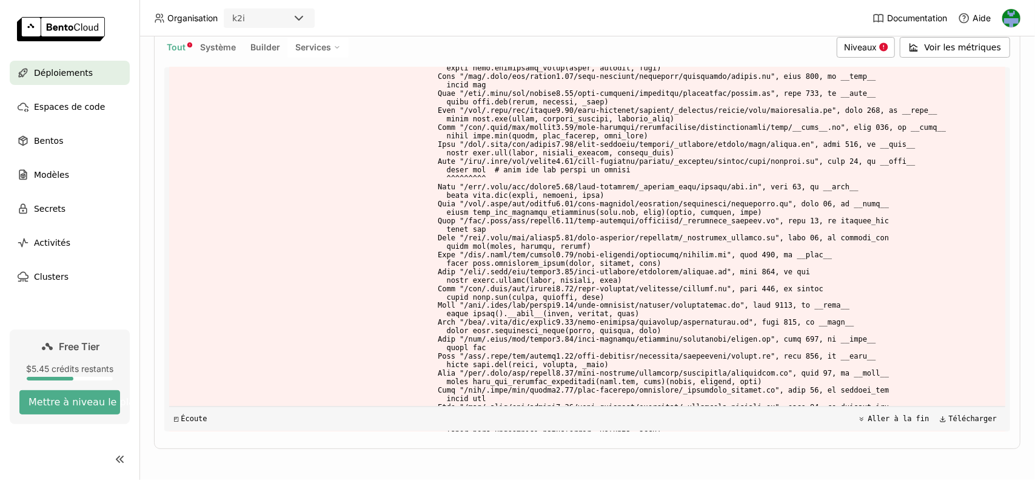
drag, startPoint x: 868, startPoint y: 337, endPoint x: 398, endPoint y: 107, distance: 524.0
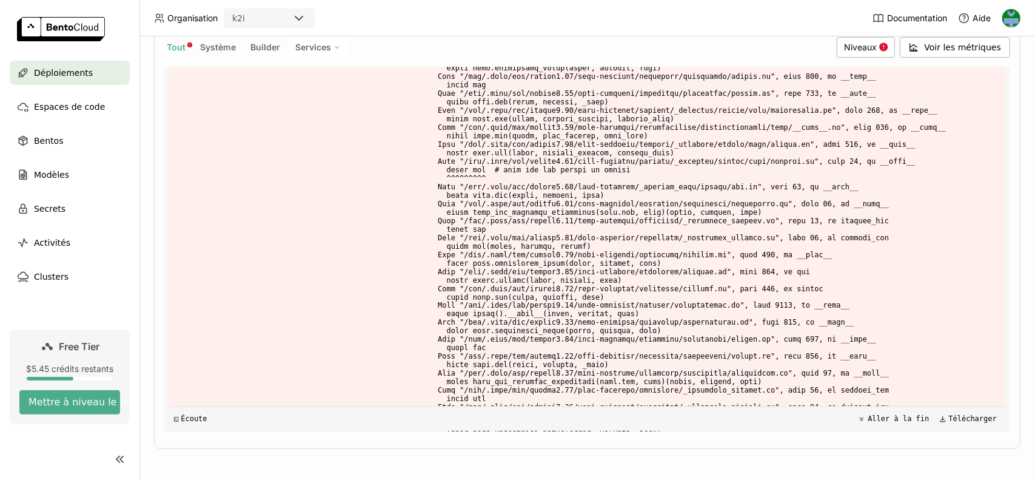
click at [398, 107] on div "Charger les journaux plus anciens 2025-09-23T15:05:13Z [Builder] [ docling_bent…" at bounding box center [587, 249] width 836 height 364
copy div "9vn9 ] 2025-09-23T15:16:11+0000 [ERROR] [:1] OSD failed (doc Designing Data-Int…"
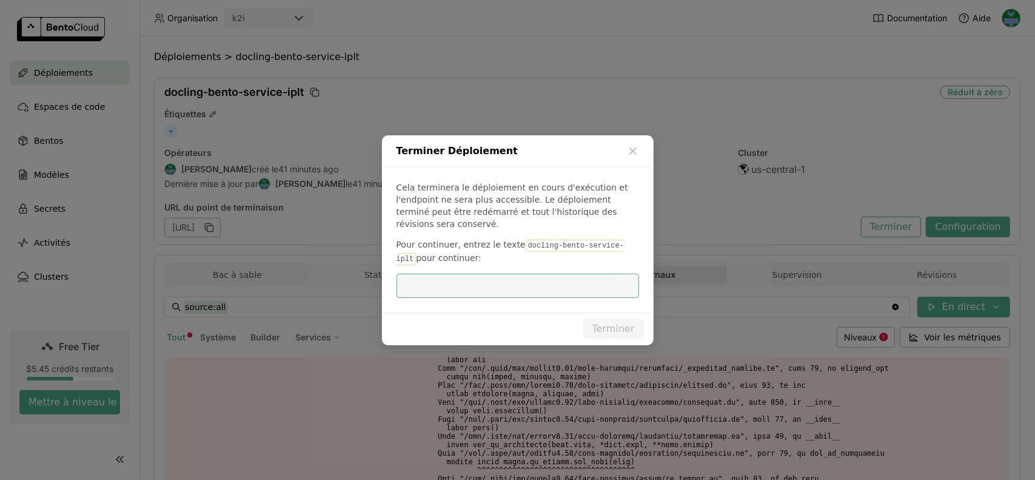
scroll to position [5867, 0]
drag, startPoint x: 514, startPoint y: 240, endPoint x: 616, endPoint y: 242, distance: 101.3
click at [616, 242] on code "docling-bento-service-iplt" at bounding box center [511, 252] width 228 height 25
copy code "docling-bento-service-iplt"
click at [484, 280] on input "dialog" at bounding box center [518, 285] width 228 height 23
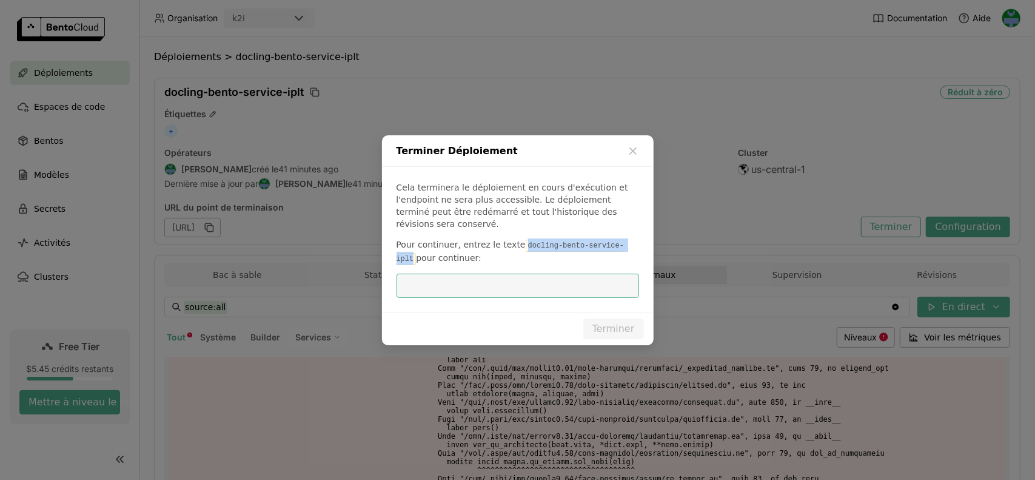
paste input "docling-bento-service-iplt"
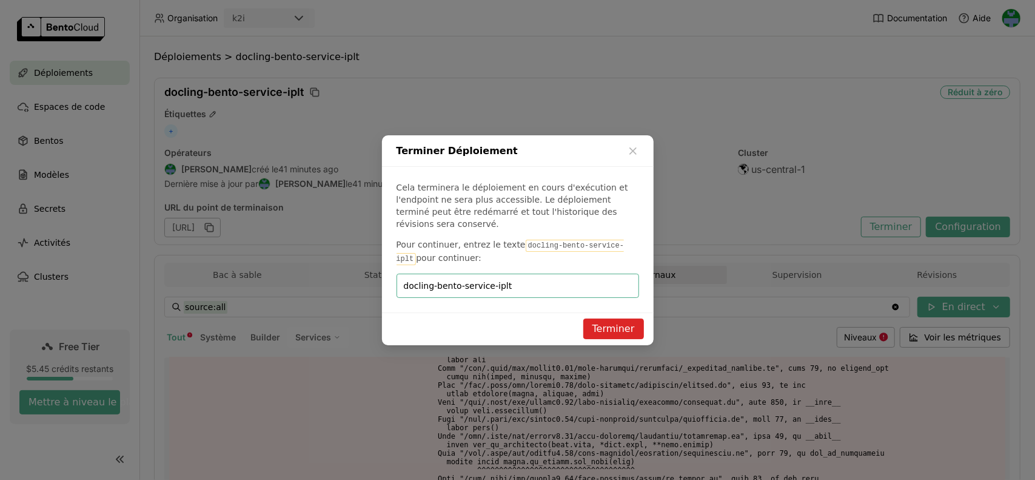
type input "docling-bento-service-iplt"
click at [611, 320] on button "Terminer" at bounding box center [613, 328] width 61 height 21
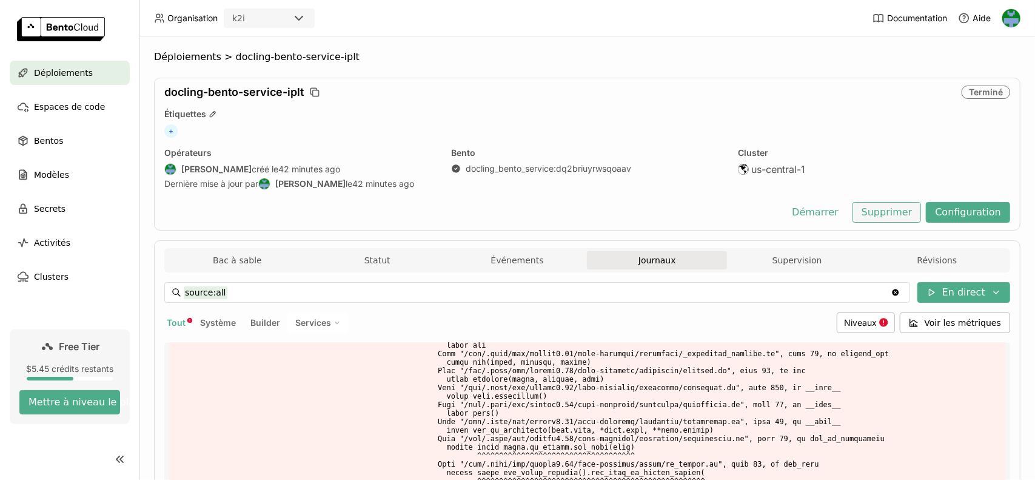
click at [881, 214] on button "Supprimer" at bounding box center [887, 212] width 69 height 21
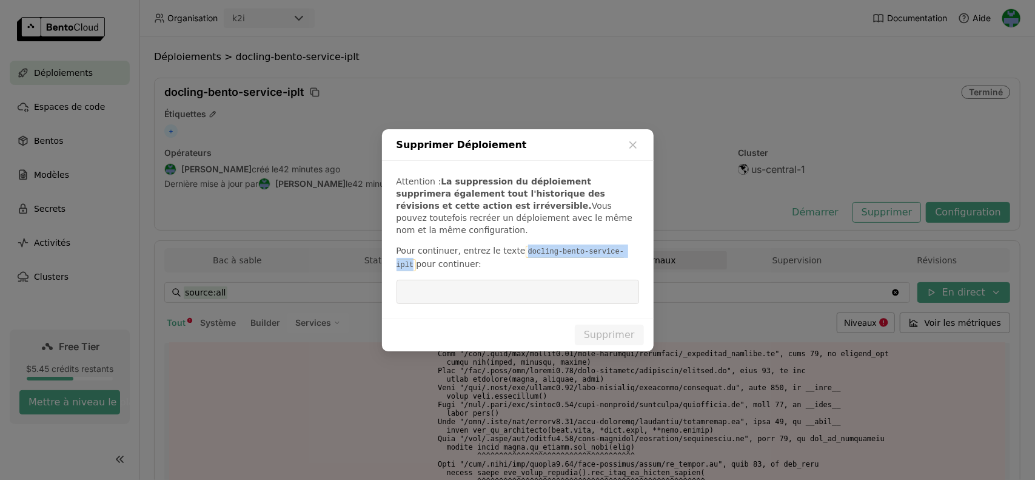
drag, startPoint x: 513, startPoint y: 246, endPoint x: 616, endPoint y: 246, distance: 103.1
click at [616, 246] on code "docling-bento-service-iplt" at bounding box center [511, 258] width 228 height 25
copy code "docling-bento-service-iplt"
click at [503, 286] on input "dialog" at bounding box center [518, 291] width 228 height 23
paste input "docling-bento-service-iplt"
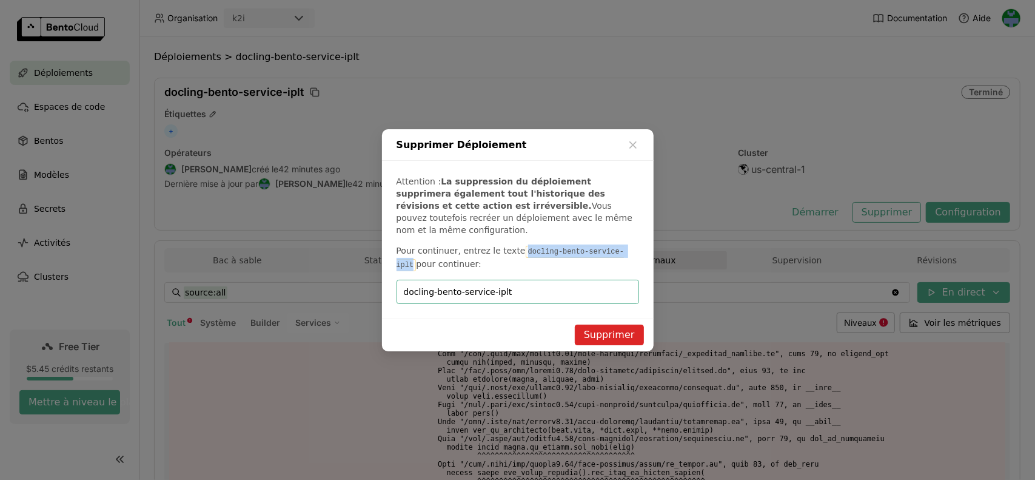
type input "docling-bento-service-iplt"
click at [612, 331] on button "Supprimer" at bounding box center [609, 334] width 69 height 21
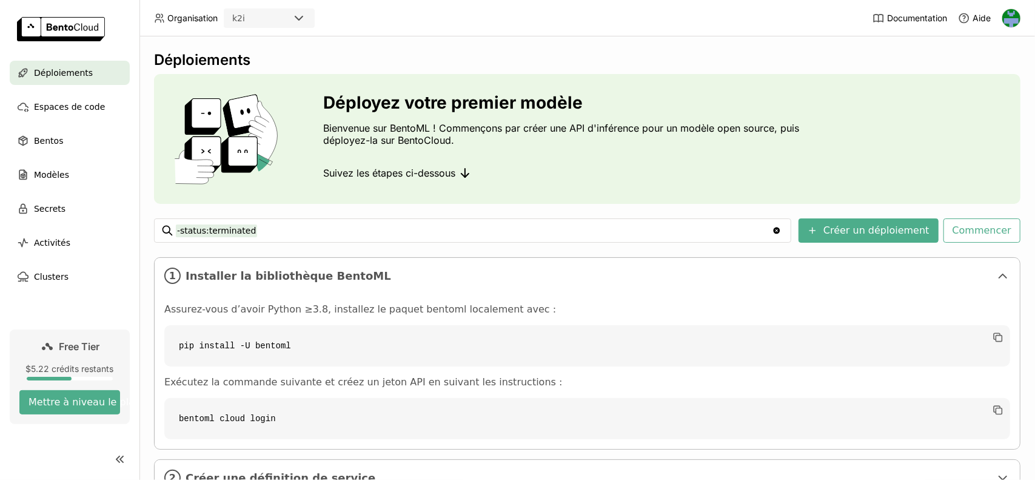
click at [50, 144] on span "Bentos" at bounding box center [48, 140] width 29 height 15
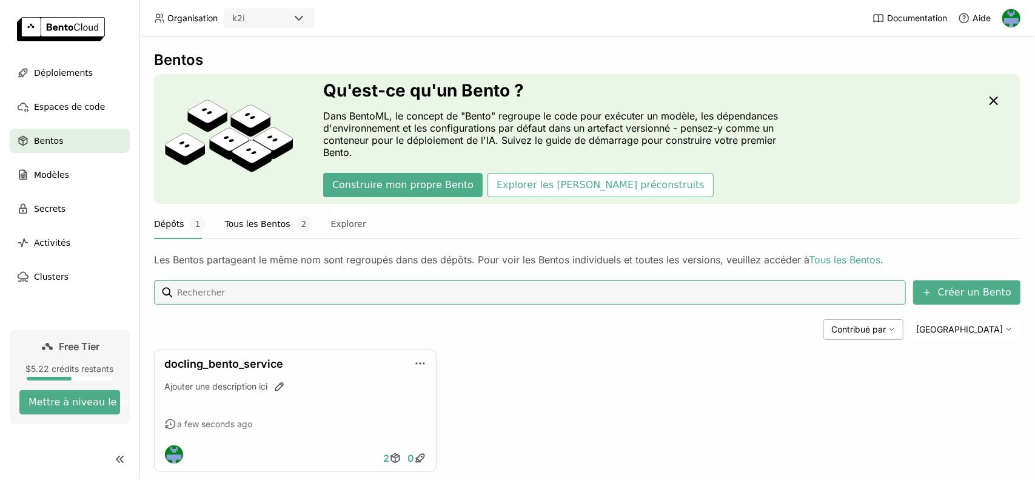
click at [253, 223] on button "Tous les Bentos 2" at bounding box center [268, 224] width 87 height 30
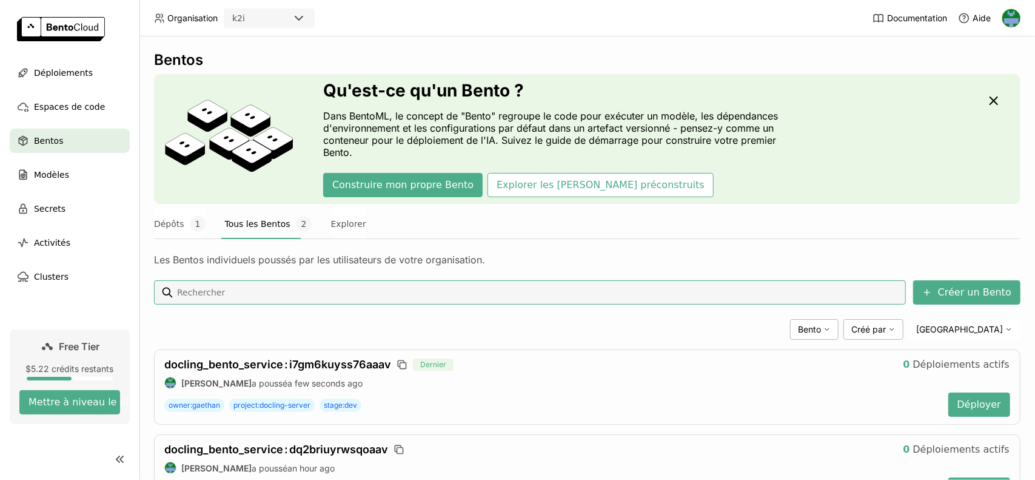
scroll to position [59, 0]
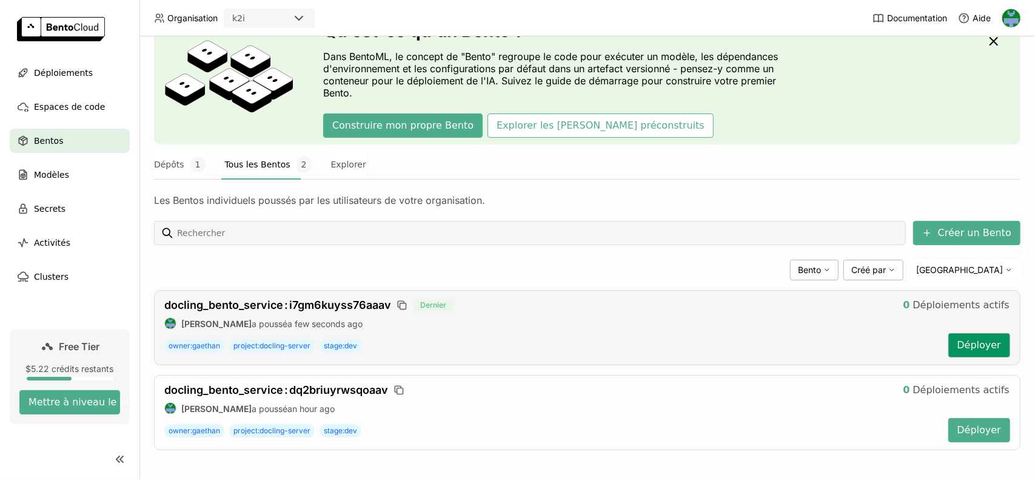
click at [969, 346] on button "Déployer" at bounding box center [979, 345] width 62 height 24
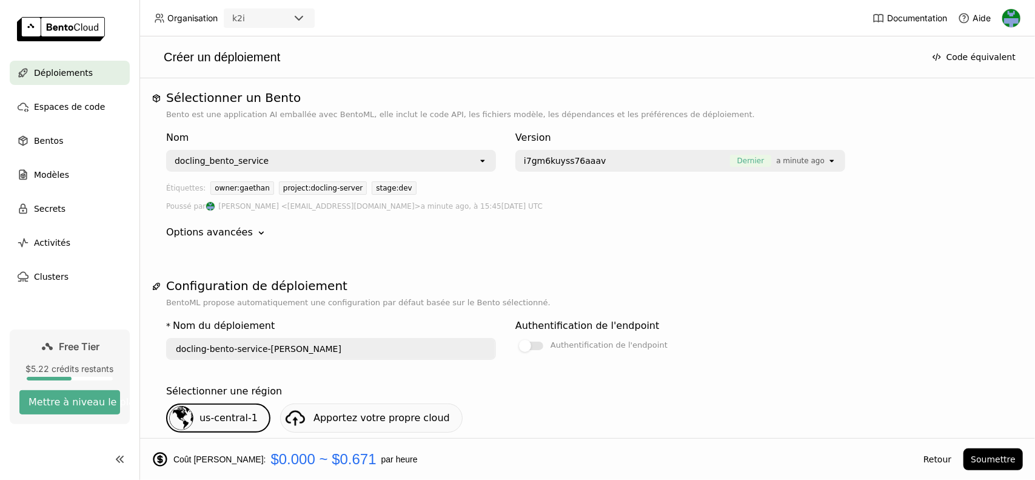
scroll to position [182, 0]
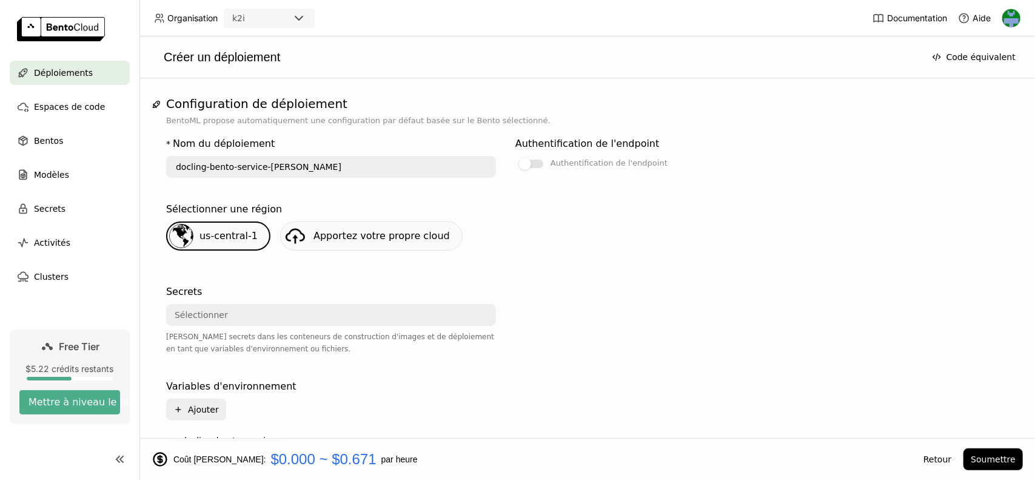
click at [233, 318] on div "Sélectionner" at bounding box center [327, 314] width 320 height 19
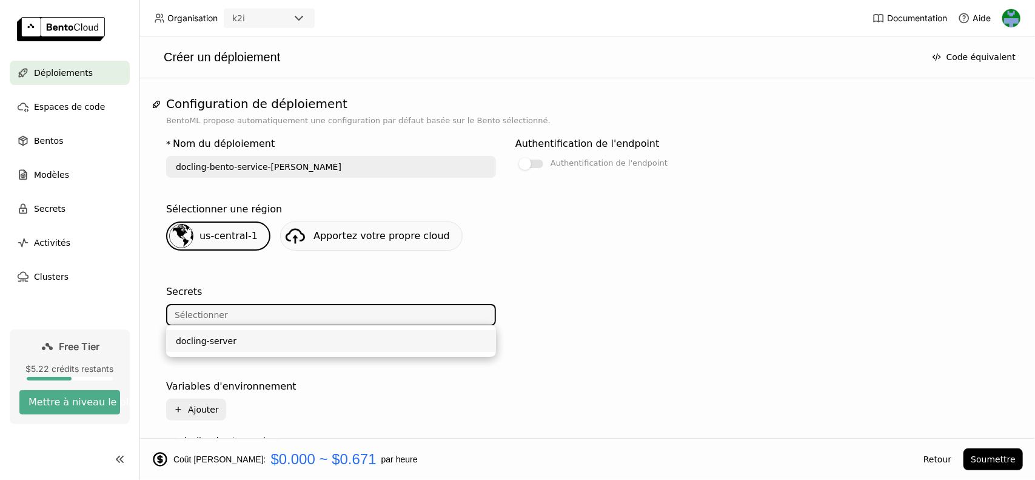
drag, startPoint x: 230, startPoint y: 344, endPoint x: 415, endPoint y: 301, distance: 189.3
click at [230, 345] on div "docling-server" at bounding box center [331, 341] width 310 height 12
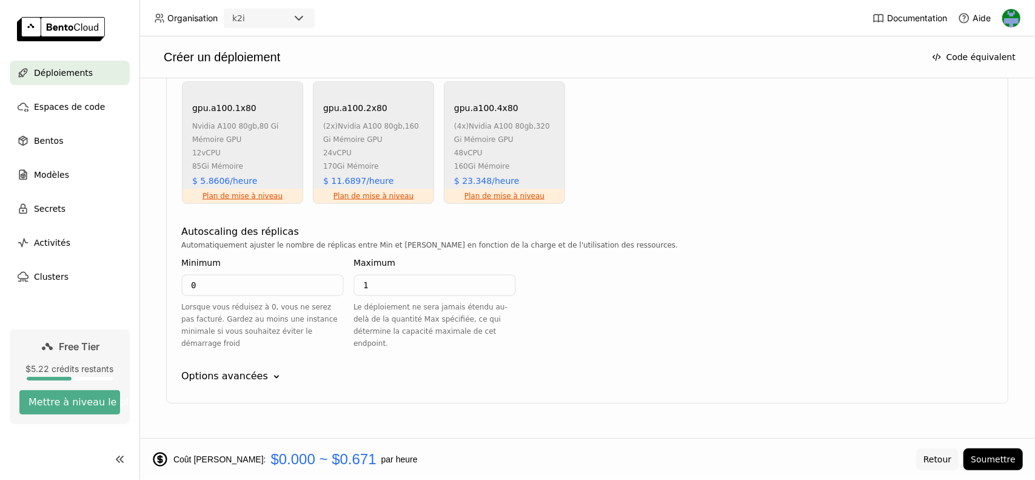
scroll to position [1004, 0]
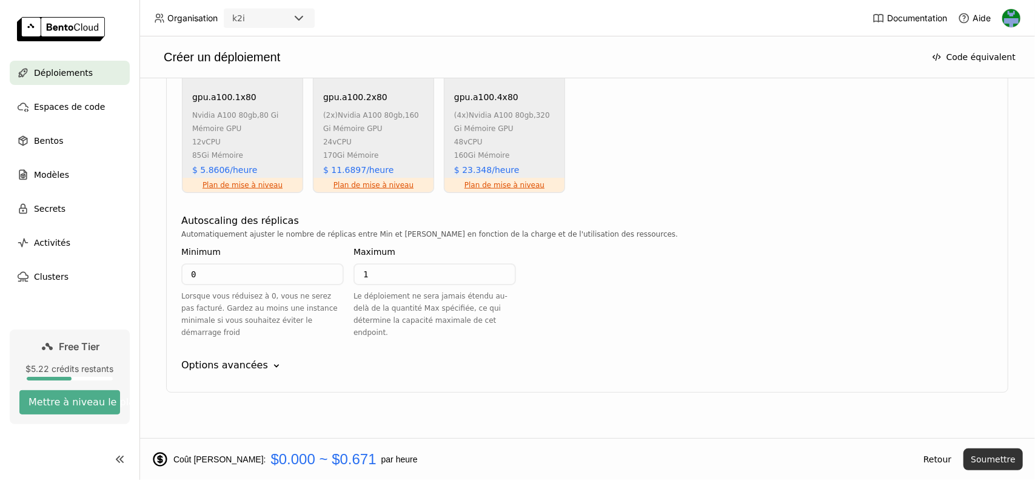
click at [992, 460] on button "Soumettre" at bounding box center [993, 459] width 59 height 22
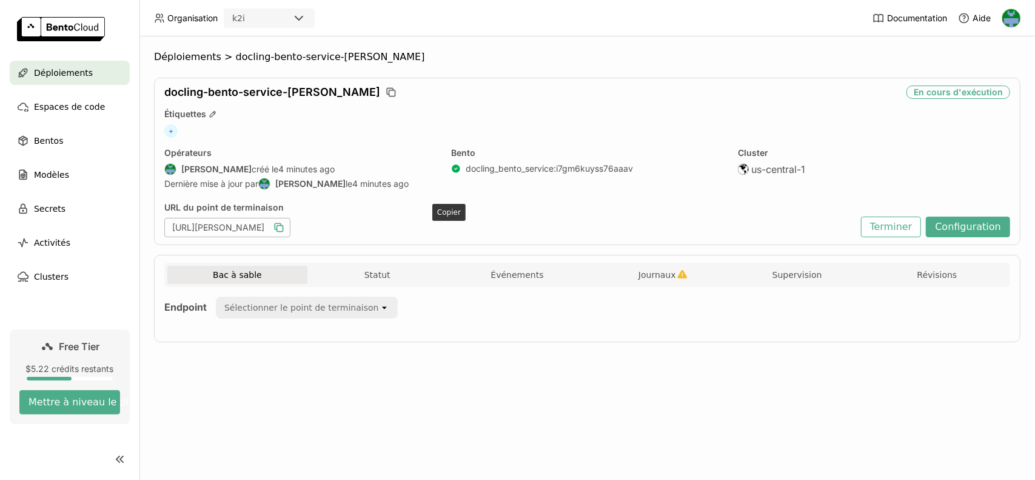
click at [283, 226] on icon "button" at bounding box center [280, 229] width 6 height 6
click at [547, 106] on div "docling-bento-service-[PERSON_NAME] En cours d'exécution Étiquettes + Opérateur…" at bounding box center [587, 161] width 867 height 167
